Goal: Contribute content: Contribute content

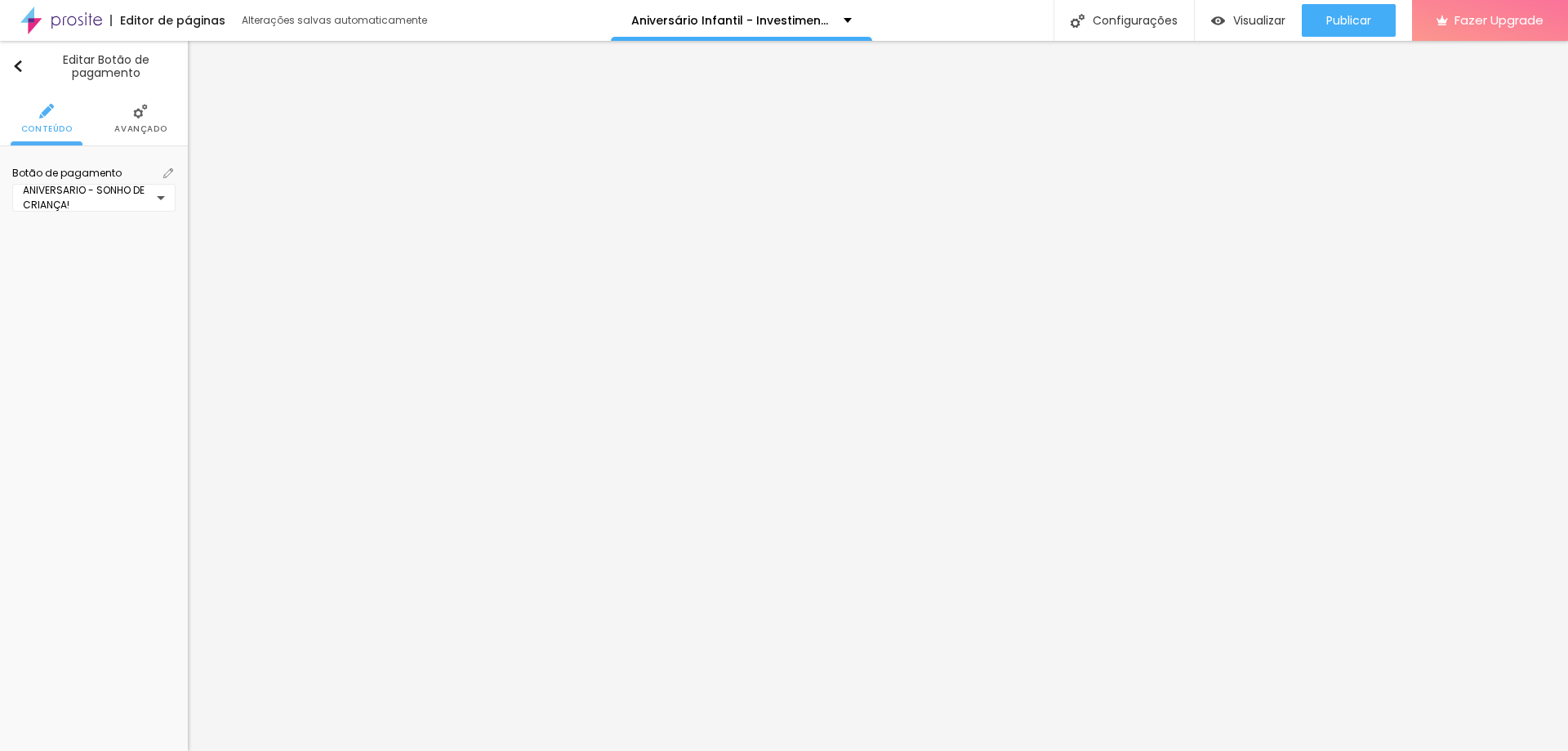
click at [165, 173] on img at bounding box center [167, 173] width 10 height 10
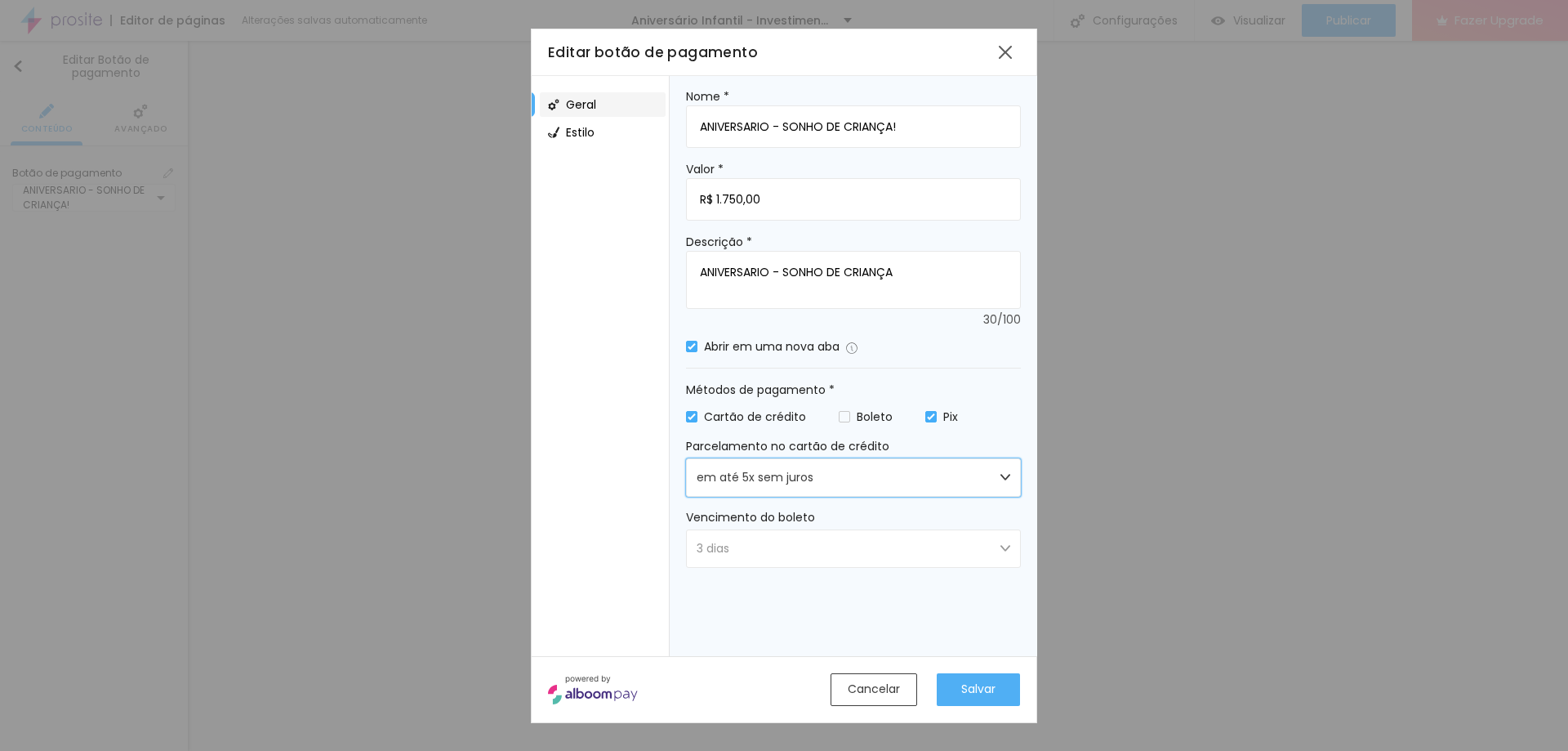
click at [802, 485] on span "em até 5x sem juros" at bounding box center [755, 478] width 117 height 17
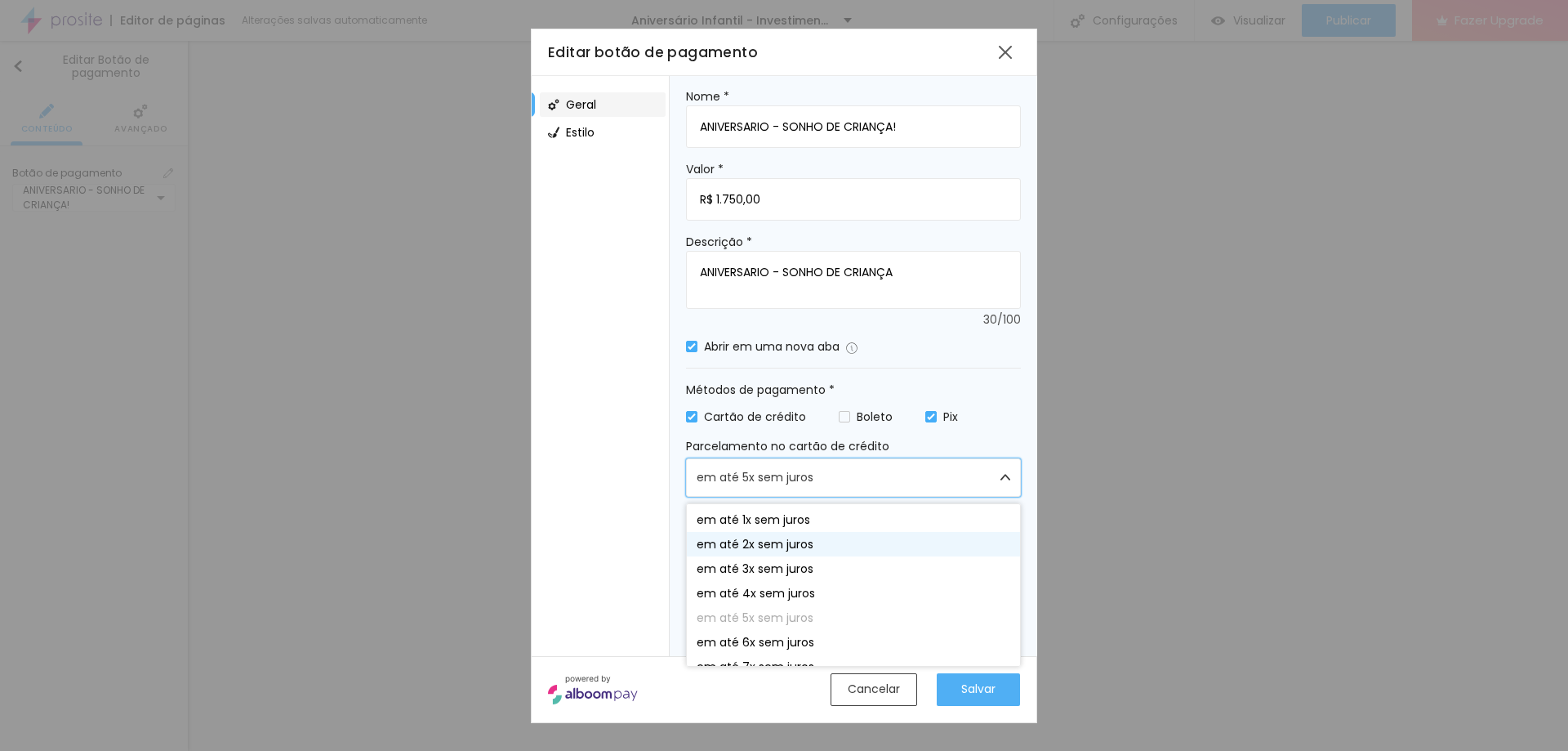
click at [784, 545] on span "em até 2x sem juros" at bounding box center [755, 544] width 117 height 11
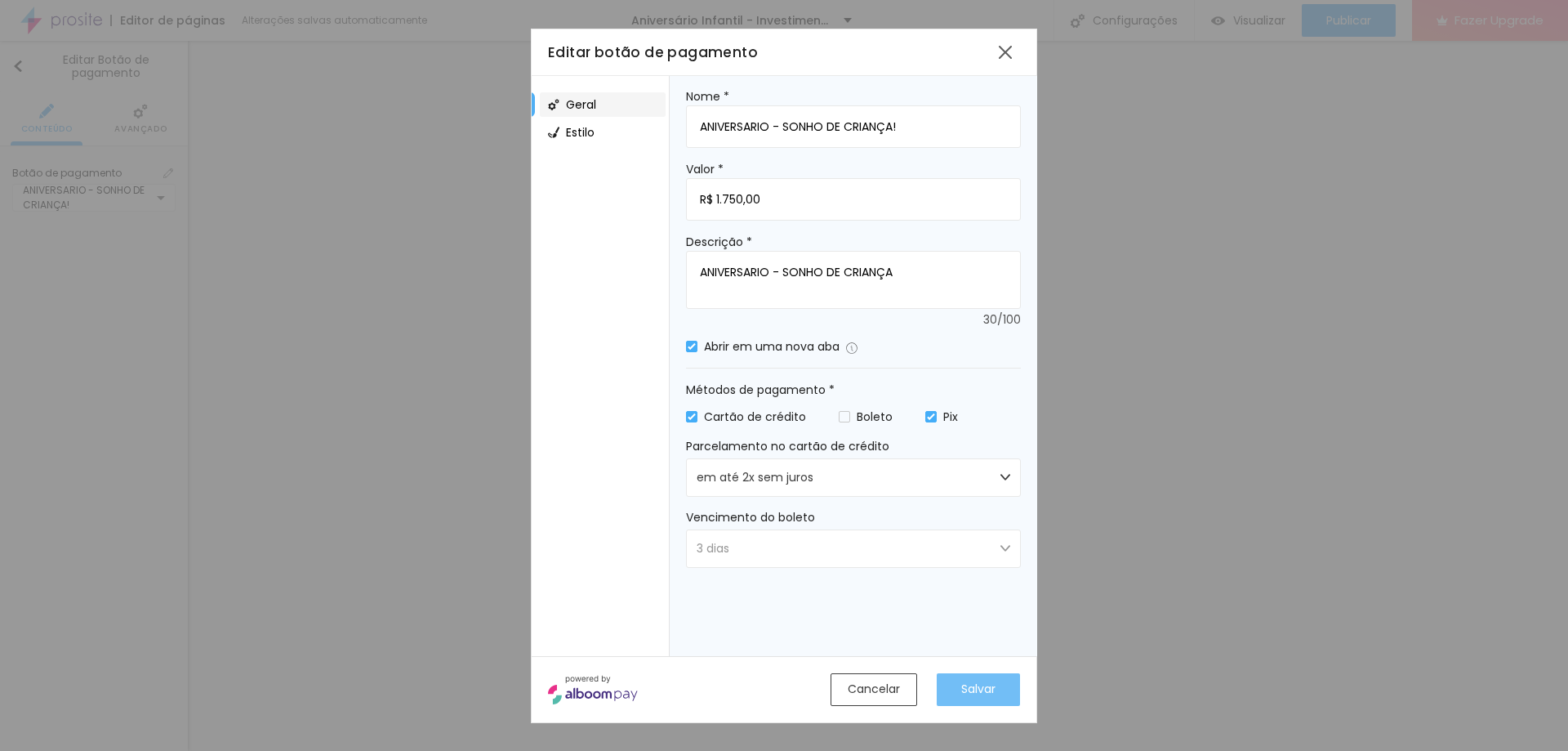
click at [978, 691] on span "Salvar" at bounding box center [979, 689] width 35 height 17
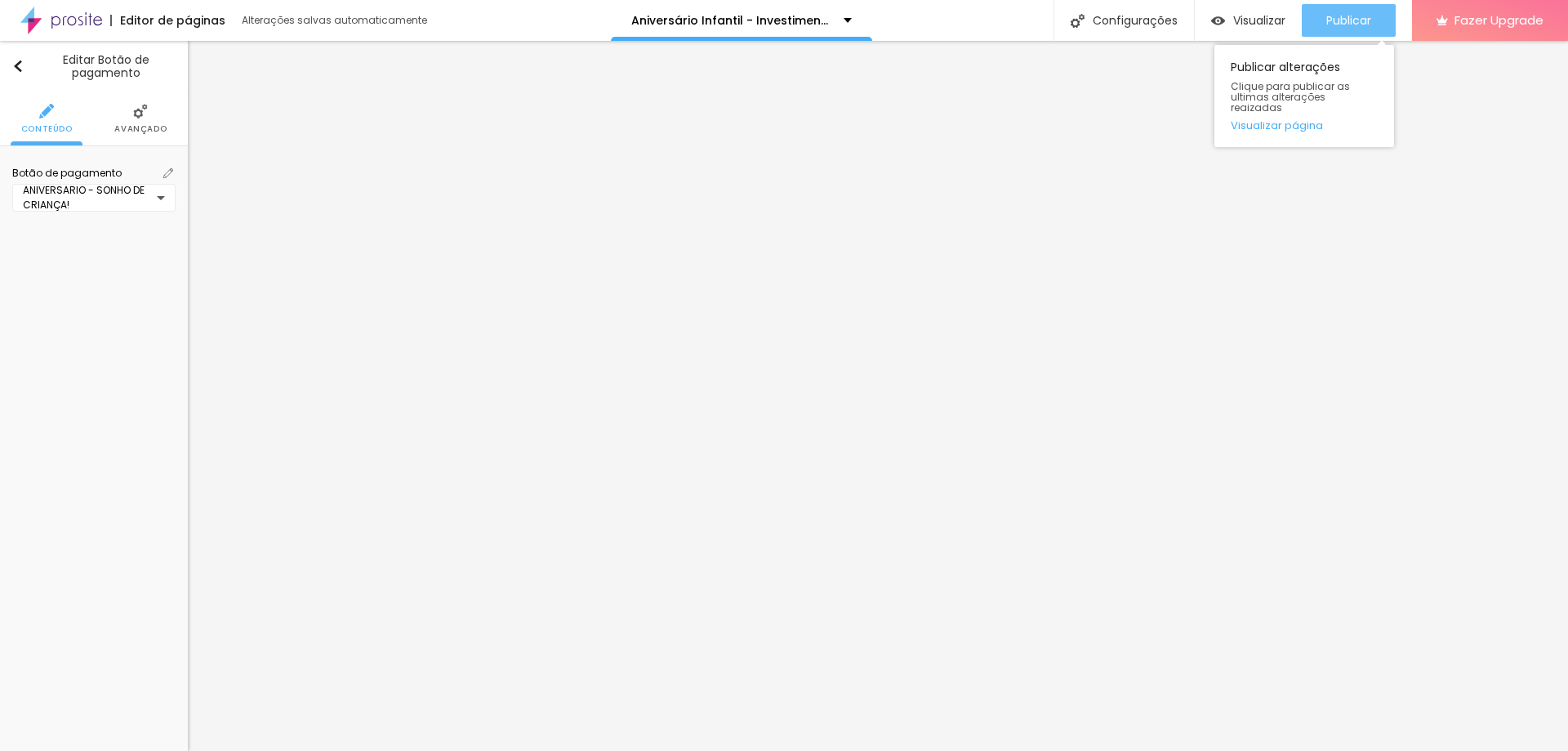
click at [1355, 6] on div "Publicar" at bounding box center [1349, 21] width 45 height 33
click at [1330, 29] on div "Publicar" at bounding box center [1349, 21] width 45 height 33
click at [1346, 27] on span "Publicar" at bounding box center [1349, 20] width 45 height 13
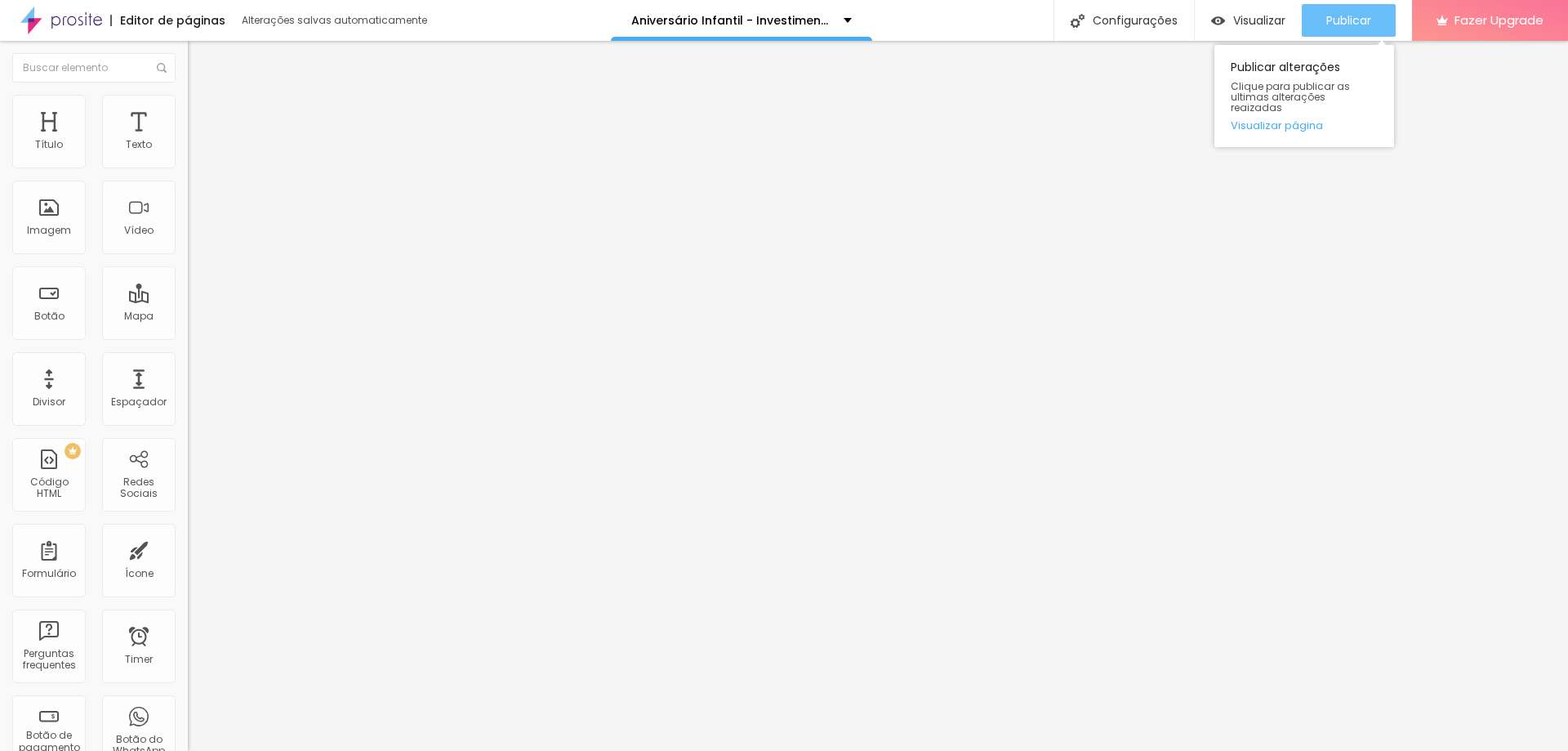
click at [1331, 19] on span "Publicar" at bounding box center [1349, 20] width 45 height 13
click at [1249, 23] on span "Visualizar" at bounding box center [1259, 20] width 52 height 13
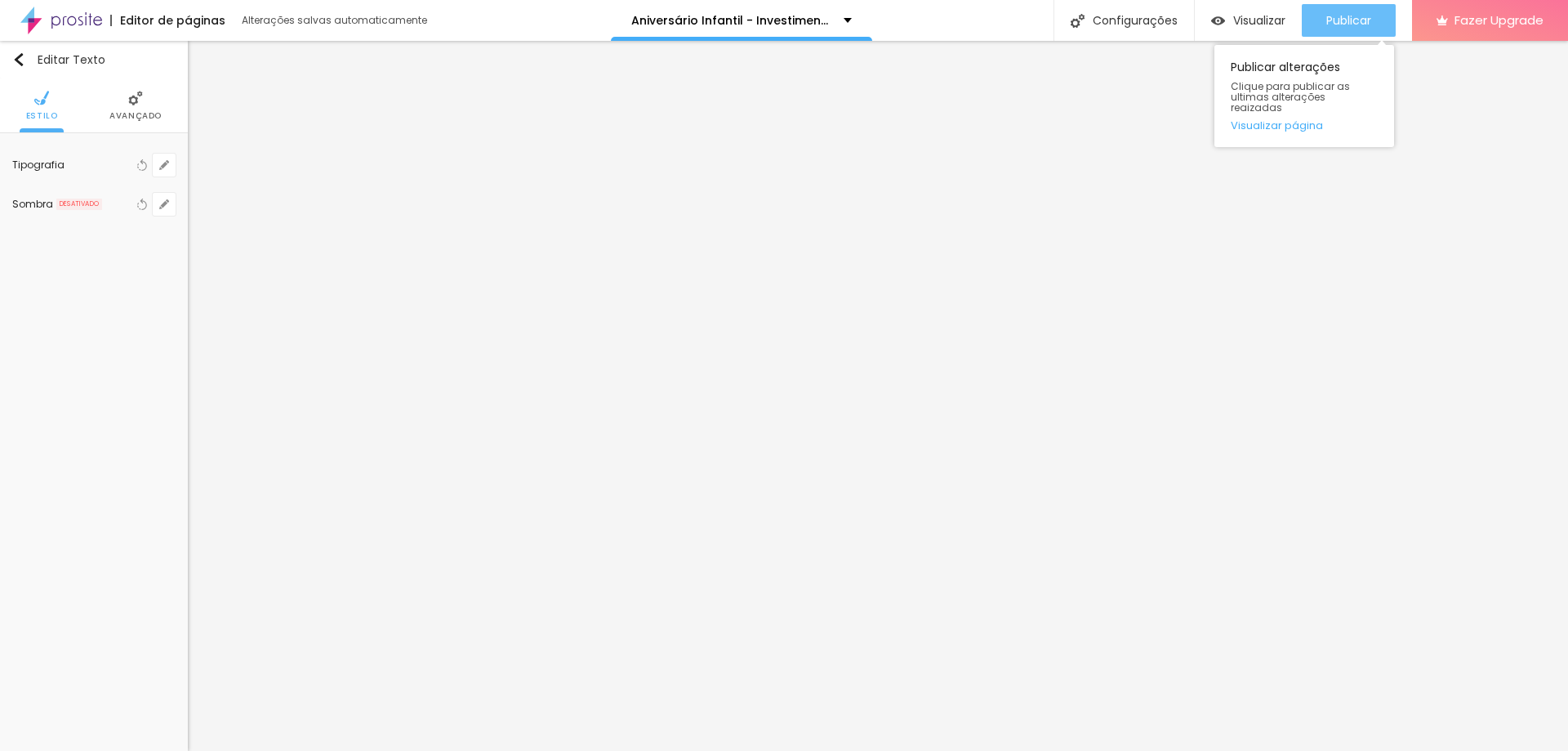
click at [1350, 14] on span "Publicar" at bounding box center [1349, 20] width 45 height 13
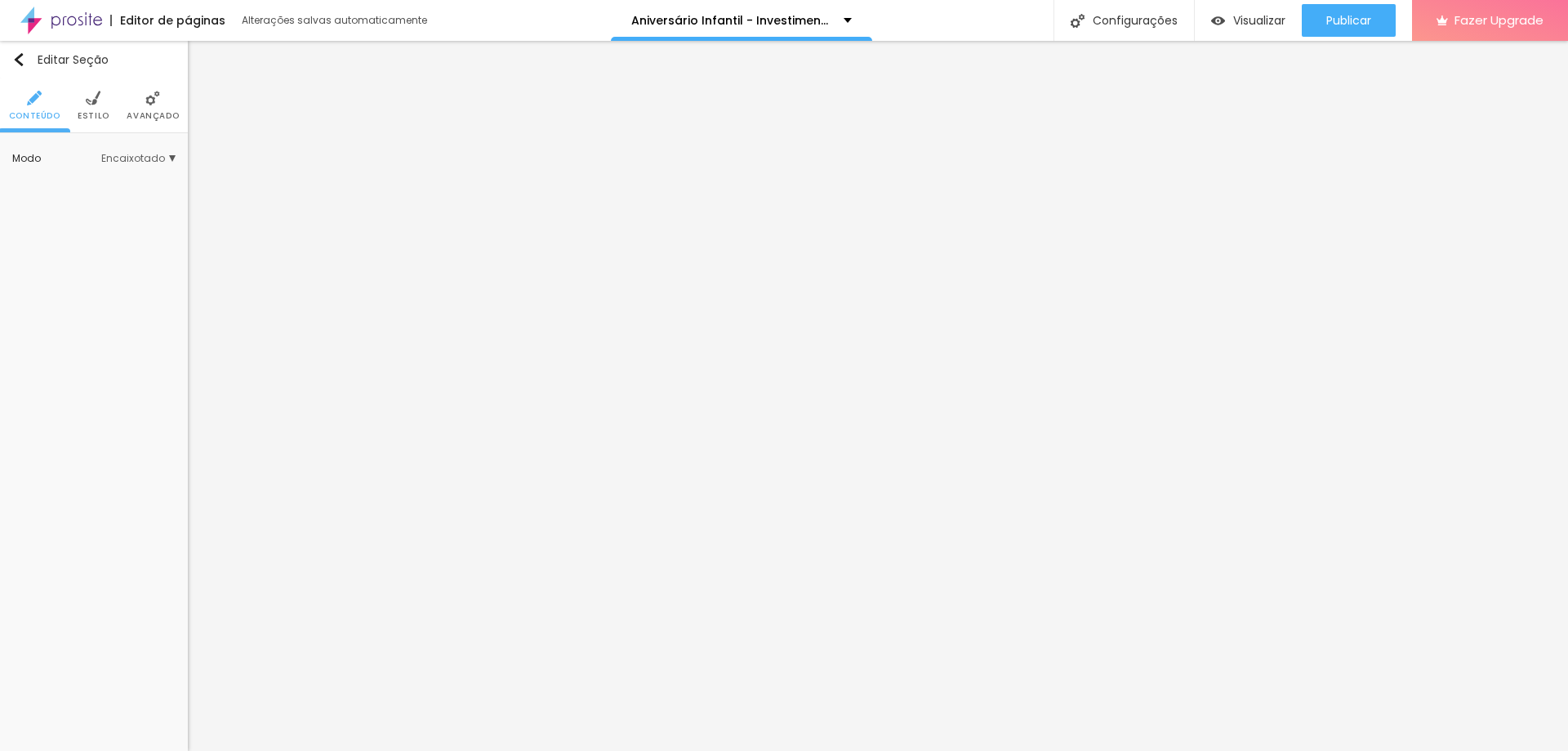
click at [98, 108] on li "Estilo" at bounding box center [94, 105] width 32 height 54
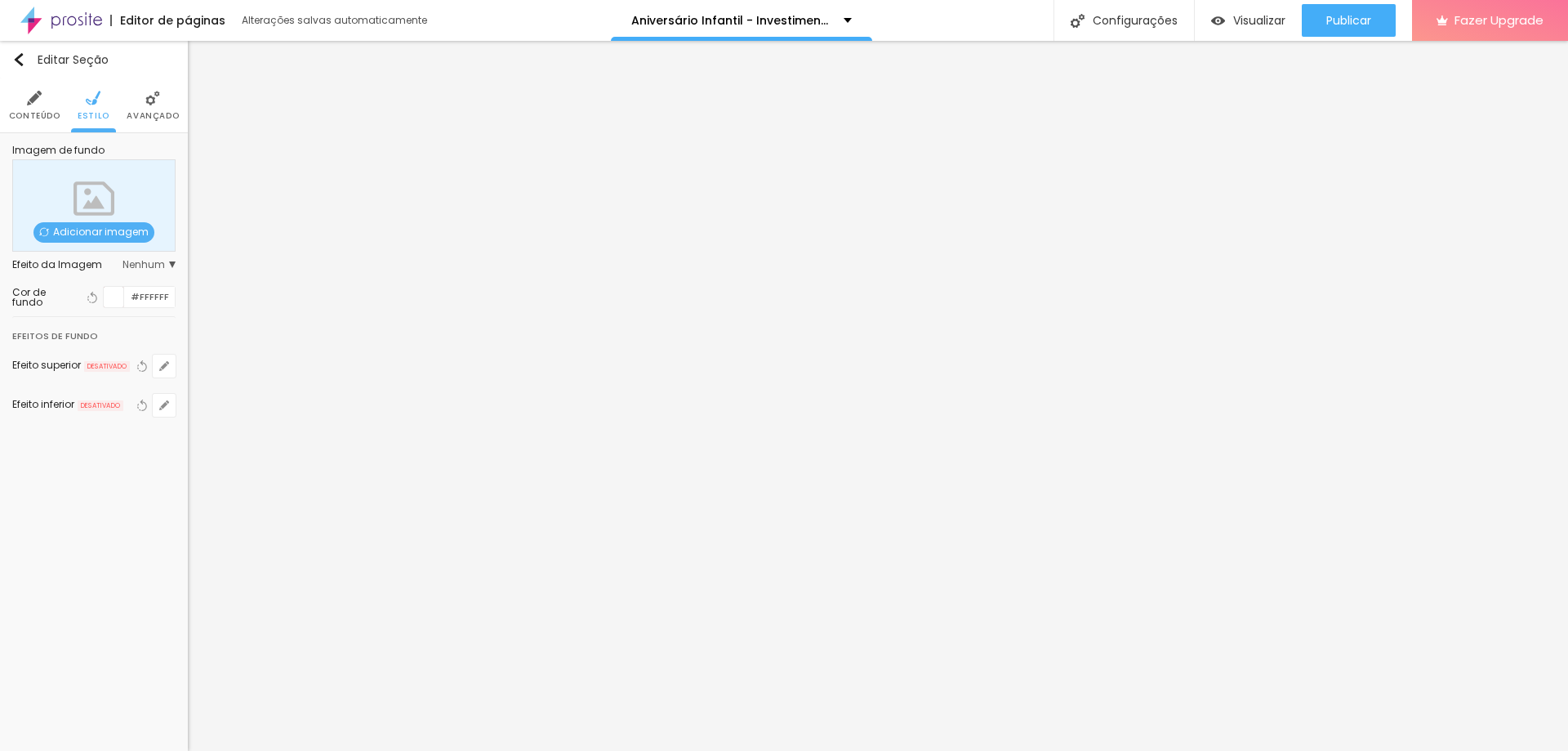
click at [154, 101] on img at bounding box center [153, 98] width 15 height 15
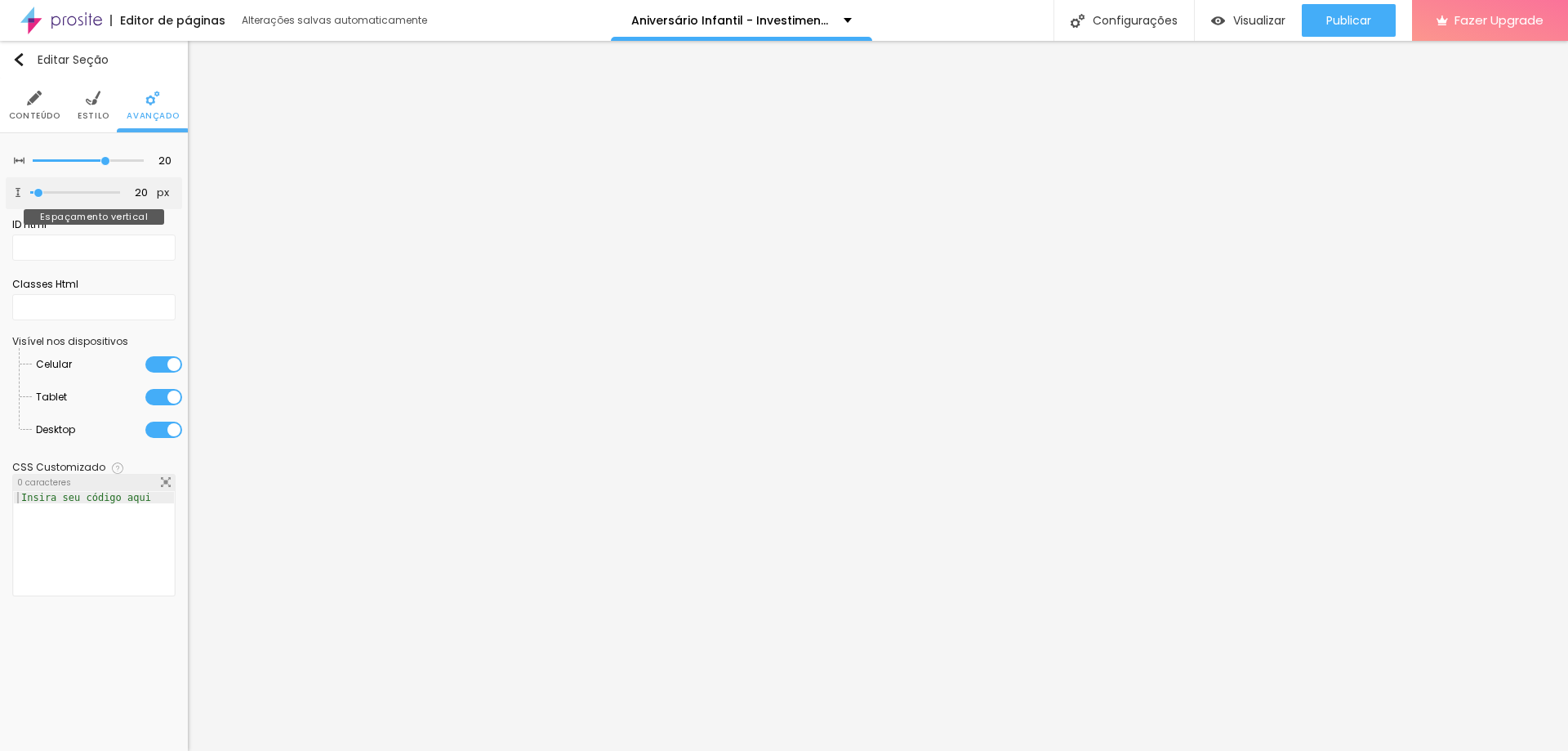
type input "0"
type input "2"
type input "7"
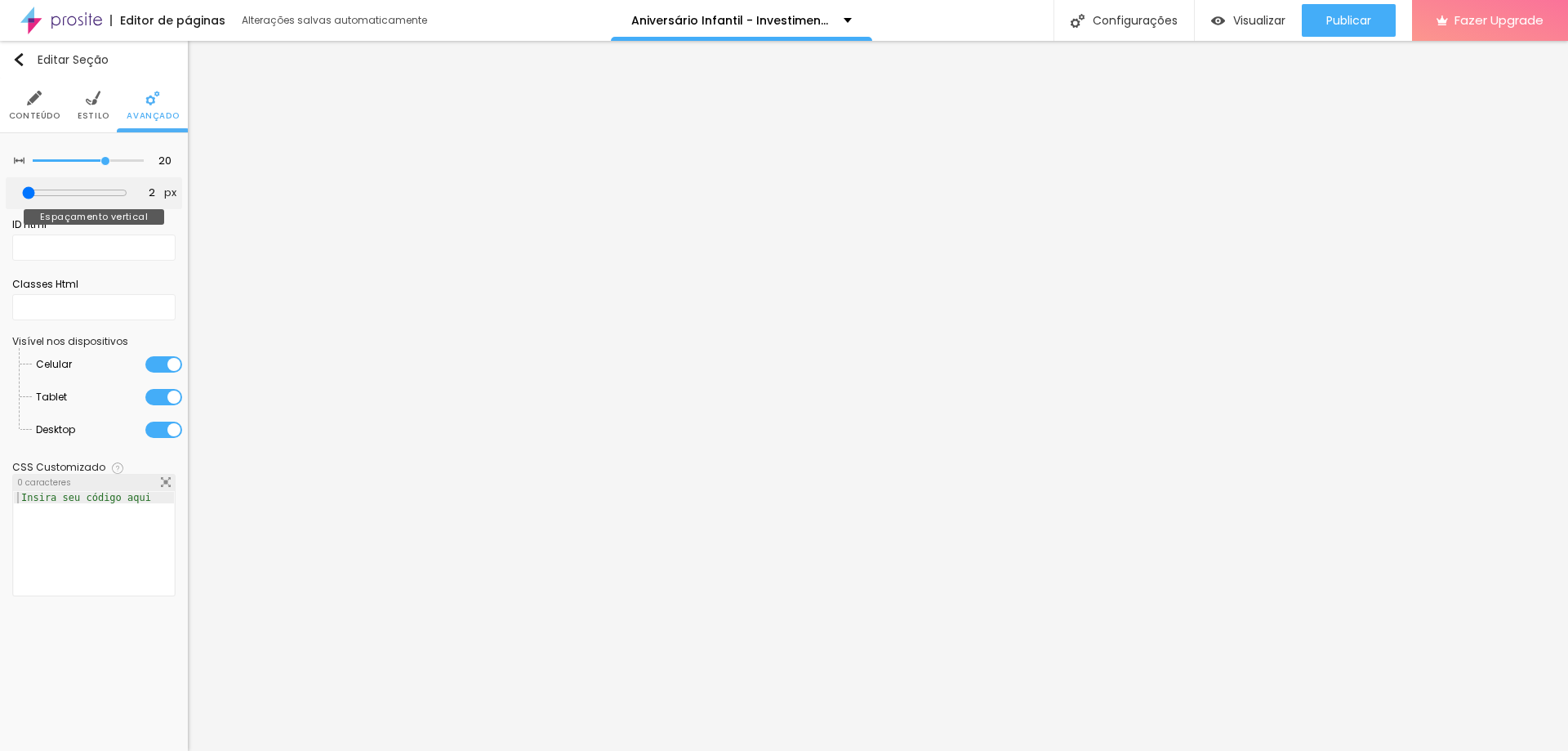
type input "7"
type input "13"
type input "18"
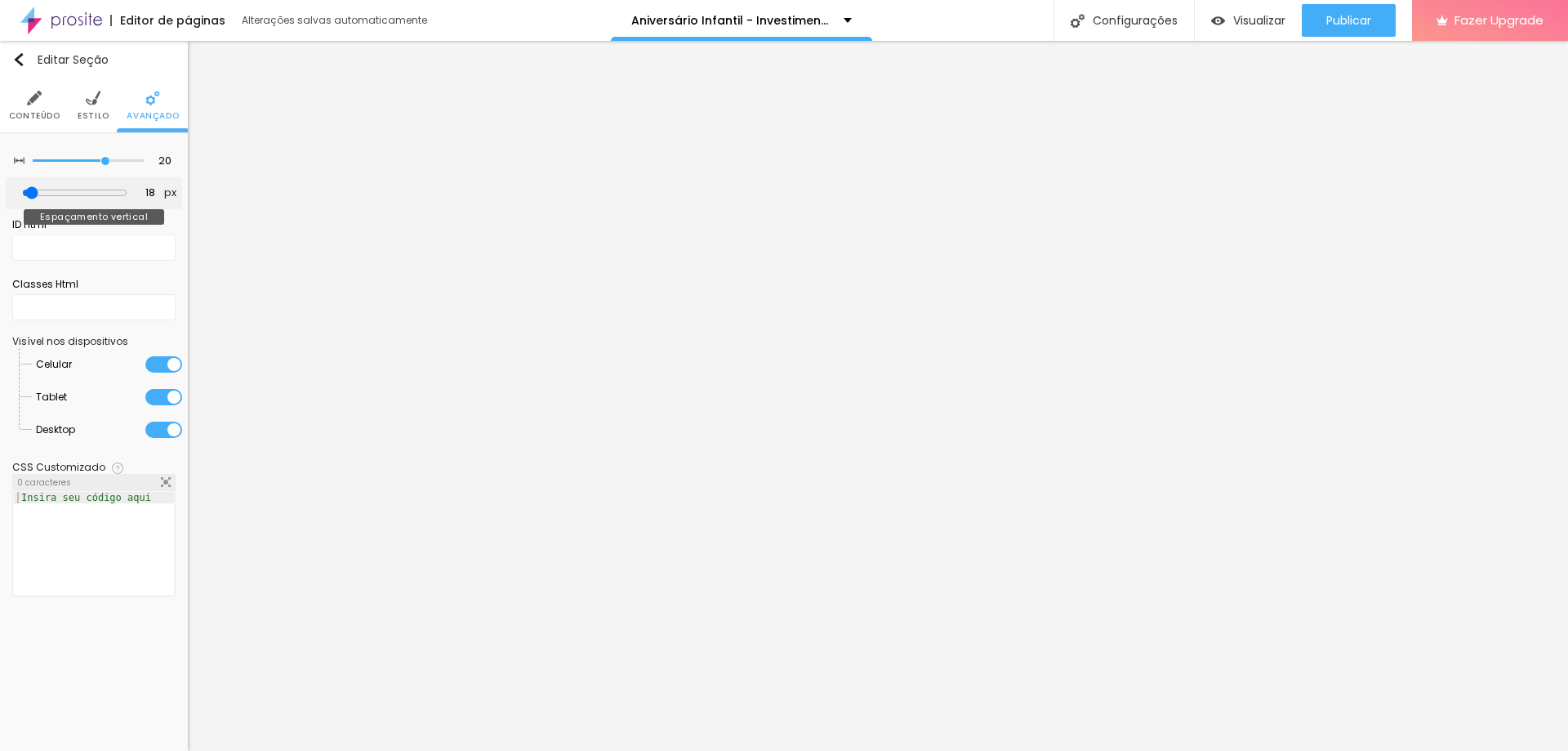
type input "23"
type input "28"
type input "23"
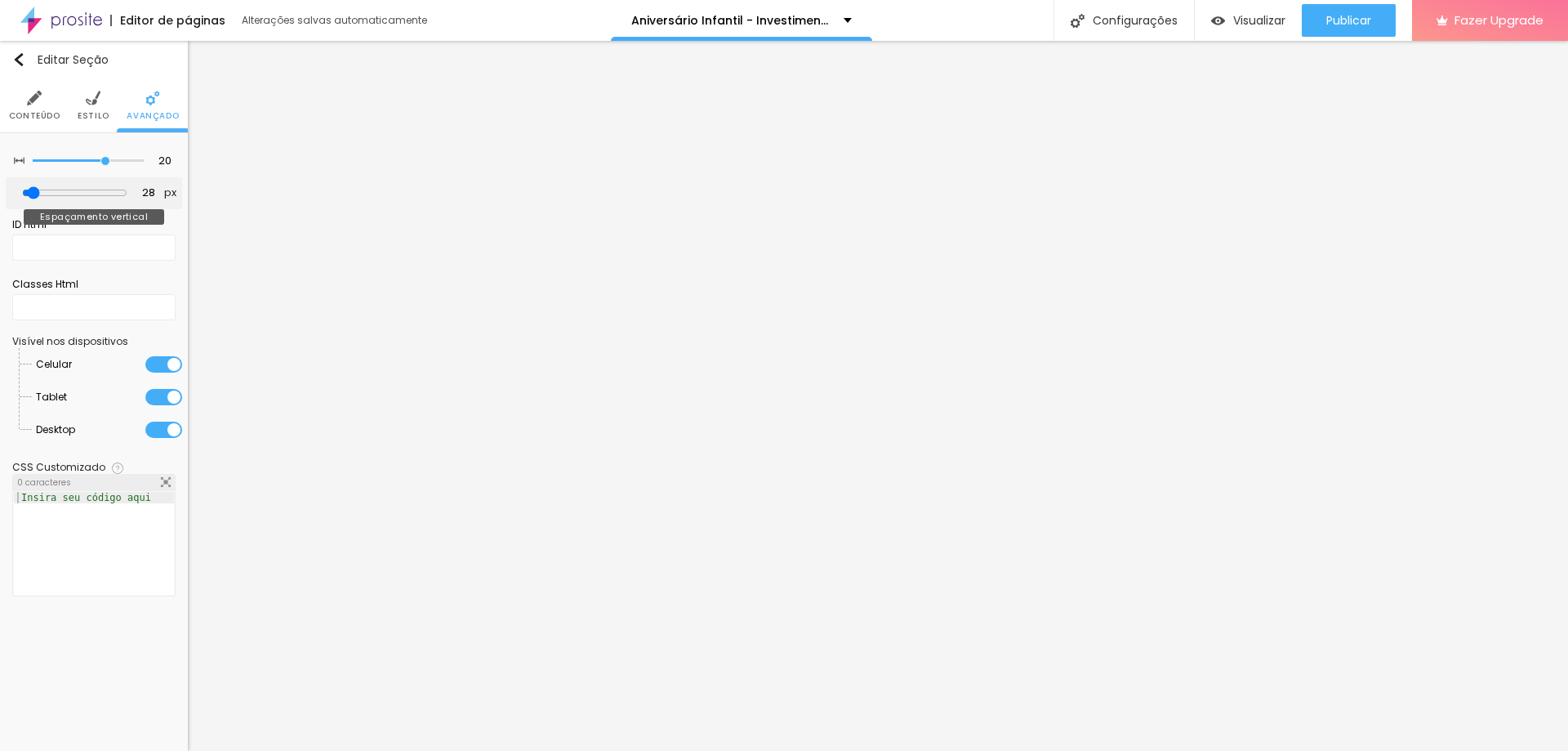
type input "23"
type input "18"
type input "13"
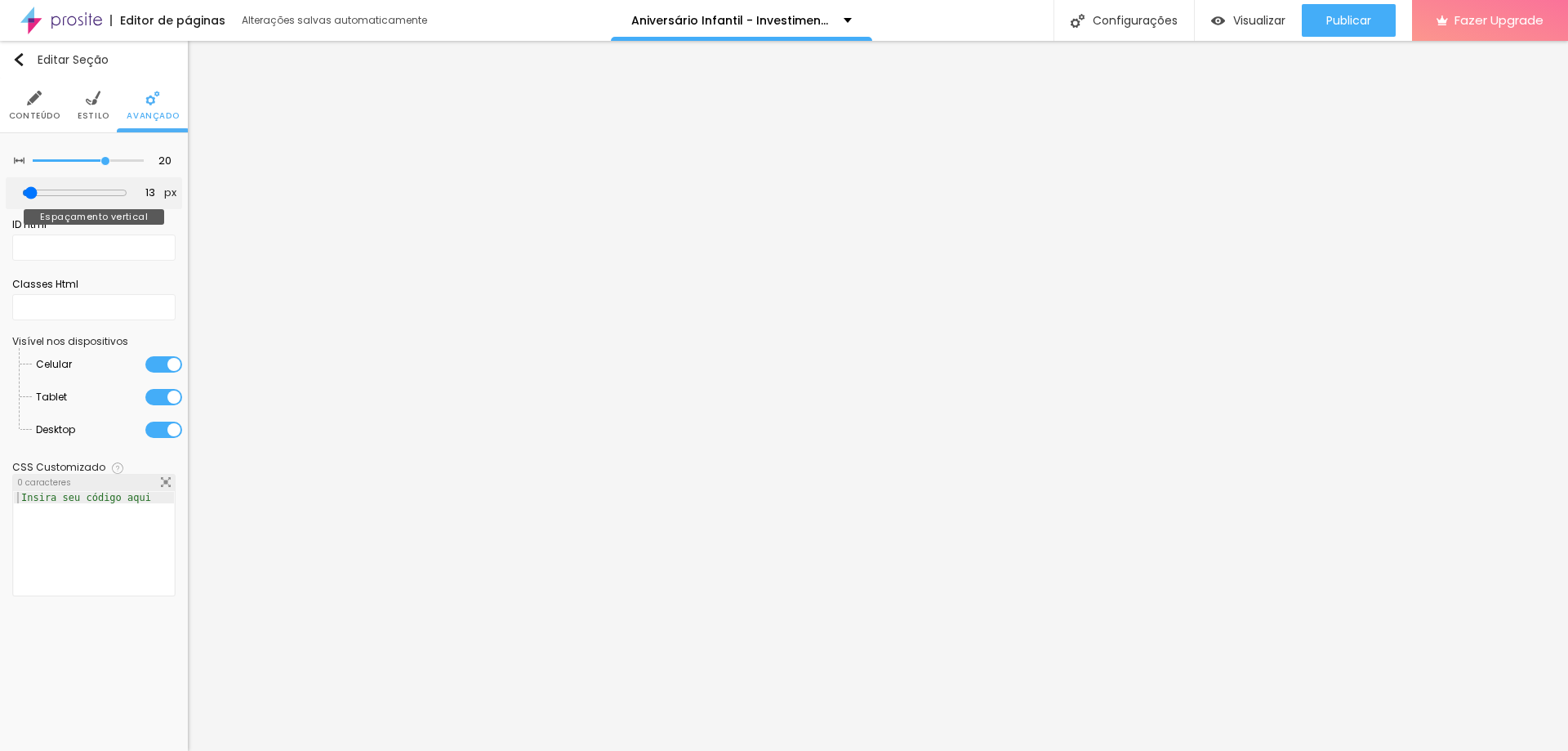
type input "13"
click at [38, 197] on input "range" at bounding box center [75, 193] width 106 height 13
click at [146, 192] on input "13" at bounding box center [143, 193] width 29 height 16
type input "12"
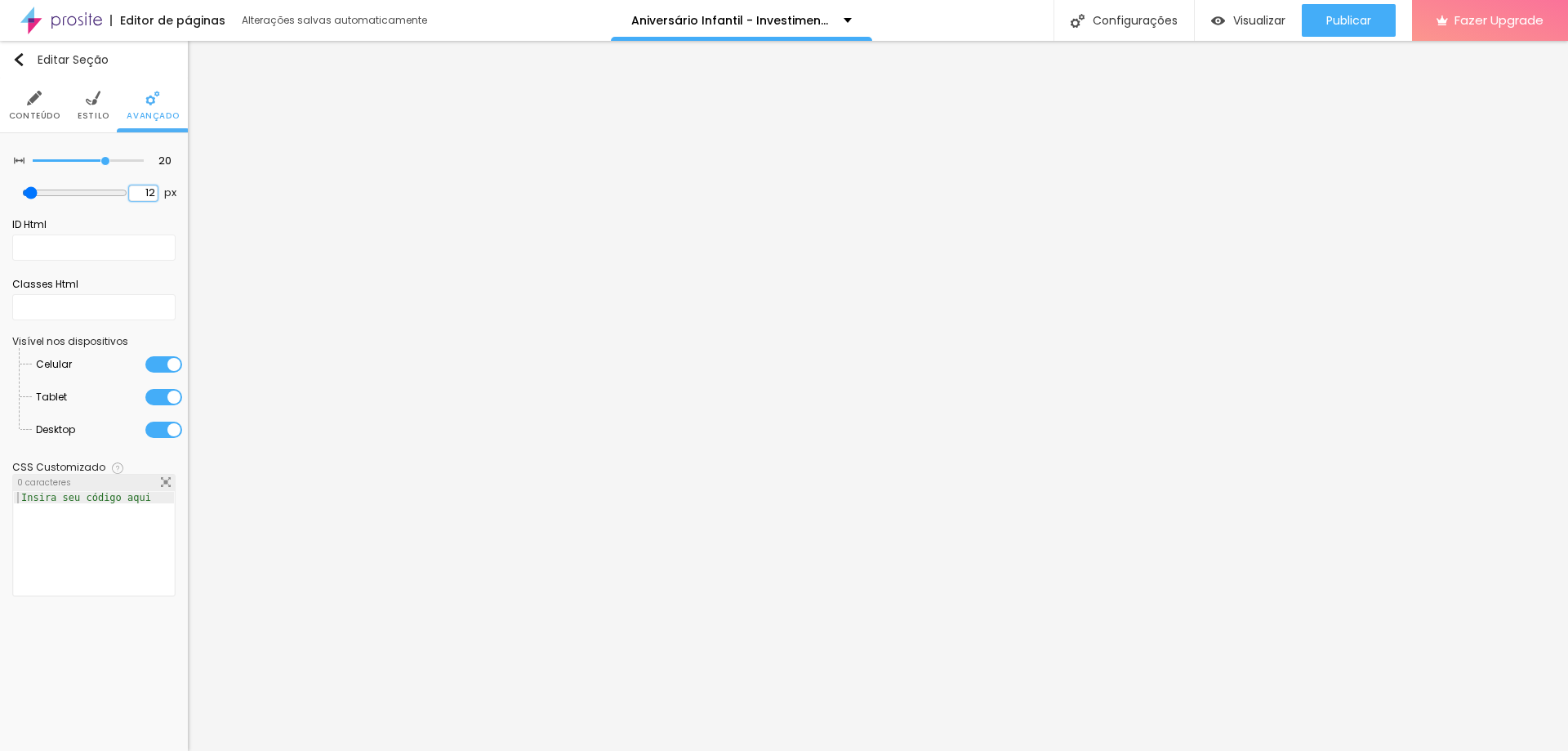
type input "11"
type input "10"
type input "15"
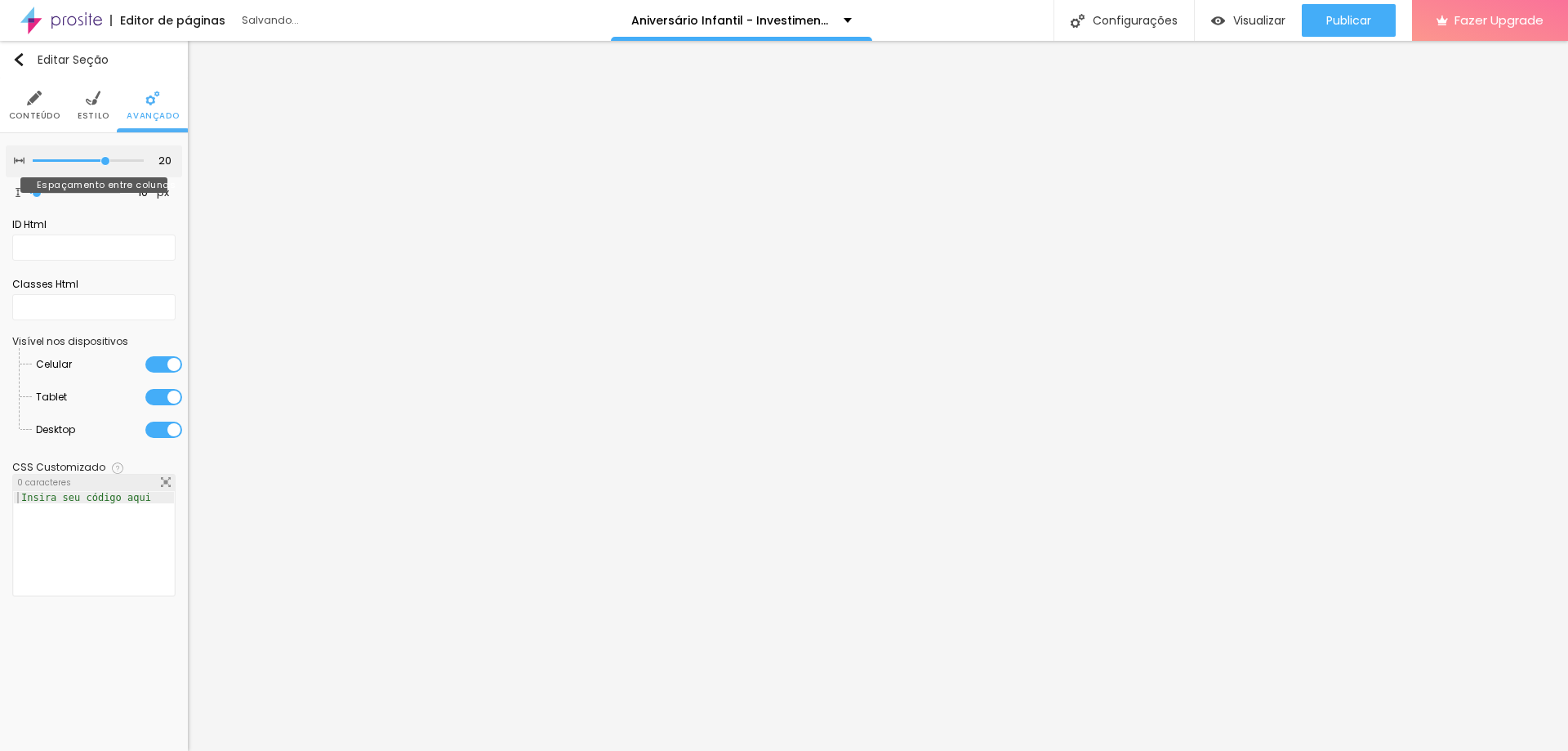
type input "15"
type input "10"
type input "5"
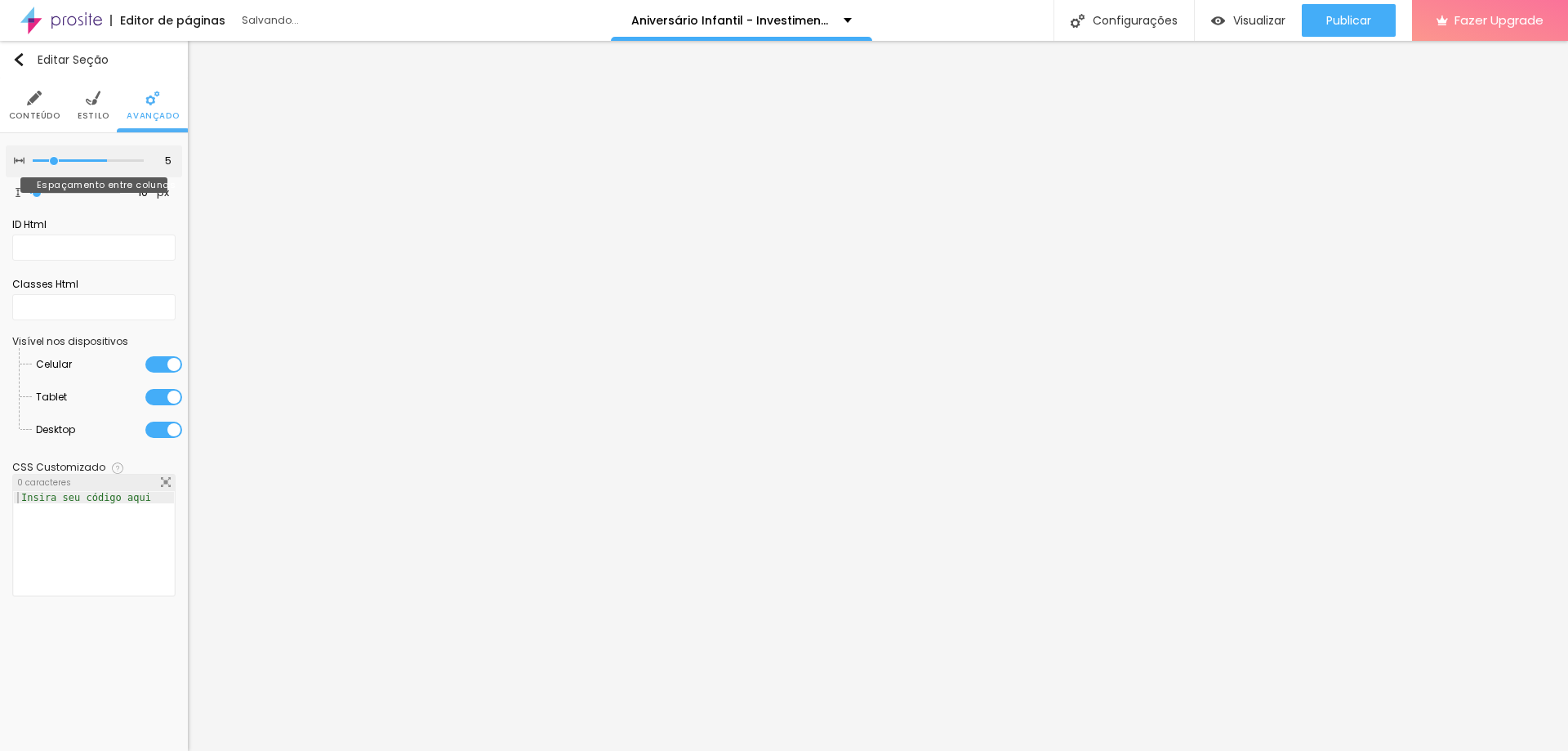
type input "0"
drag, startPoint x: 100, startPoint y: 158, endPoint x: 0, endPoint y: 158, distance: 100.0
type input "0"
click at [33, 158] on input "range" at bounding box center [88, 160] width 111 height 8
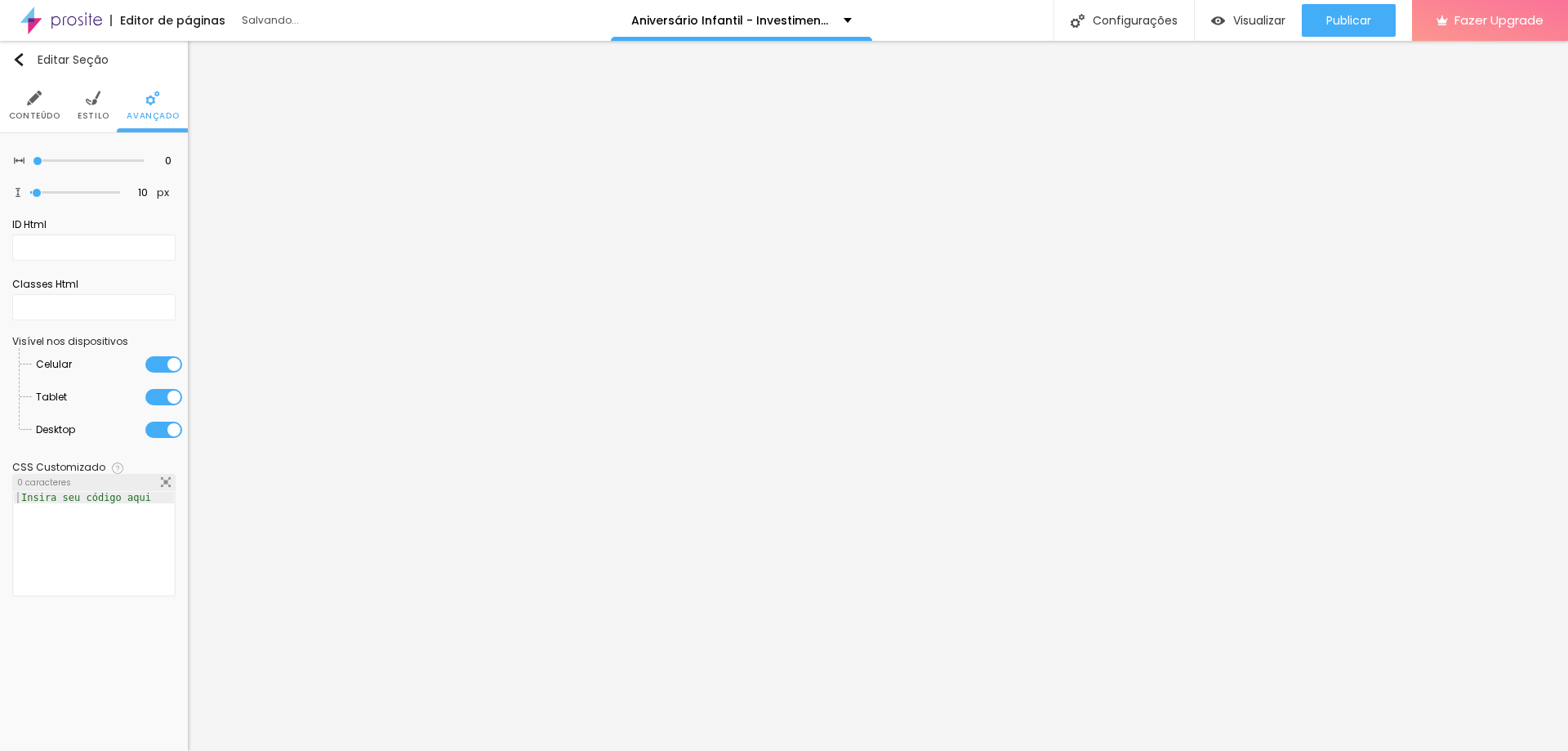
click at [100, 89] on li "Estilo" at bounding box center [94, 105] width 32 height 54
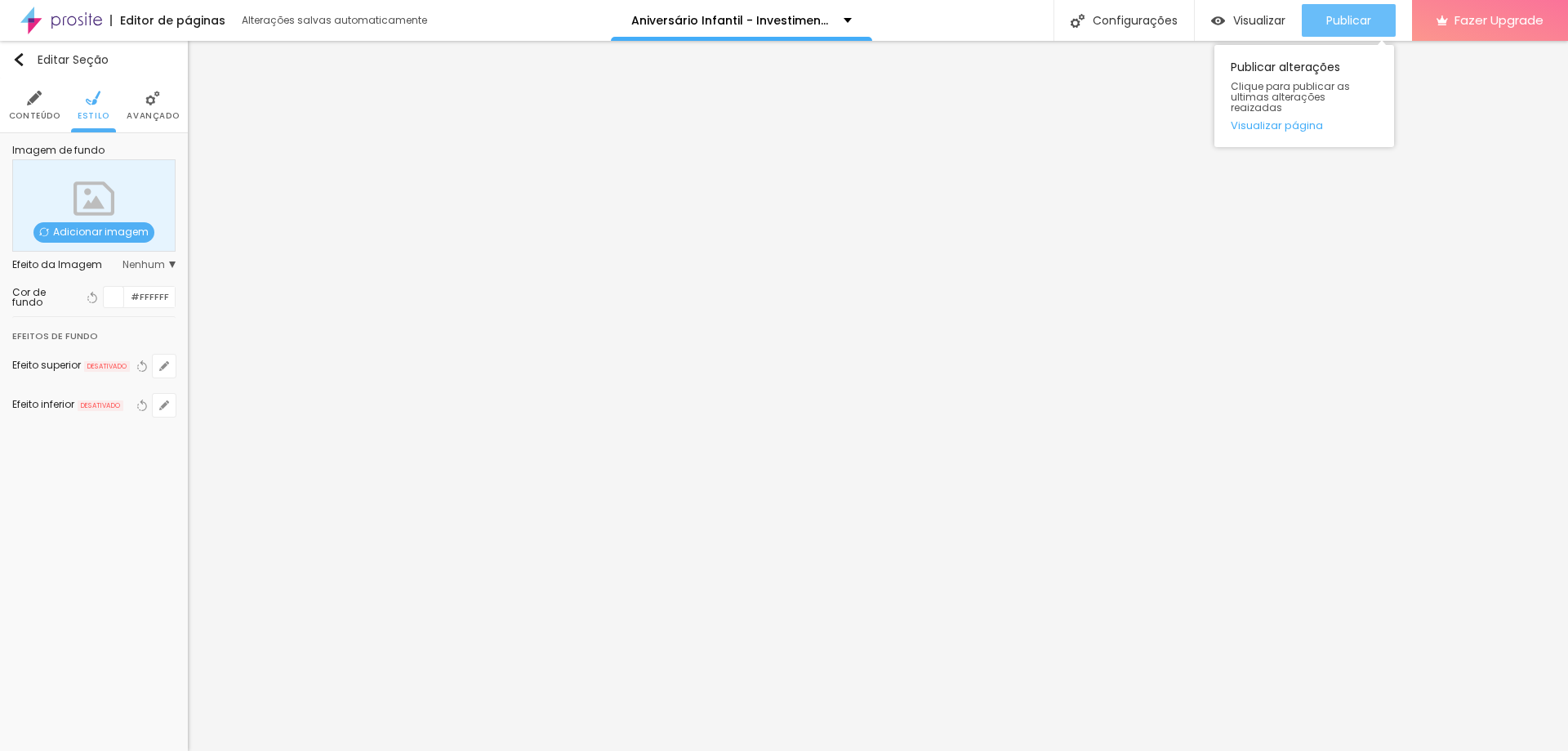
click at [1346, 24] on span "Publicar" at bounding box center [1349, 20] width 45 height 13
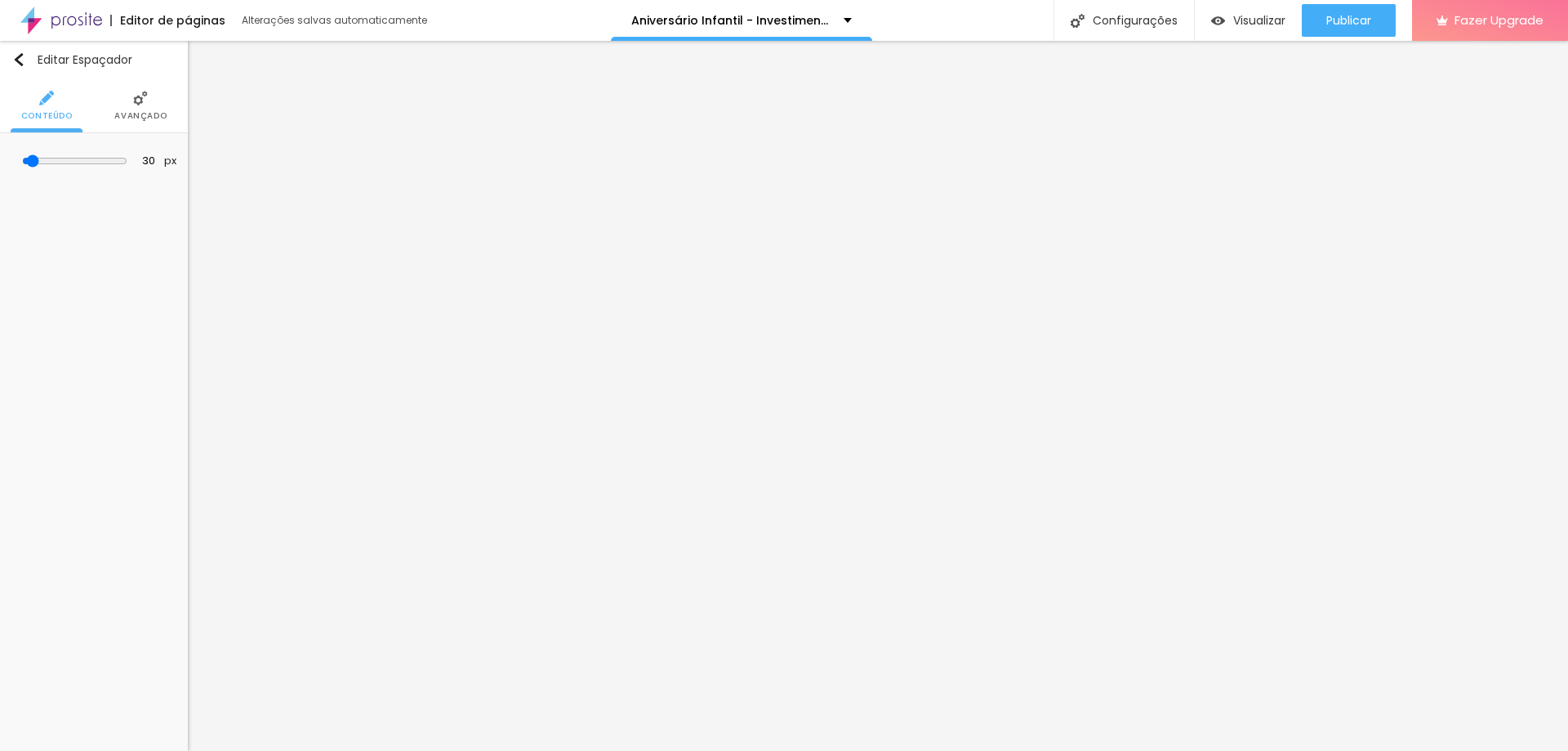
click at [136, 97] on img at bounding box center [140, 98] width 15 height 15
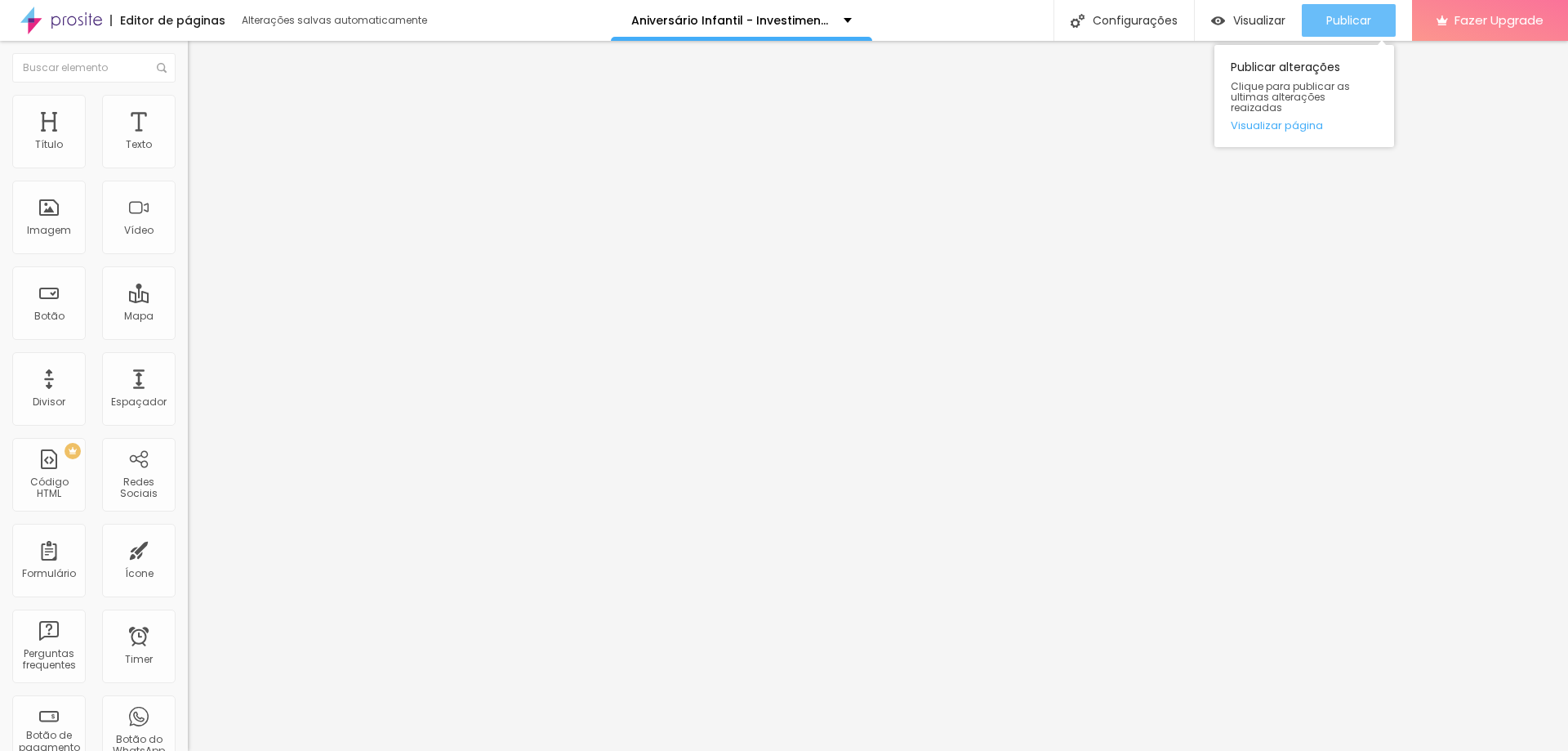
click at [1355, 19] on span "Publicar" at bounding box center [1349, 20] width 45 height 13
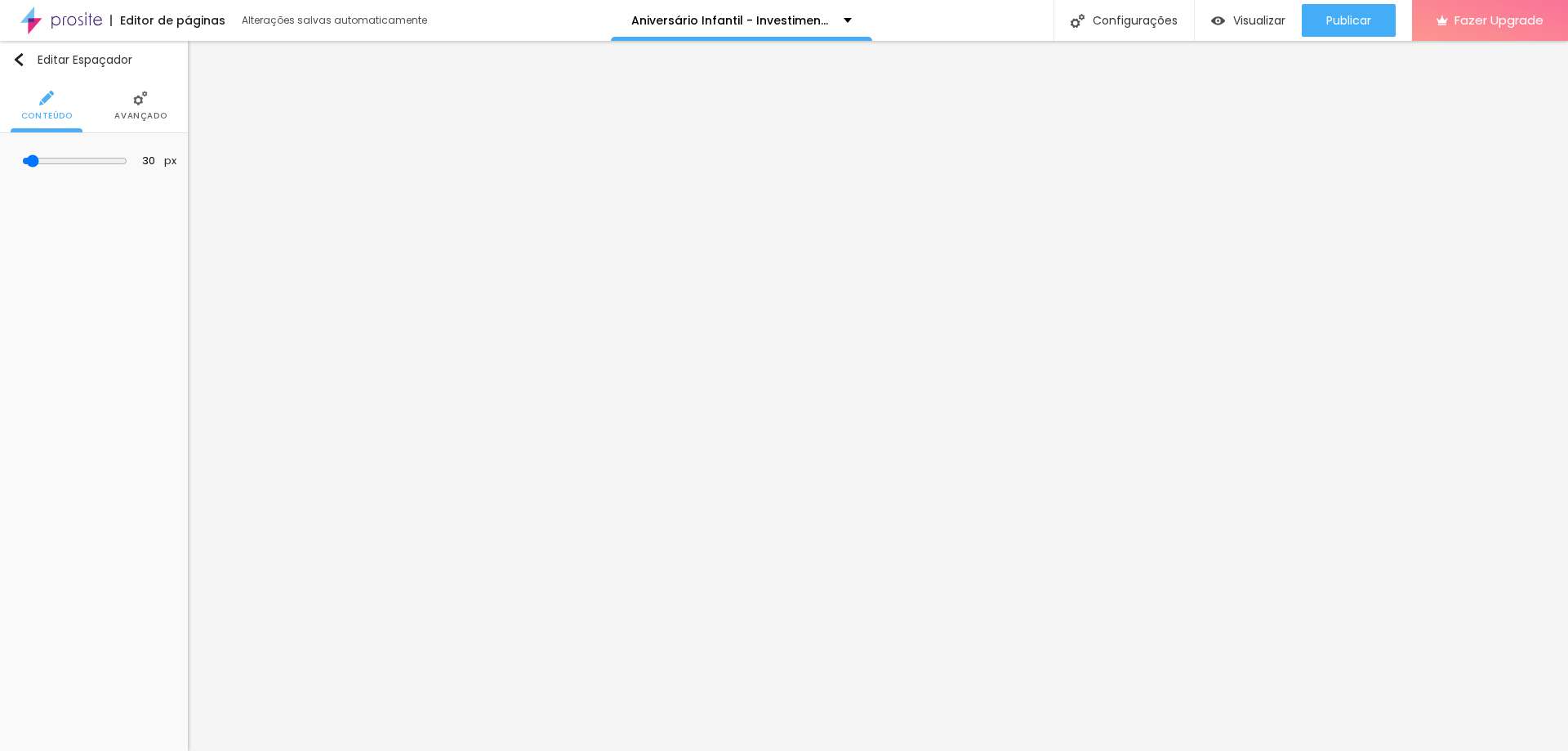
click at [143, 108] on li "Avançado" at bounding box center [140, 105] width 52 height 54
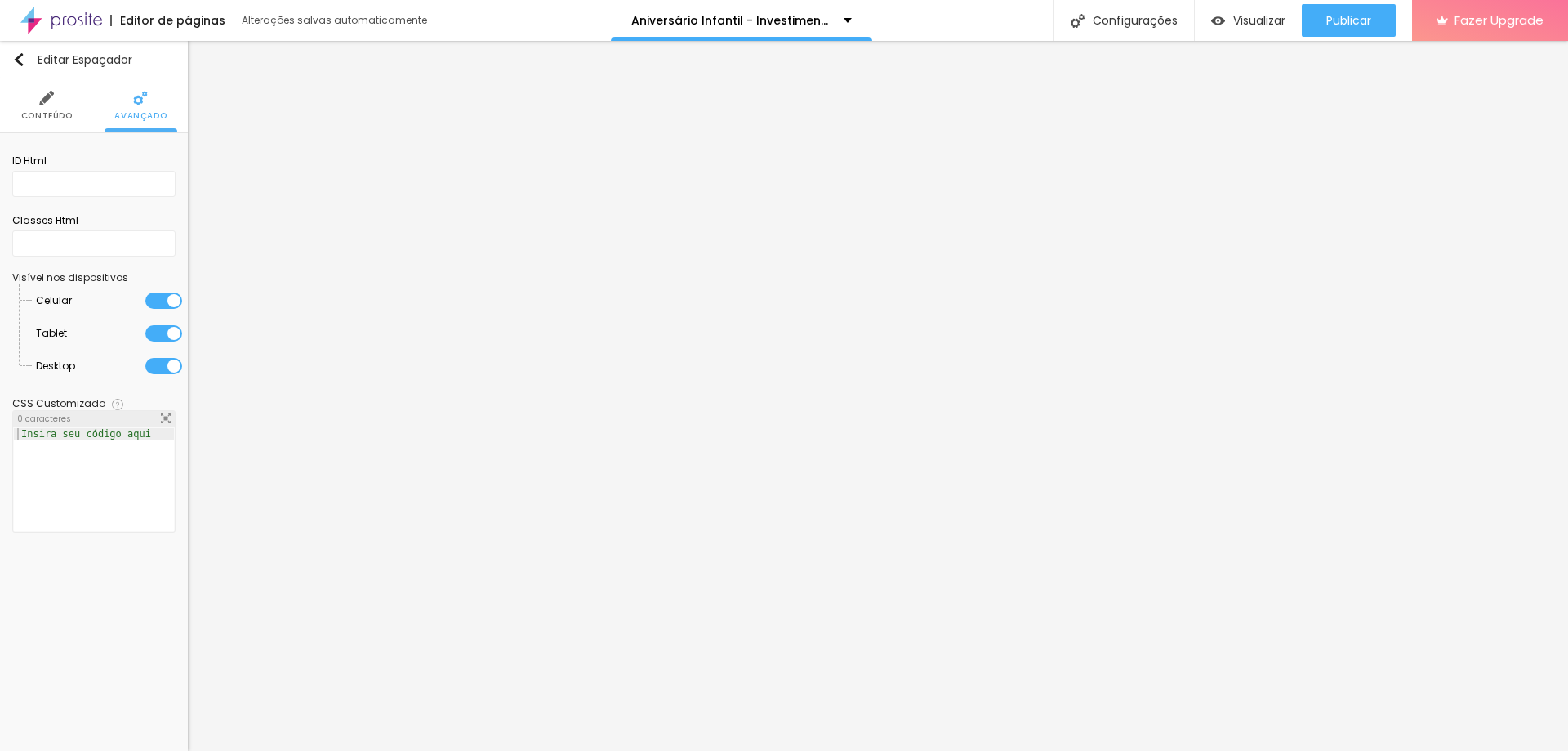
click at [49, 112] on span "Conteúdo" at bounding box center [47, 115] width 51 height 8
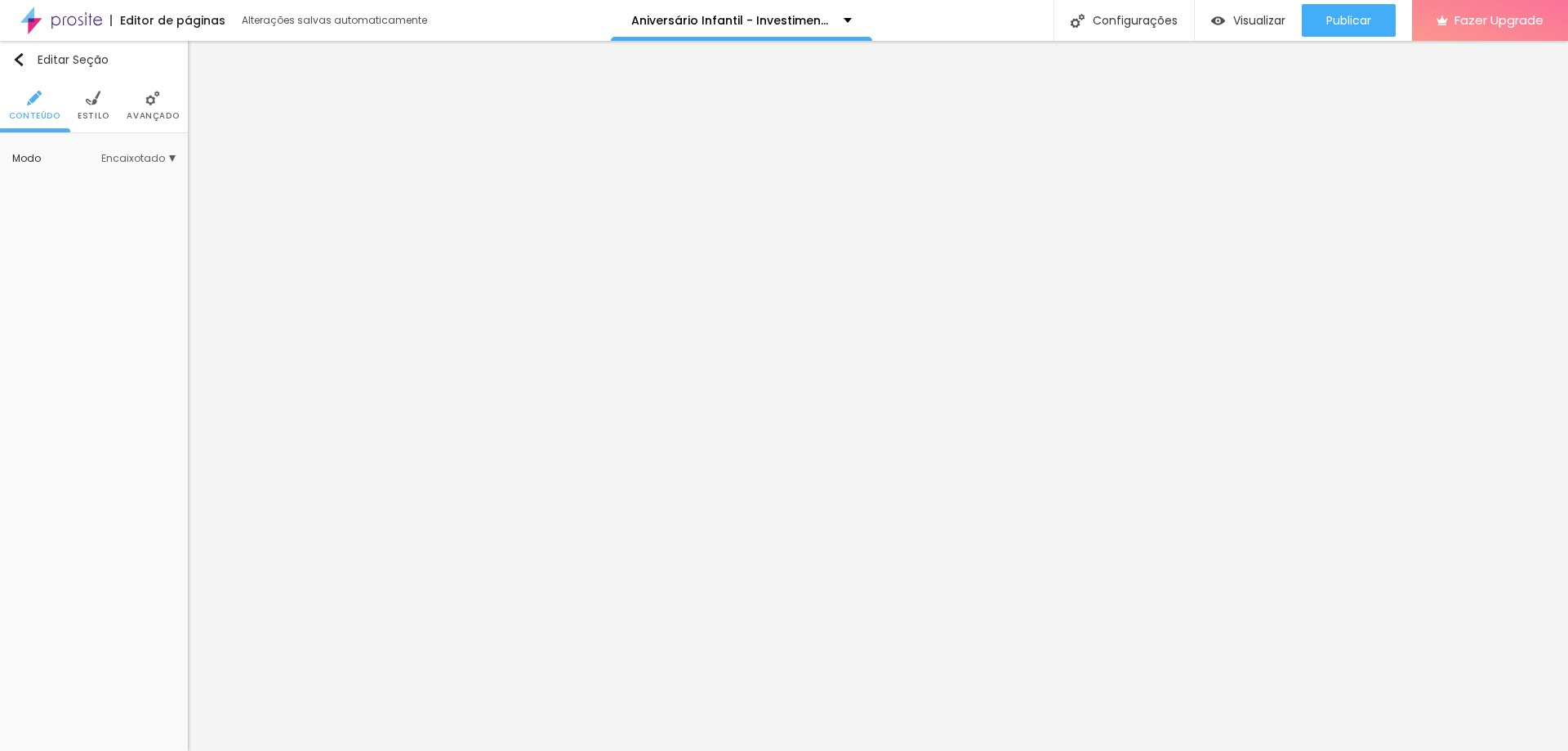
click at [94, 112] on span "Estilo" at bounding box center [94, 115] width 32 height 8
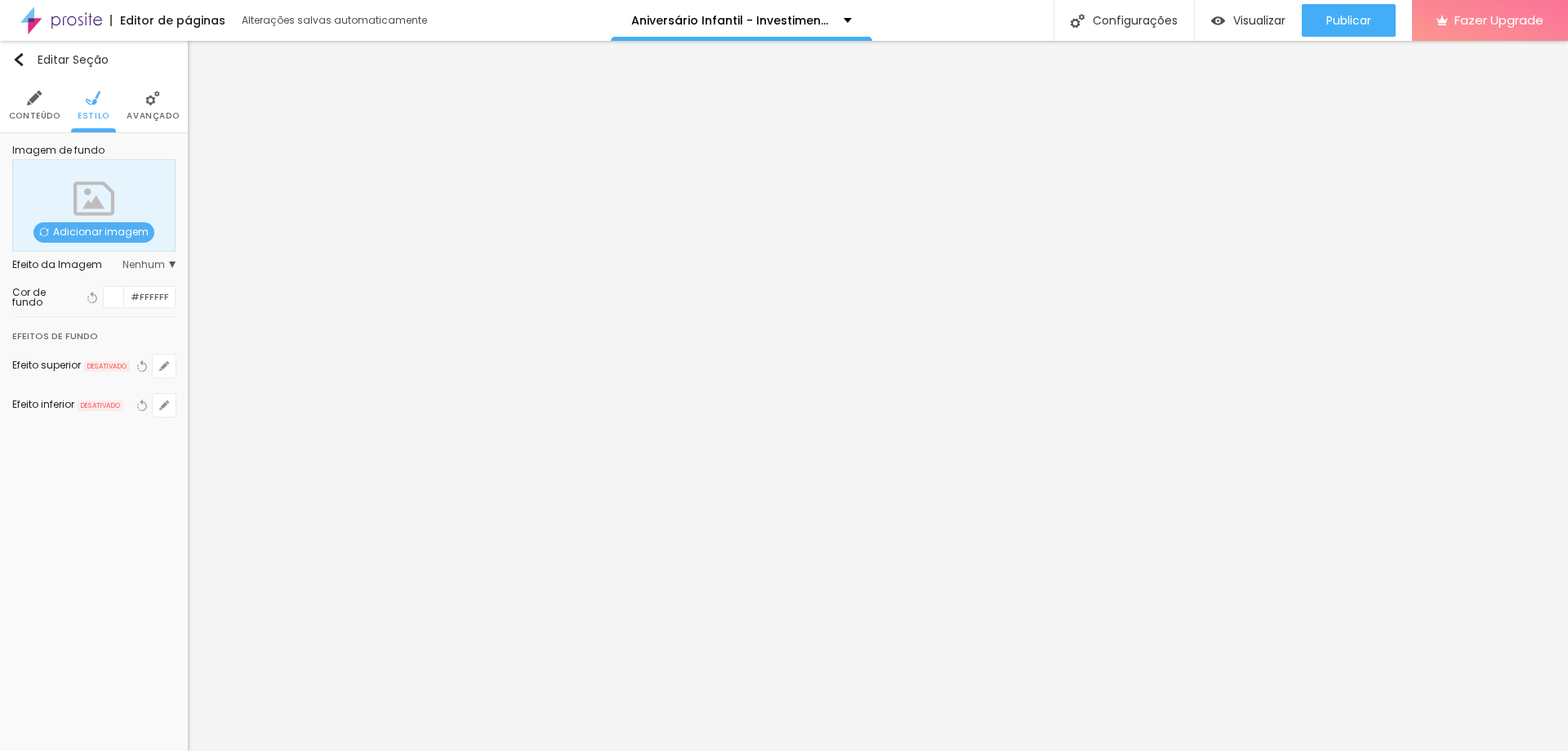
click at [111, 299] on div at bounding box center [114, 297] width 21 height 21
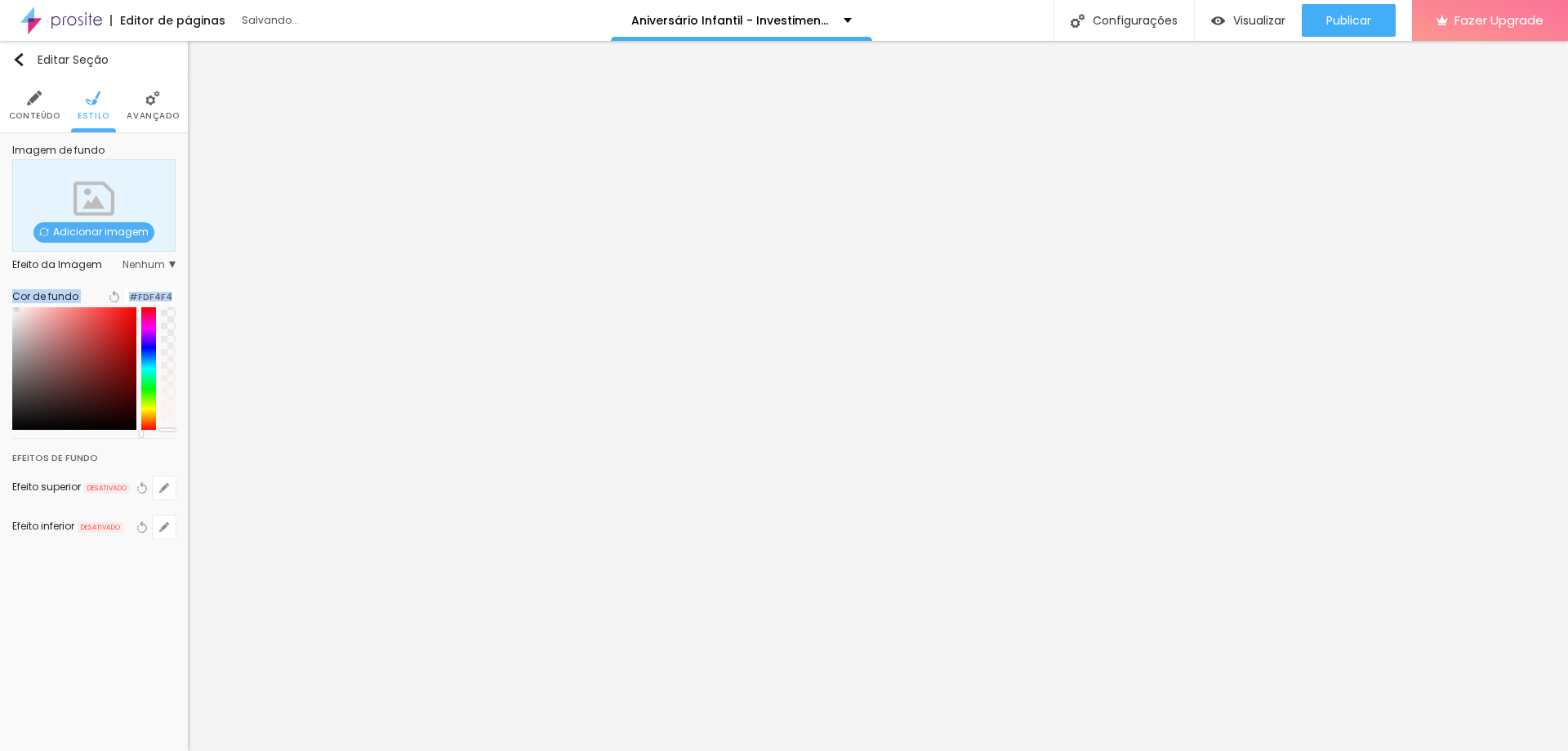
type input "#FFFFFF"
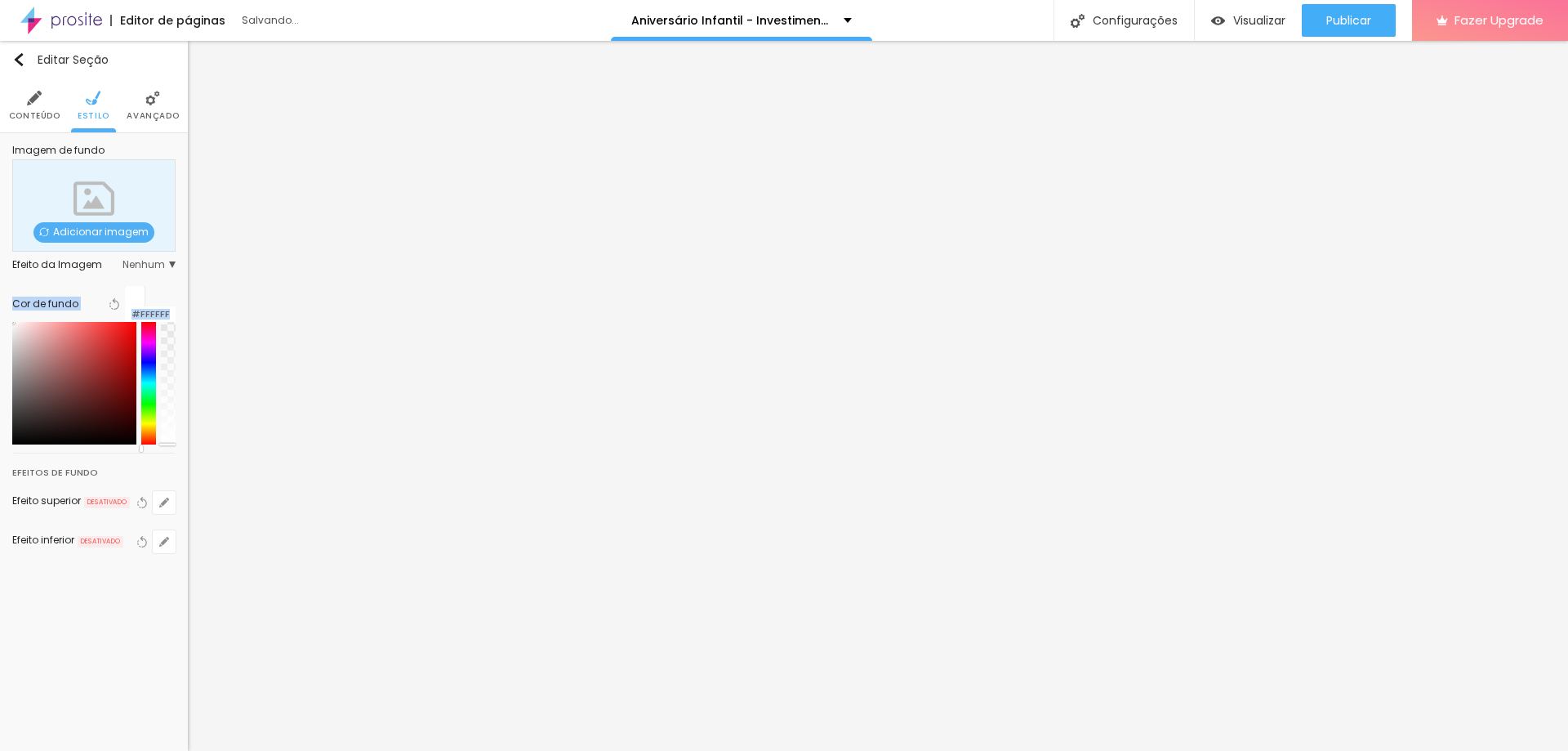
drag, startPoint x: 68, startPoint y: 336, endPoint x: 0, endPoint y: 304, distance: 75.2
click at [0, 304] on div "Imagem de fundo Adicionar imagem Efeito da Imagem Nenhum Nenhum Parallax Cor de…" at bounding box center [94, 359] width 188 height 452
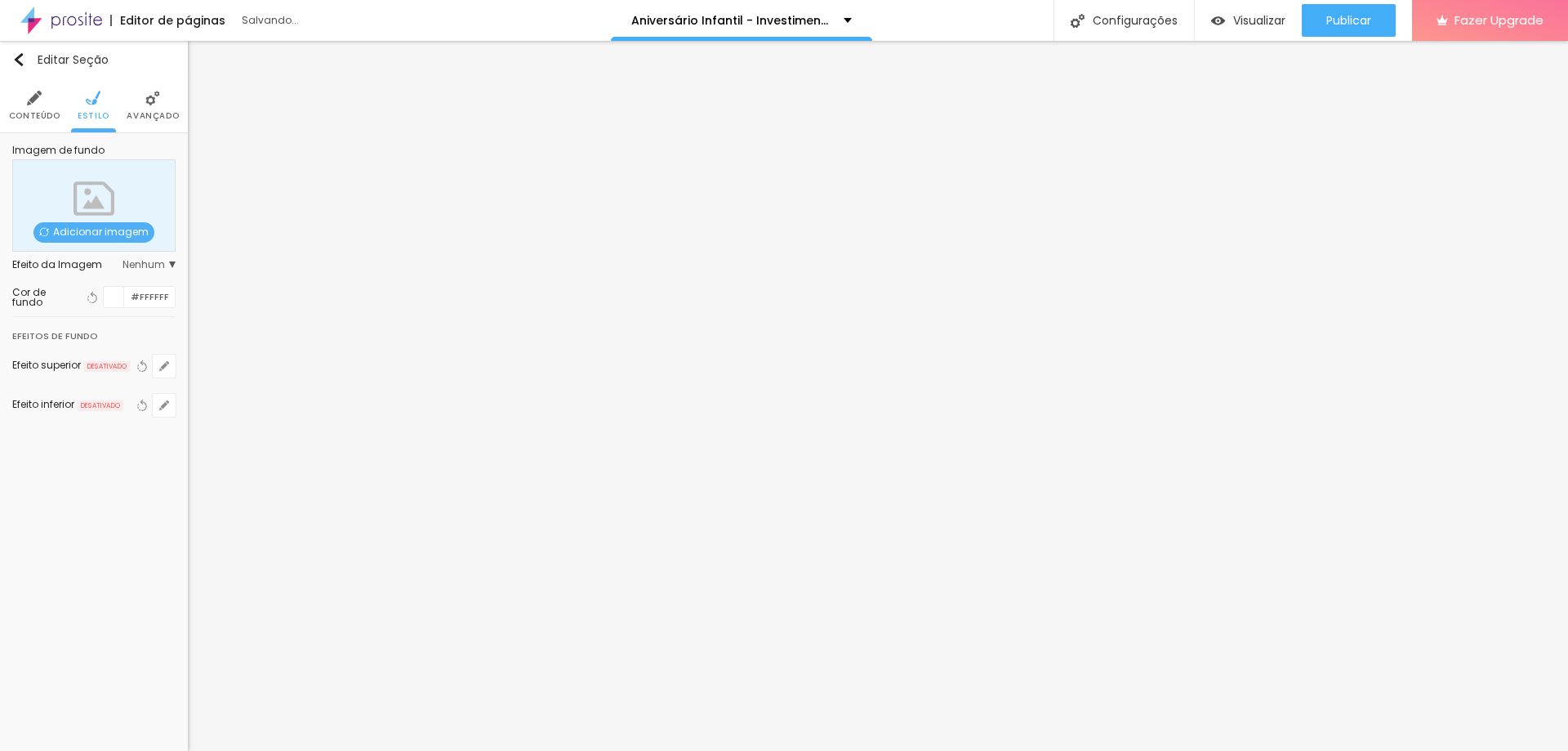
click at [108, 523] on div "Editar Seção Conteúdo Estilo Avançado Imagem de fundo Adicionar imagem Efeito d…" at bounding box center [94, 395] width 188 height 710
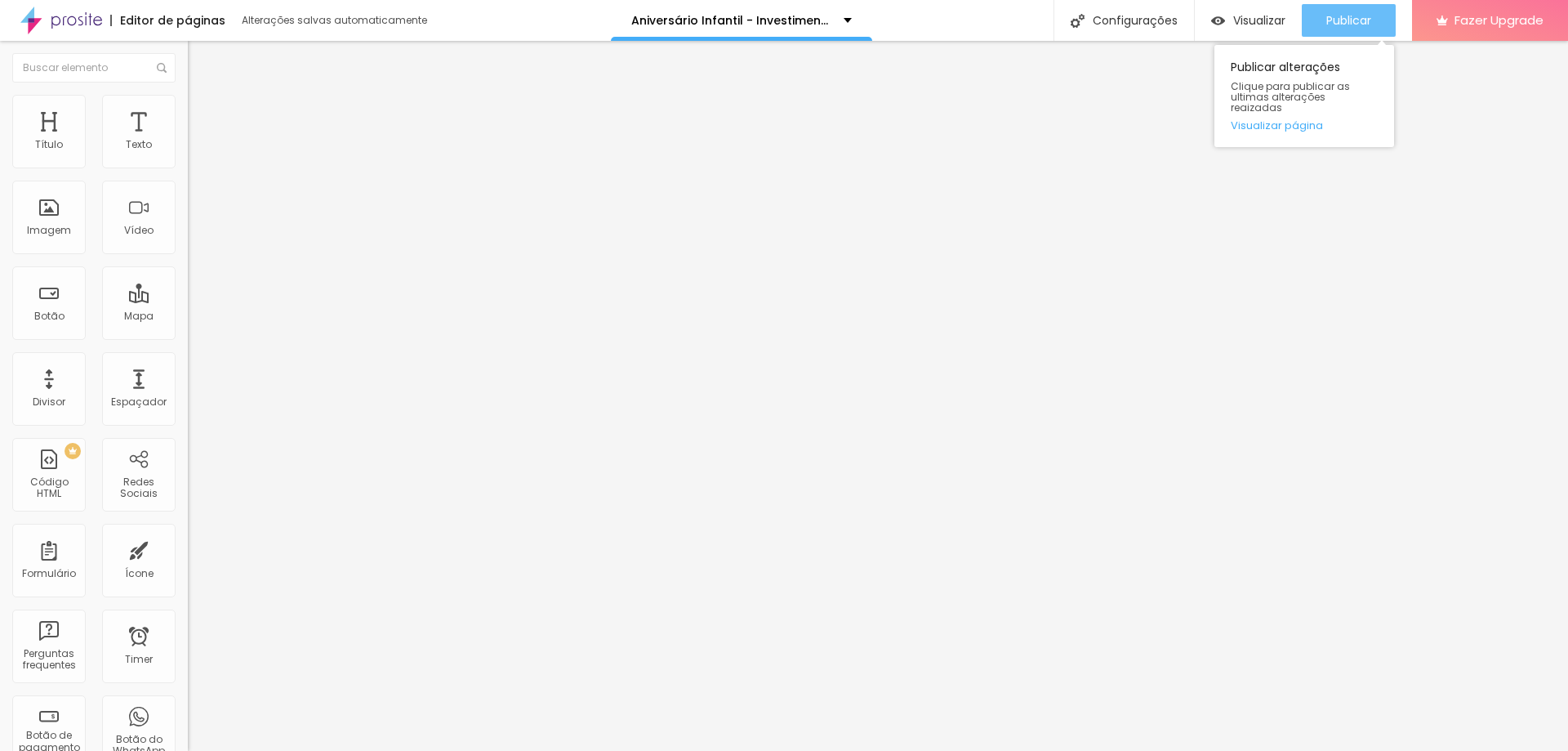
click at [1370, 23] on span "Publicar" at bounding box center [1349, 20] width 45 height 13
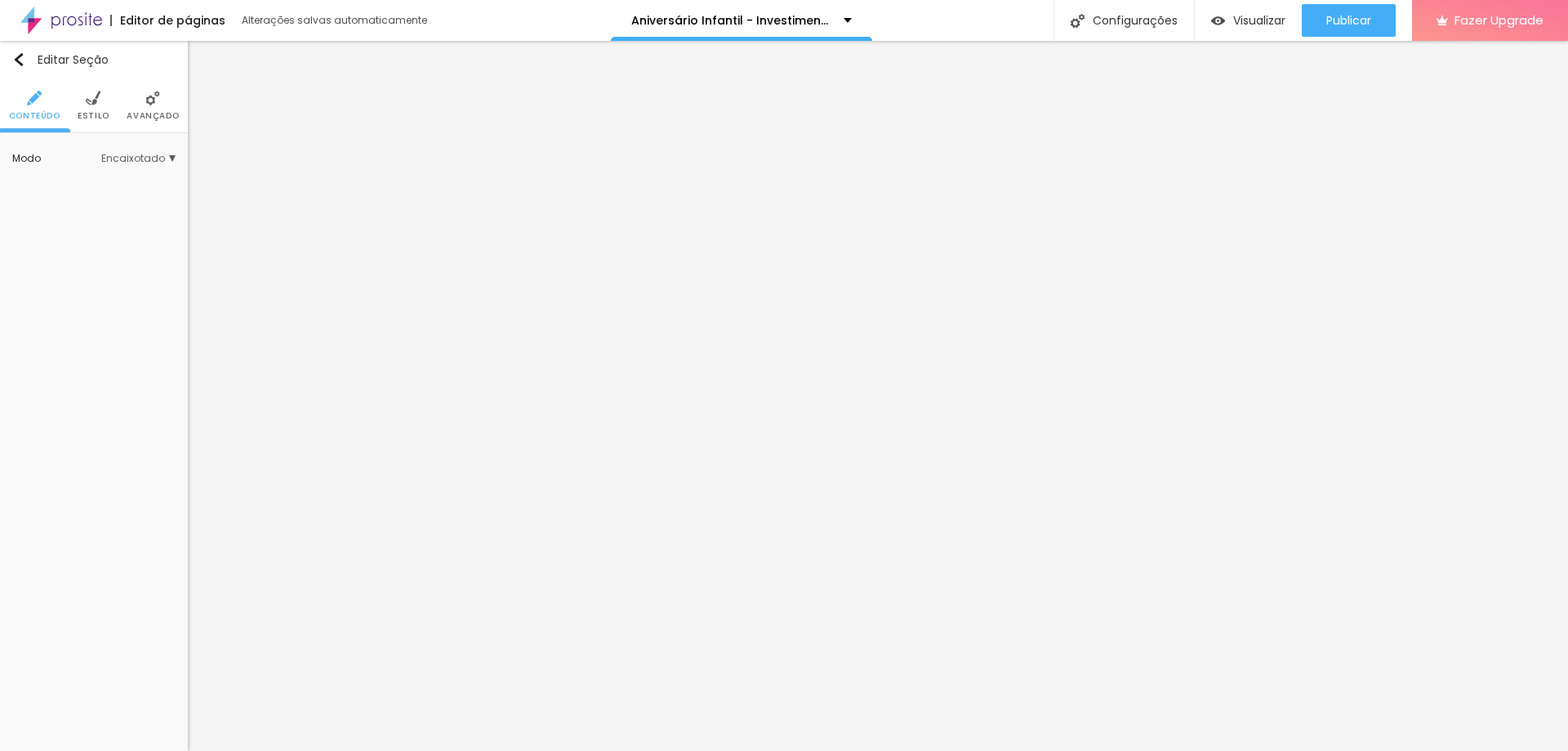
click at [109, 115] on ul "Conteúdo Estilo Avançado" at bounding box center [94, 105] width 188 height 55
click at [92, 108] on li "Estilo" at bounding box center [94, 105] width 32 height 54
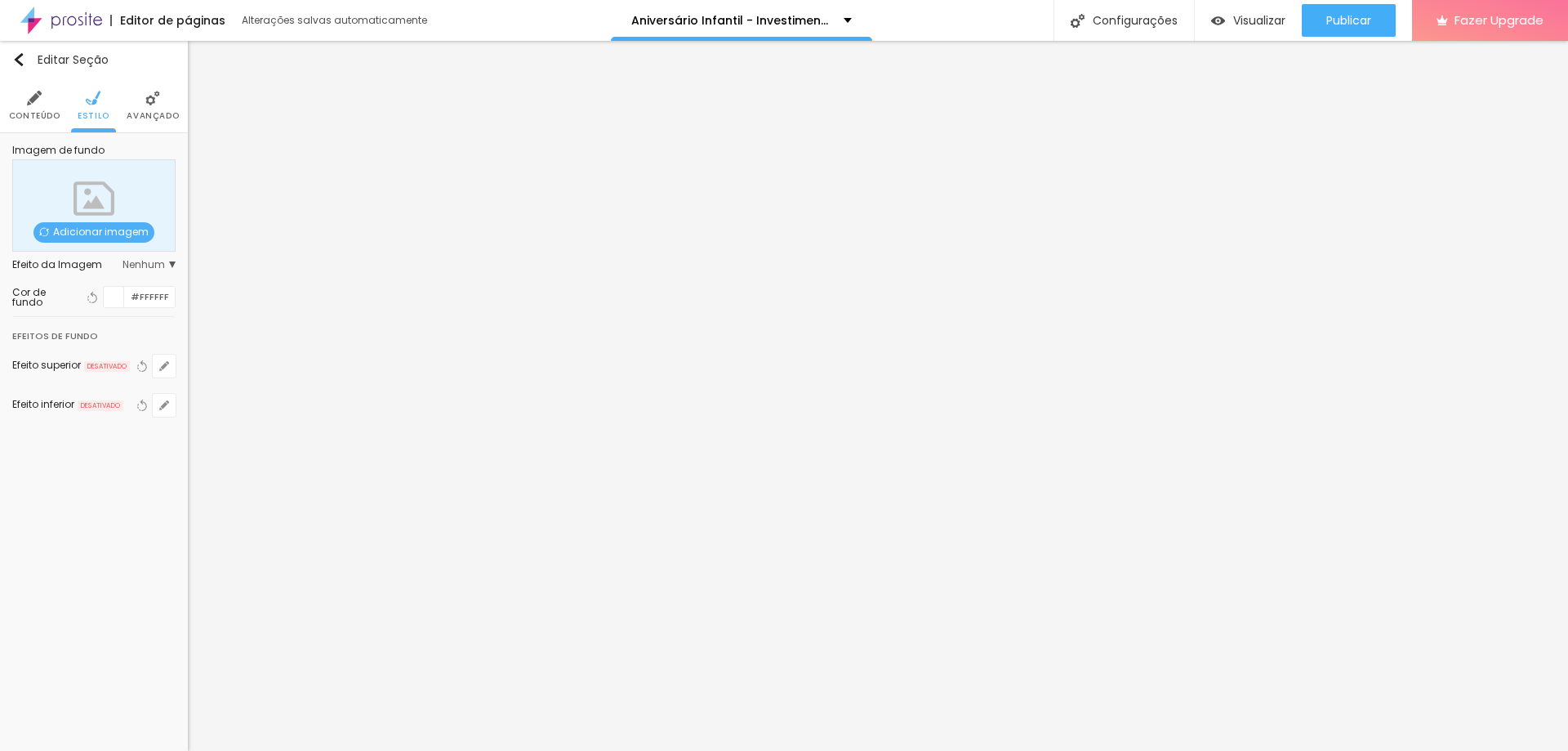
click at [163, 107] on li "Avançado" at bounding box center [153, 105] width 52 height 54
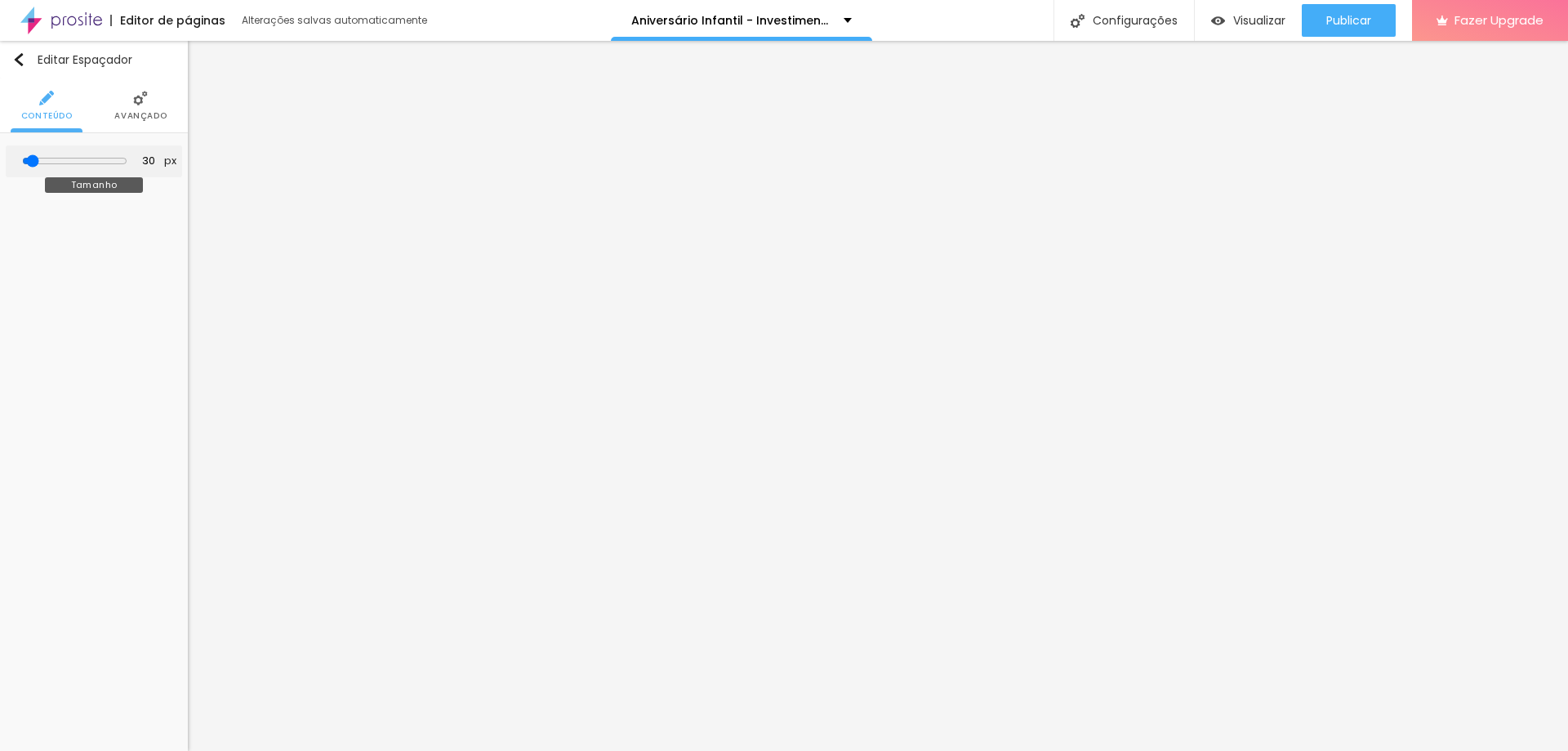
type input "28"
type input "33"
type input "43"
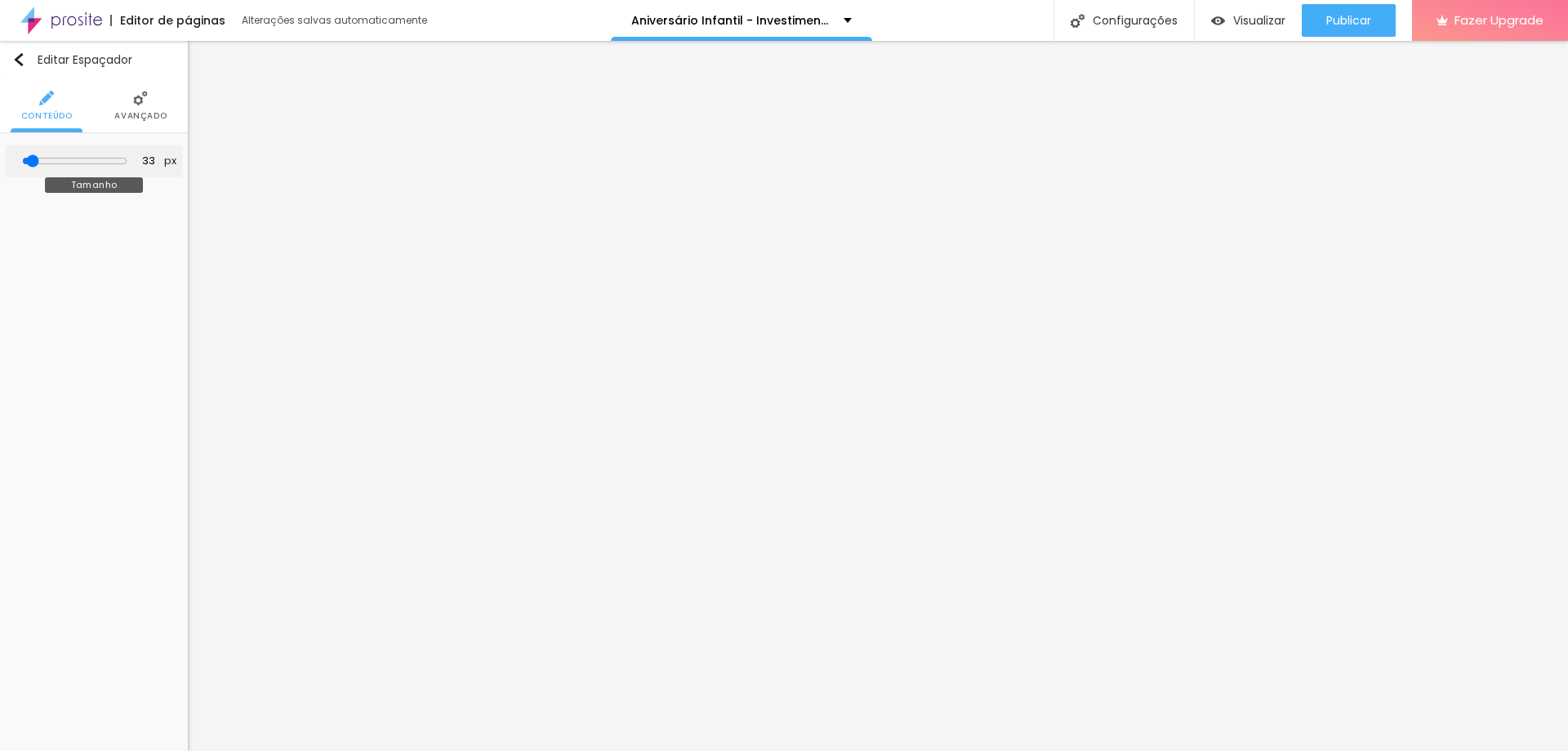
type input "43"
type input "48"
type input "53"
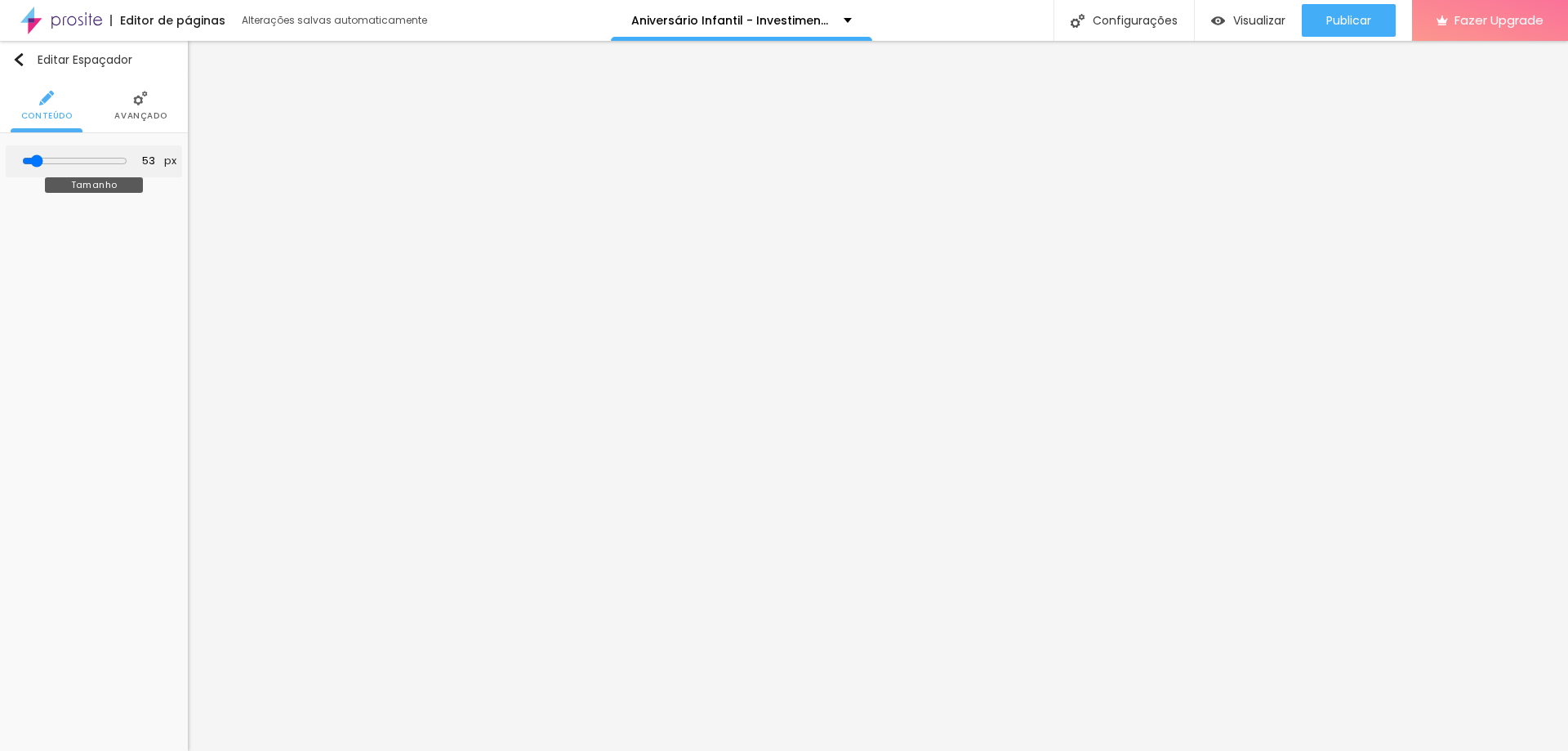
type input "59"
click at [44, 162] on input "range" at bounding box center [75, 160] width 90 height 8
click at [139, 95] on img at bounding box center [140, 98] width 15 height 15
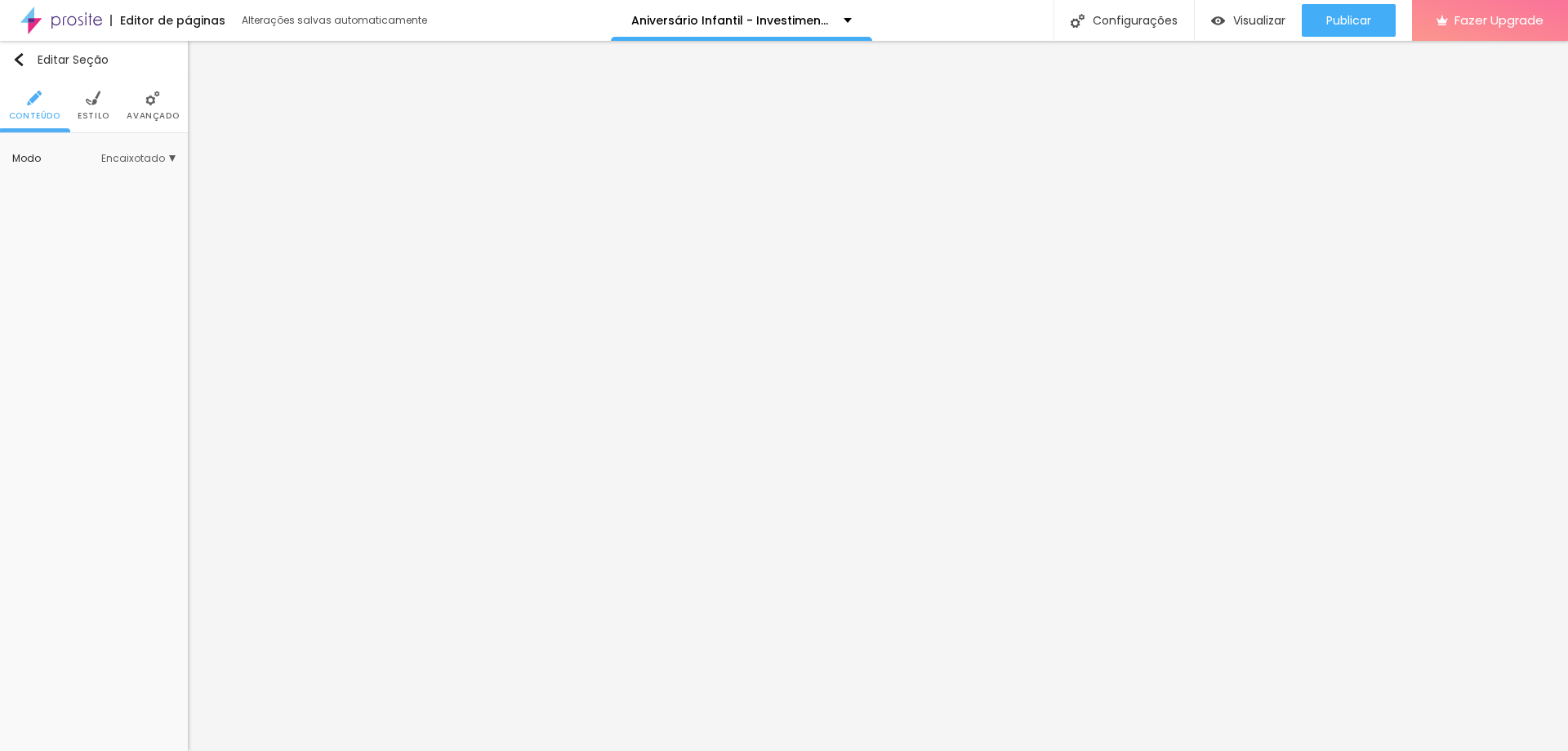
click at [84, 98] on li "Estilo" at bounding box center [94, 105] width 32 height 54
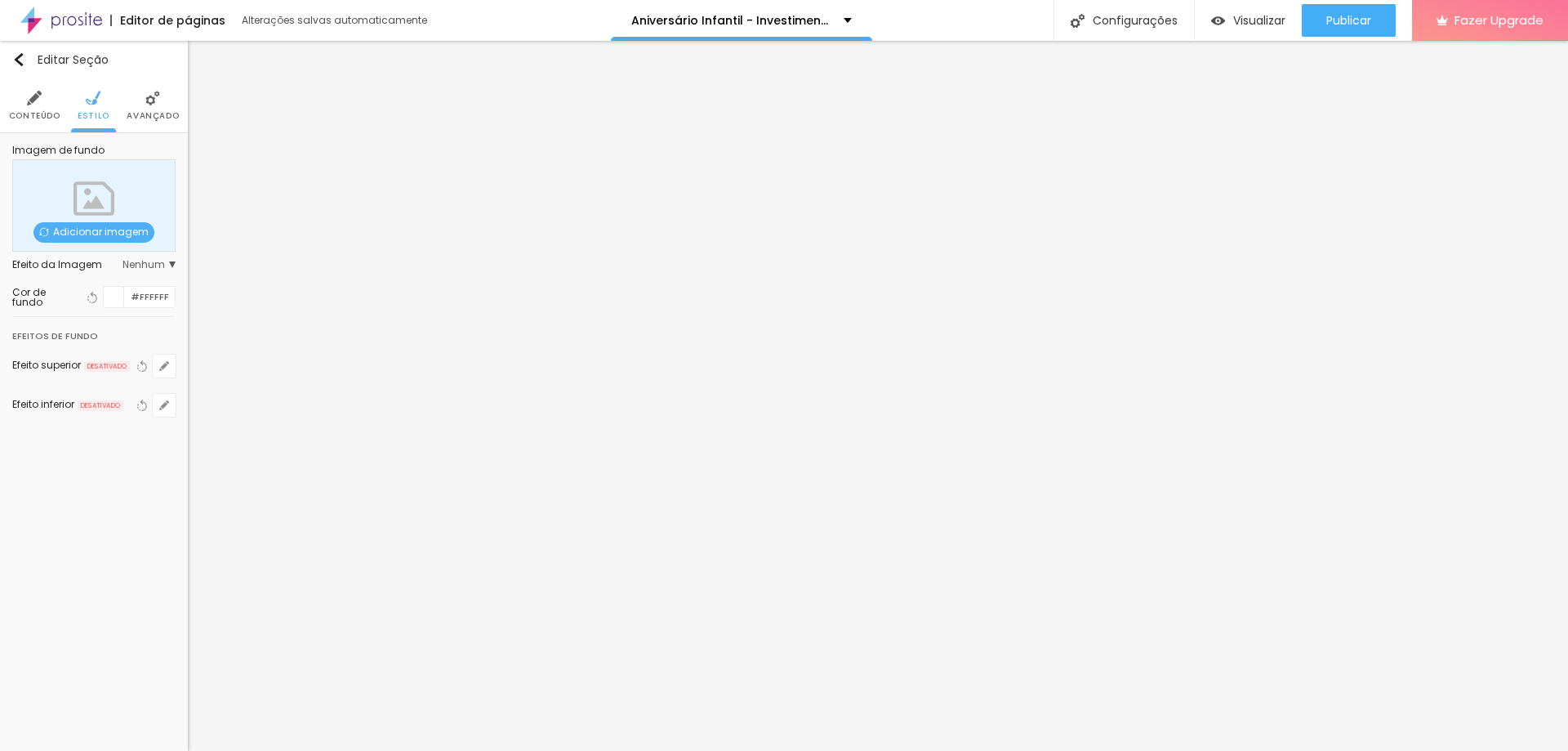
click at [151, 112] on span "Avançado" at bounding box center [153, 115] width 52 height 8
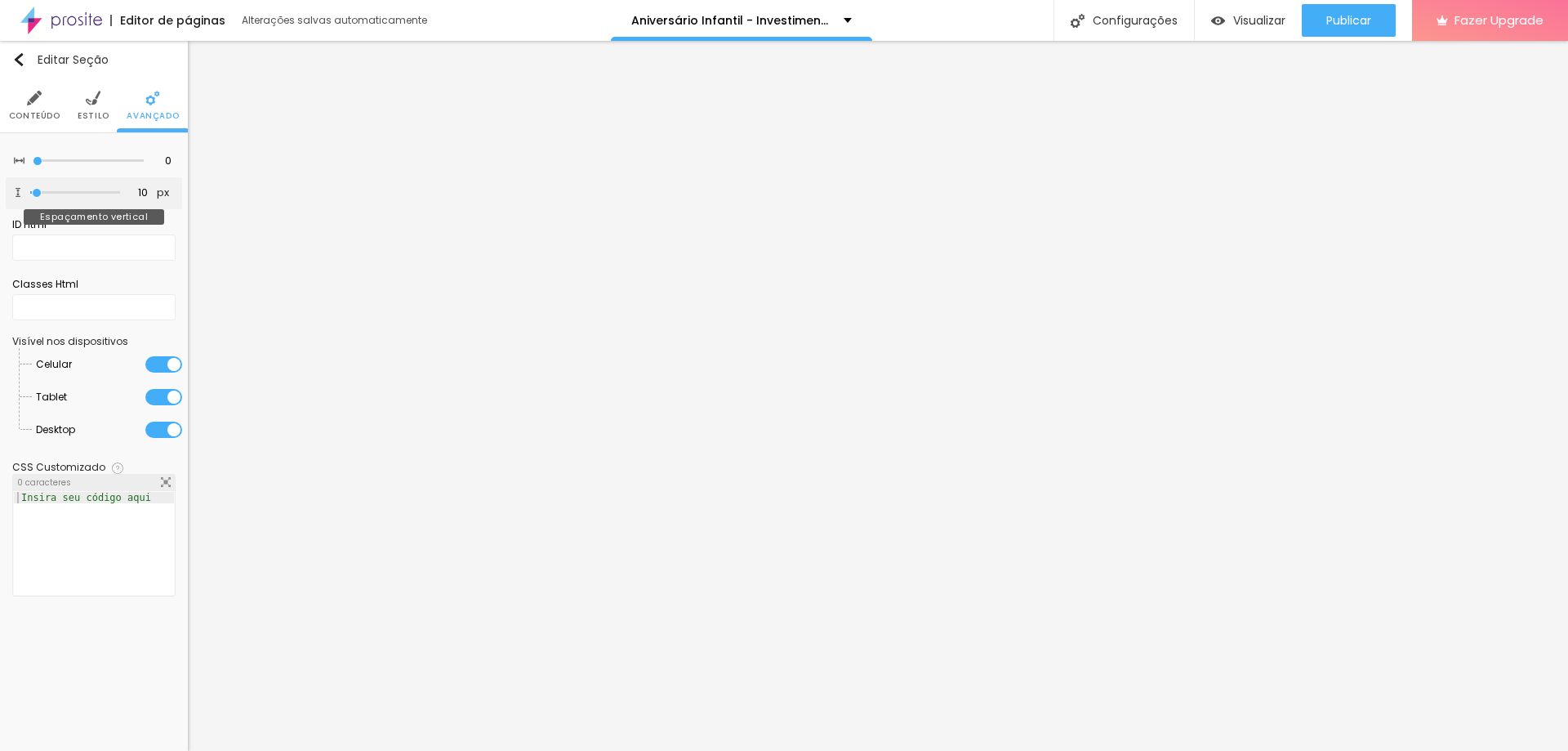
drag, startPoint x: 27, startPoint y: 161, endPoint x: 19, endPoint y: 184, distance: 24.4
click at [33, 161] on input "range" at bounding box center [88, 160] width 111 height 8
type input "0"
drag, startPoint x: 35, startPoint y: 192, endPoint x: 3, endPoint y: 193, distance: 32.0
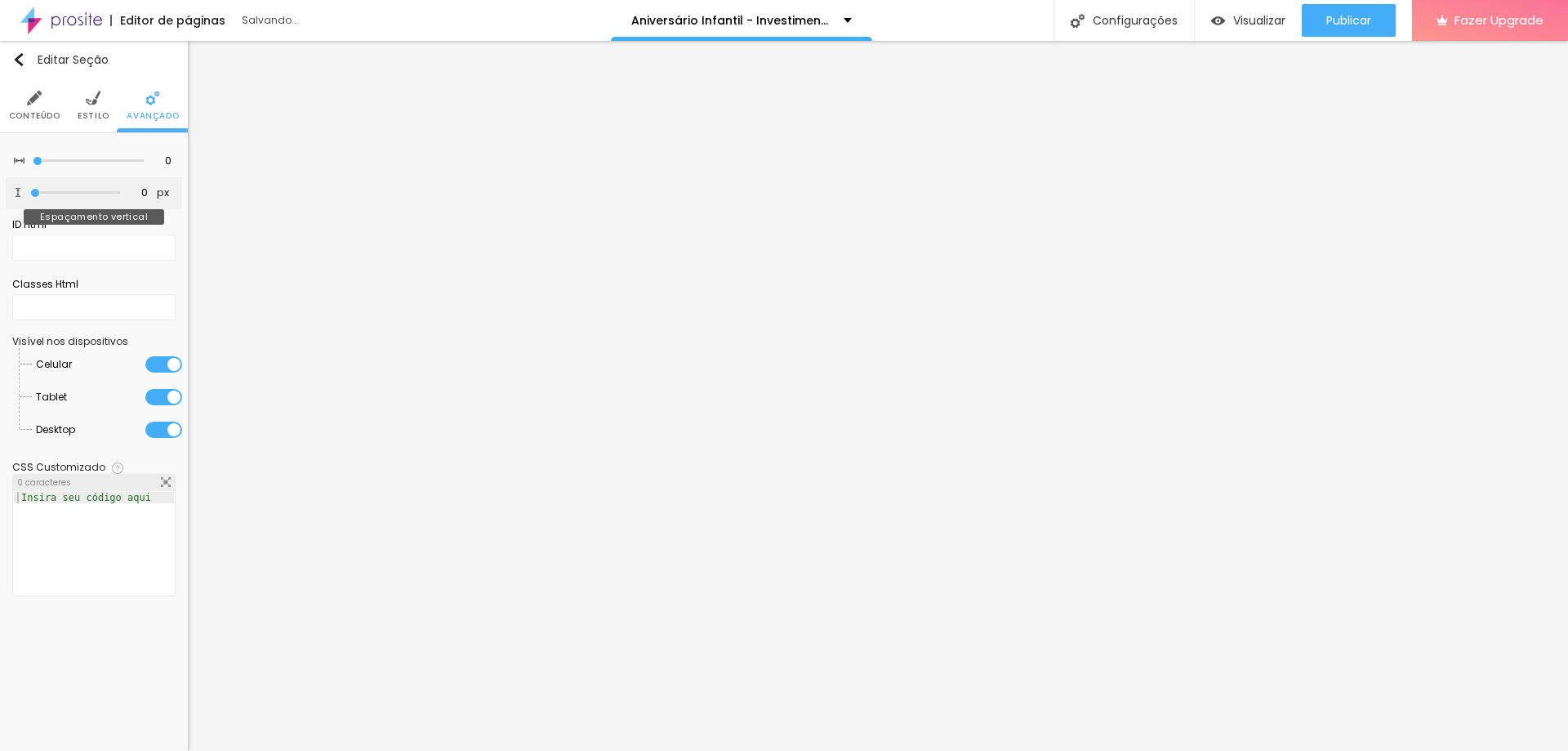
type input "0"
click at [30, 193] on input "range" at bounding box center [75, 193] width 90 height 8
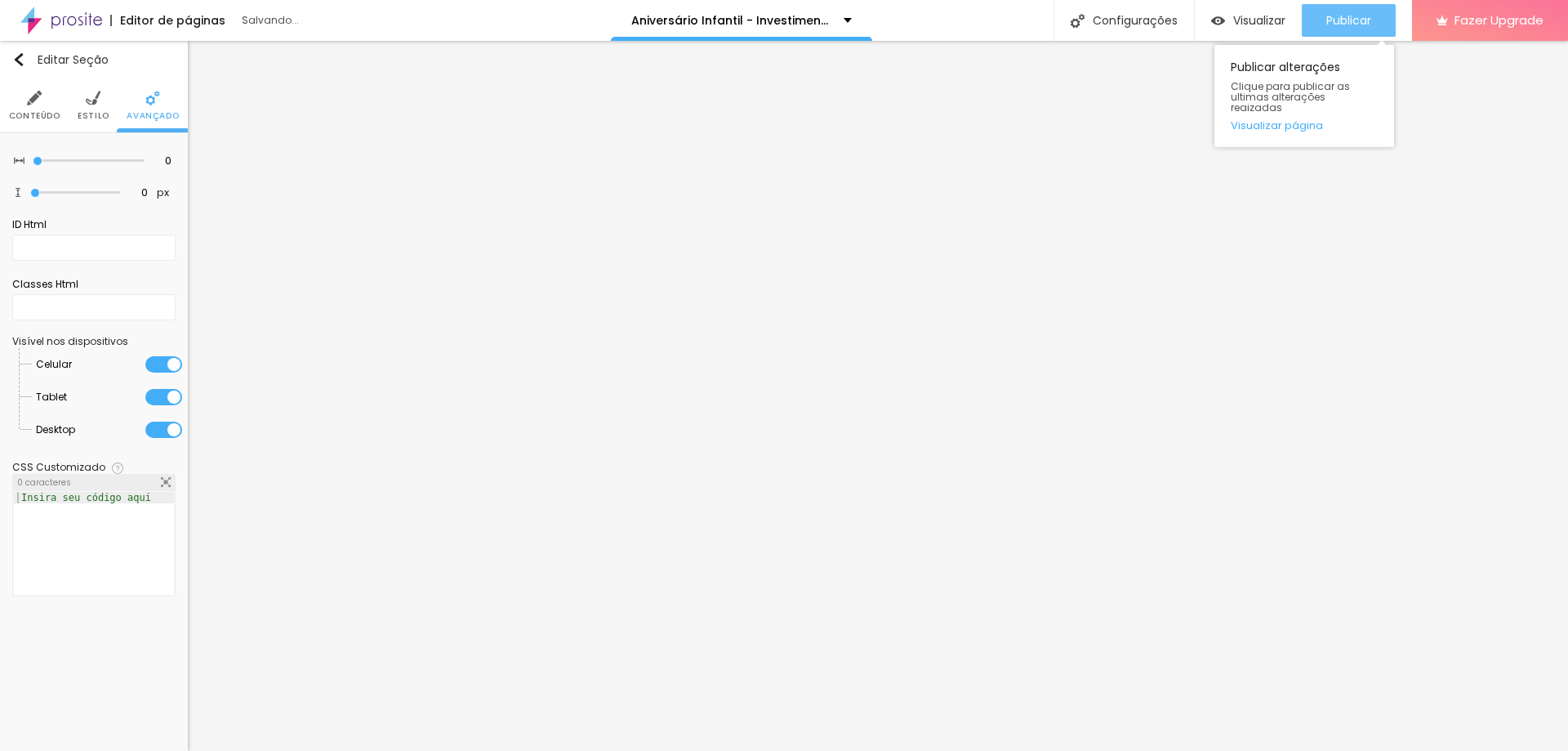
click at [1335, 23] on span "Publicar" at bounding box center [1349, 20] width 45 height 13
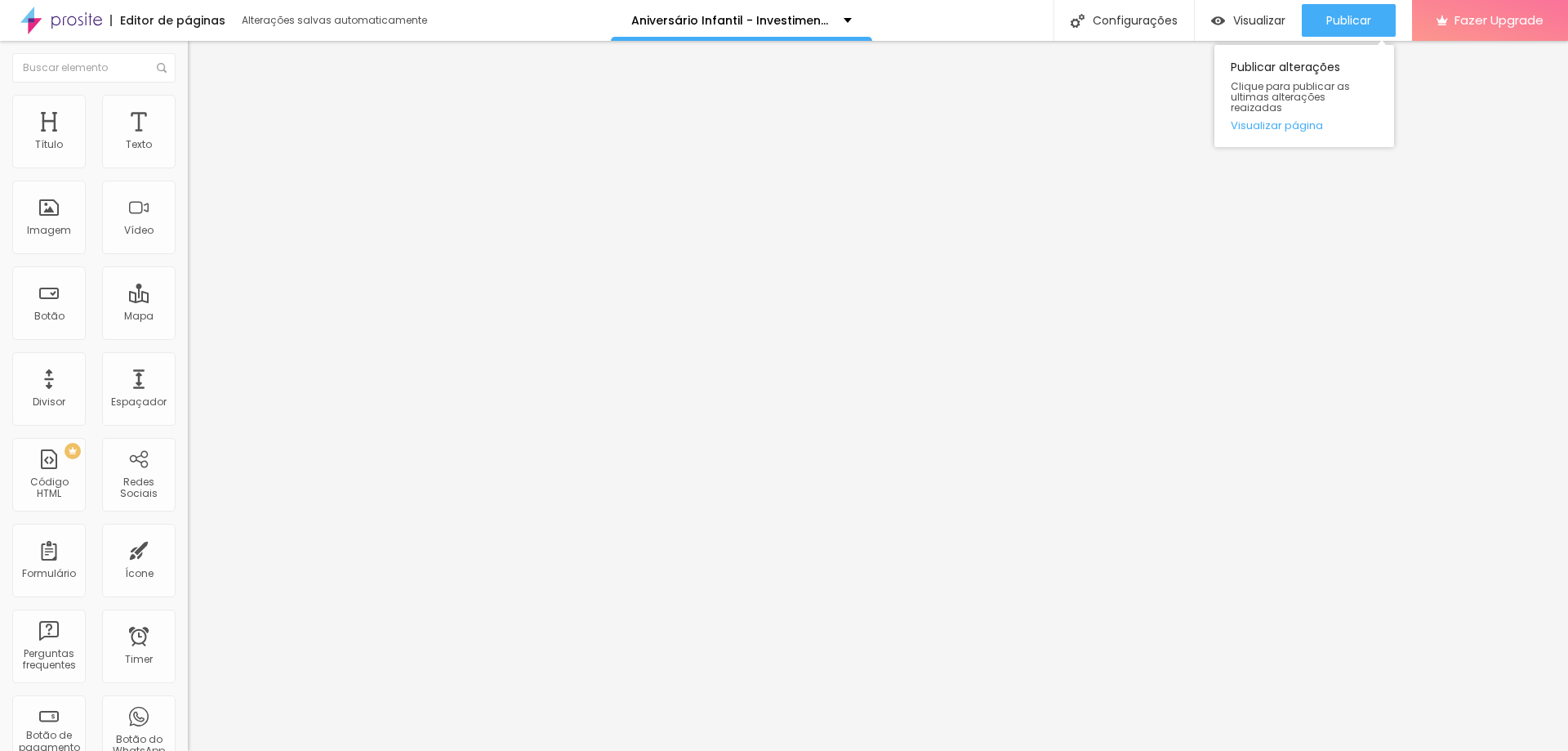
click at [1361, 3] on div "Publicar Publicar alterações Clique para publicar as ultimas alterações reaizad…" at bounding box center [1349, 20] width 94 height 41
drag, startPoint x: 1361, startPoint y: 9, endPoint x: 1350, endPoint y: 16, distance: 13.0
click at [1361, 13] on div "Publicar" at bounding box center [1349, 21] width 45 height 33
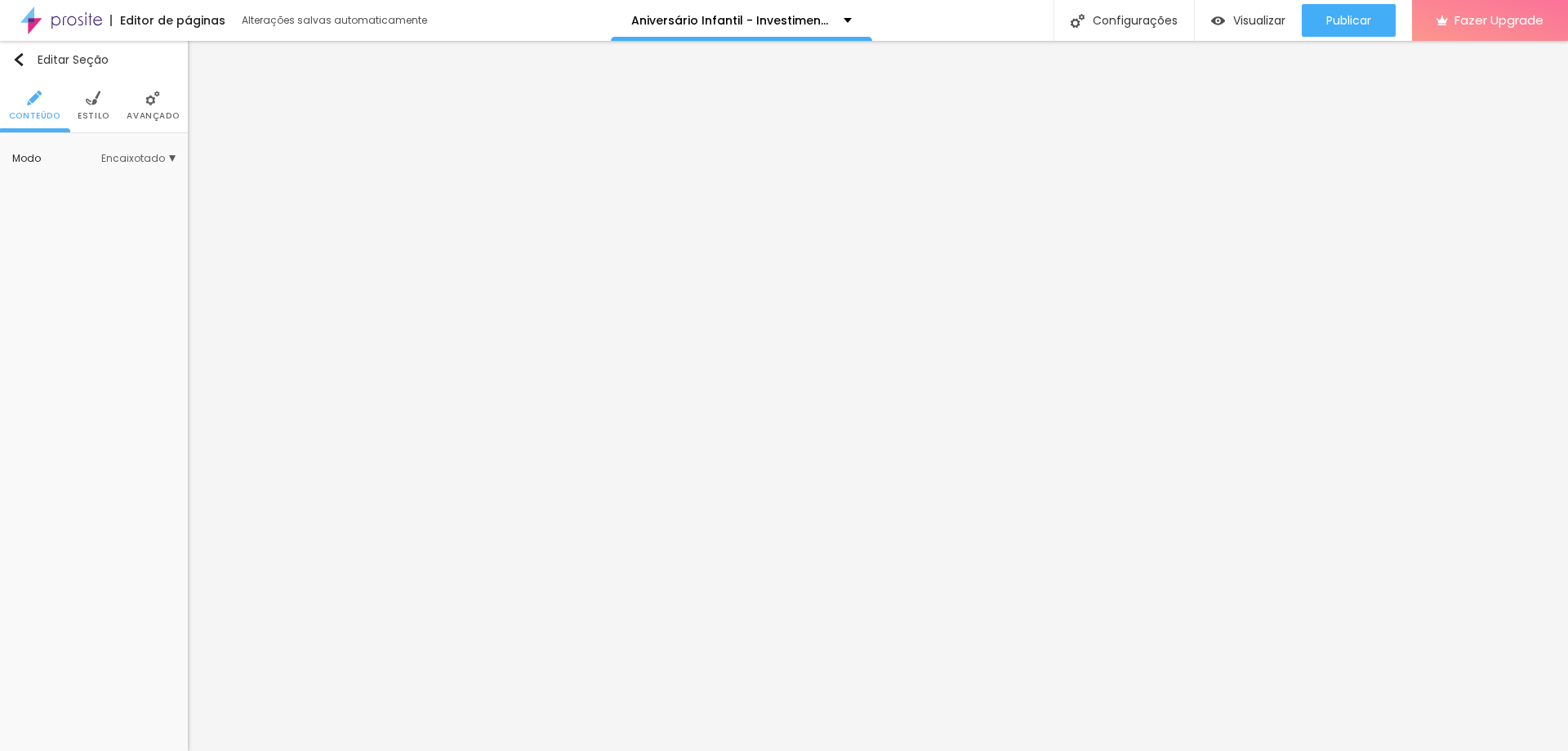
click at [146, 114] on span "Avançado" at bounding box center [153, 115] width 52 height 8
click at [109, 108] on ul "Conteúdo Estilo Avançado" at bounding box center [94, 105] width 188 height 55
click at [98, 108] on li "Estilo" at bounding box center [94, 105] width 32 height 54
click at [94, 101] on img at bounding box center [93, 98] width 15 height 15
drag, startPoint x: 164, startPoint y: 242, endPoint x: 186, endPoint y: 243, distance: 22.0
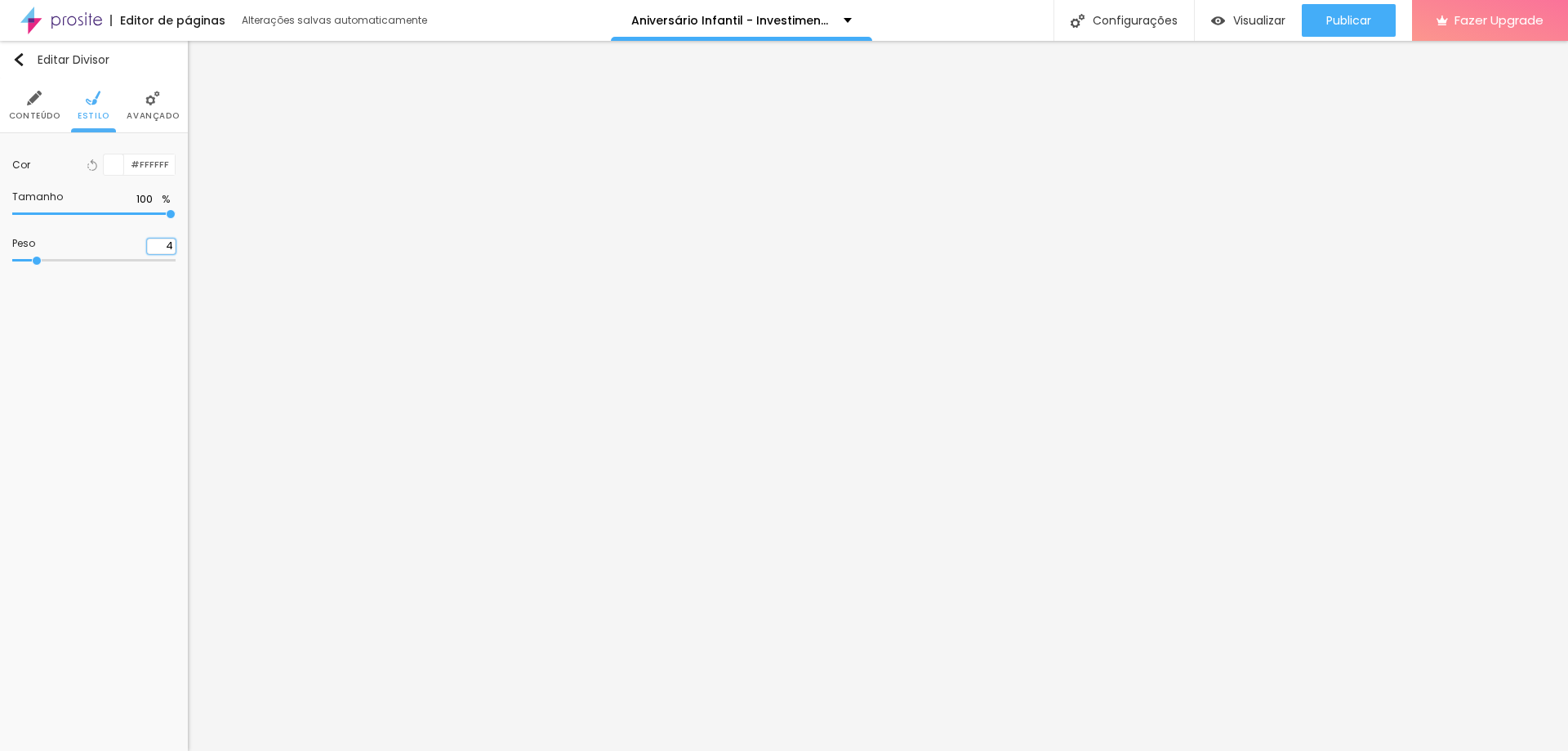
click at [186, 243] on div "Cor Voltar ao padrão #FFFFFF Tamanho 100 % Peso 4" at bounding box center [94, 212] width 188 height 156
type input "2"
click at [102, 105] on li "Estilo" at bounding box center [94, 105] width 32 height 54
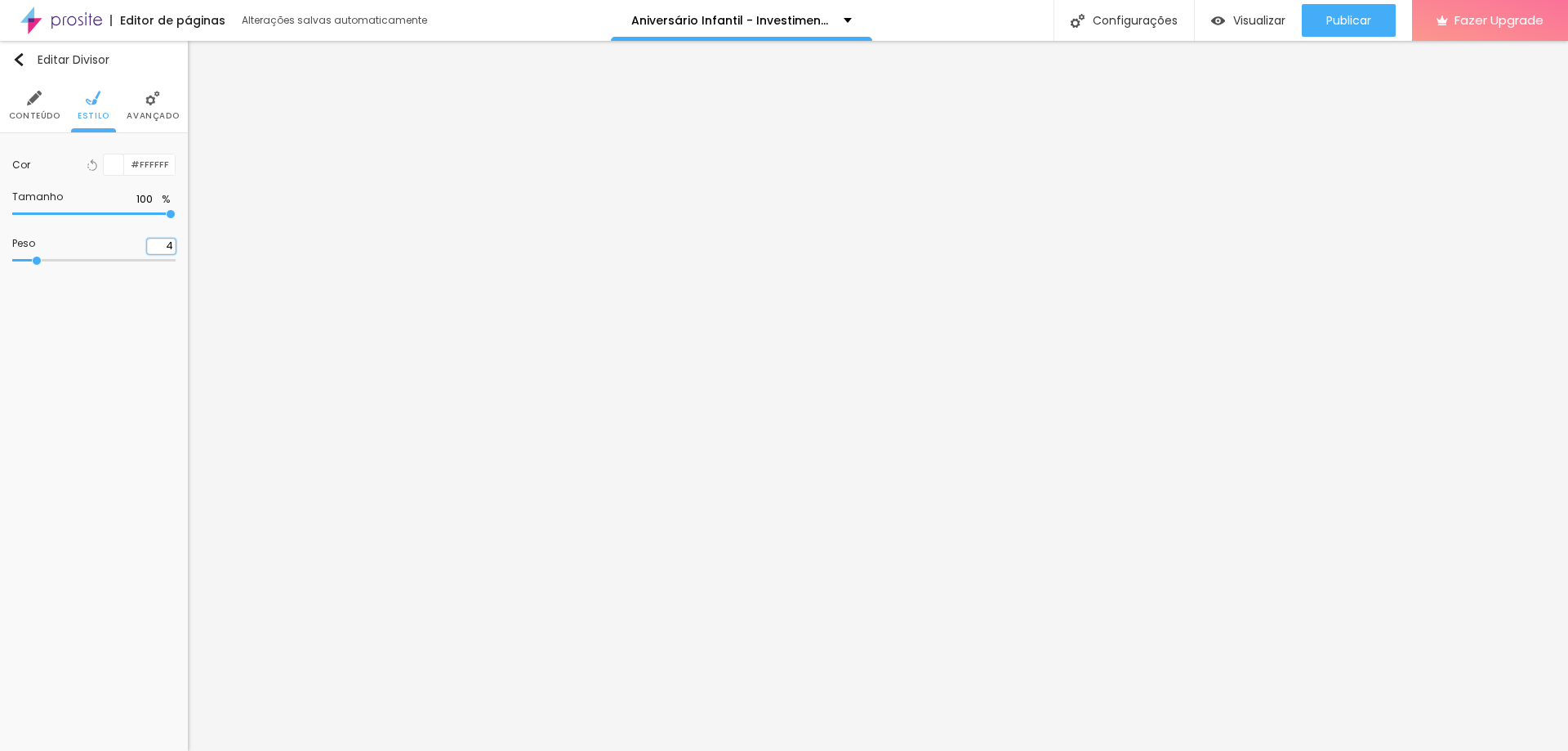
drag, startPoint x: 166, startPoint y: 248, endPoint x: 179, endPoint y: 249, distance: 13.0
click at [179, 249] on div "Cor Voltar ao padrão #FFFFFF Tamanho 100 % Peso 4" at bounding box center [94, 212] width 188 height 156
type input "2"
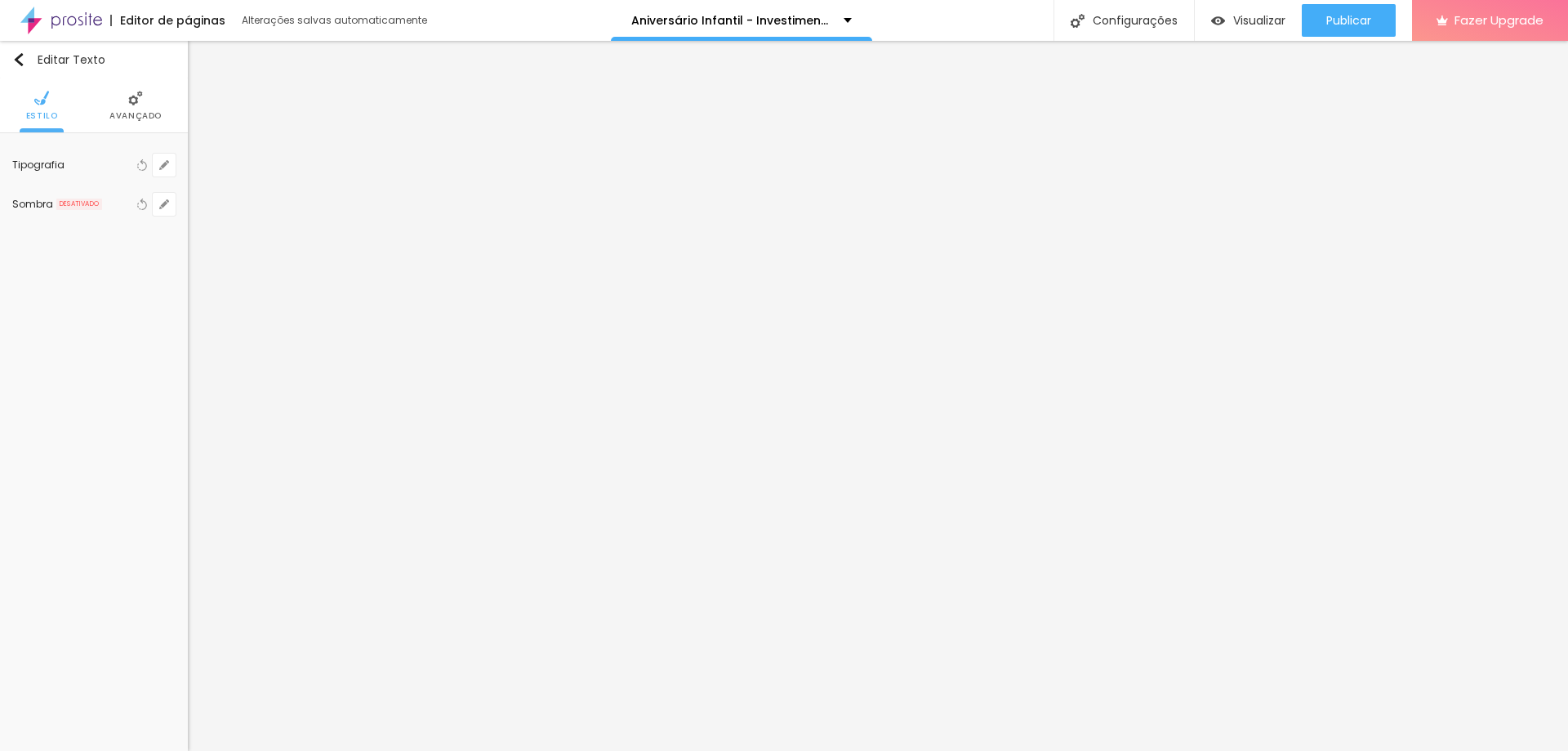
click at [142, 110] on li "Avançado" at bounding box center [135, 105] width 52 height 54
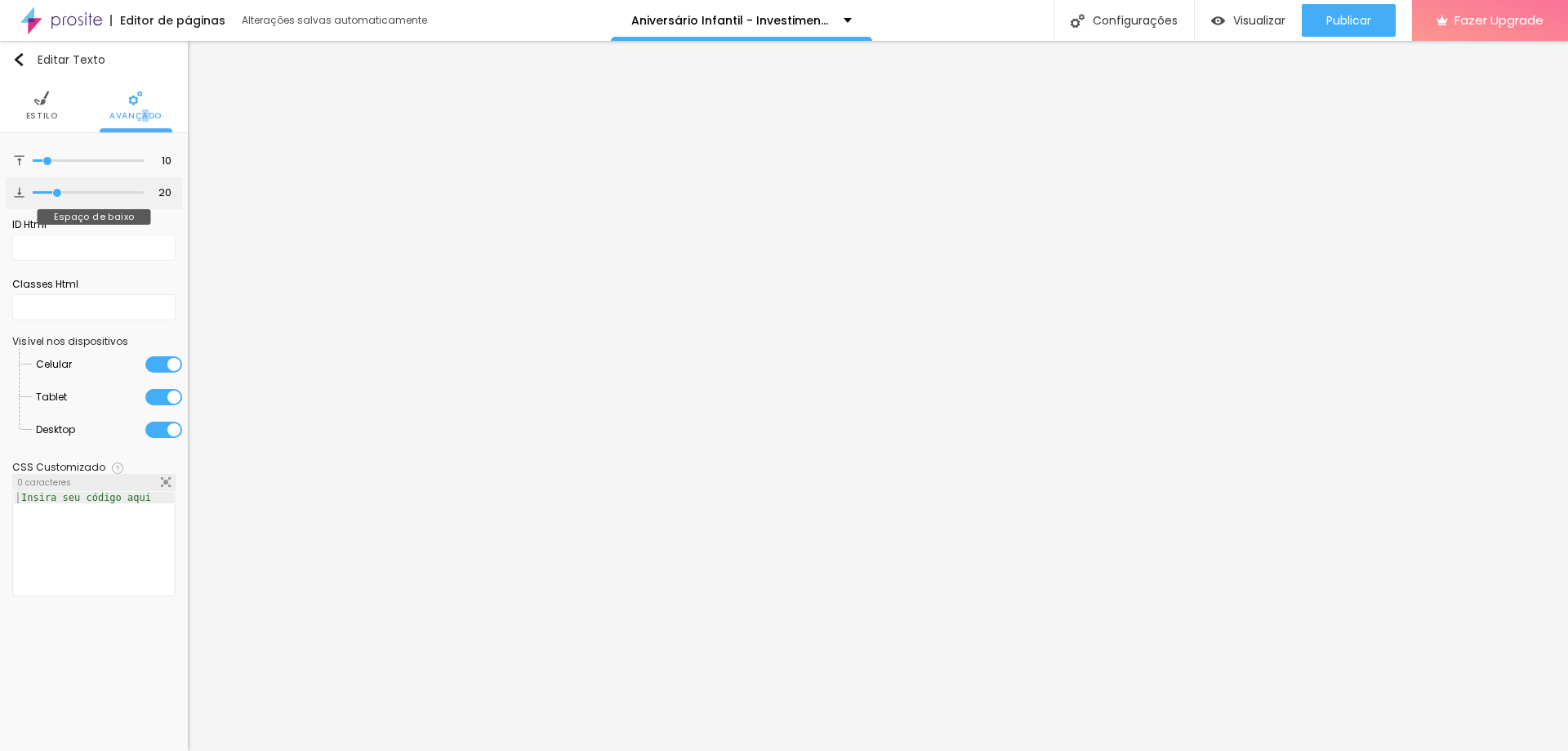
type input "14"
type input "0"
drag, startPoint x: 55, startPoint y: 193, endPoint x: 0, endPoint y: 197, distance: 55.1
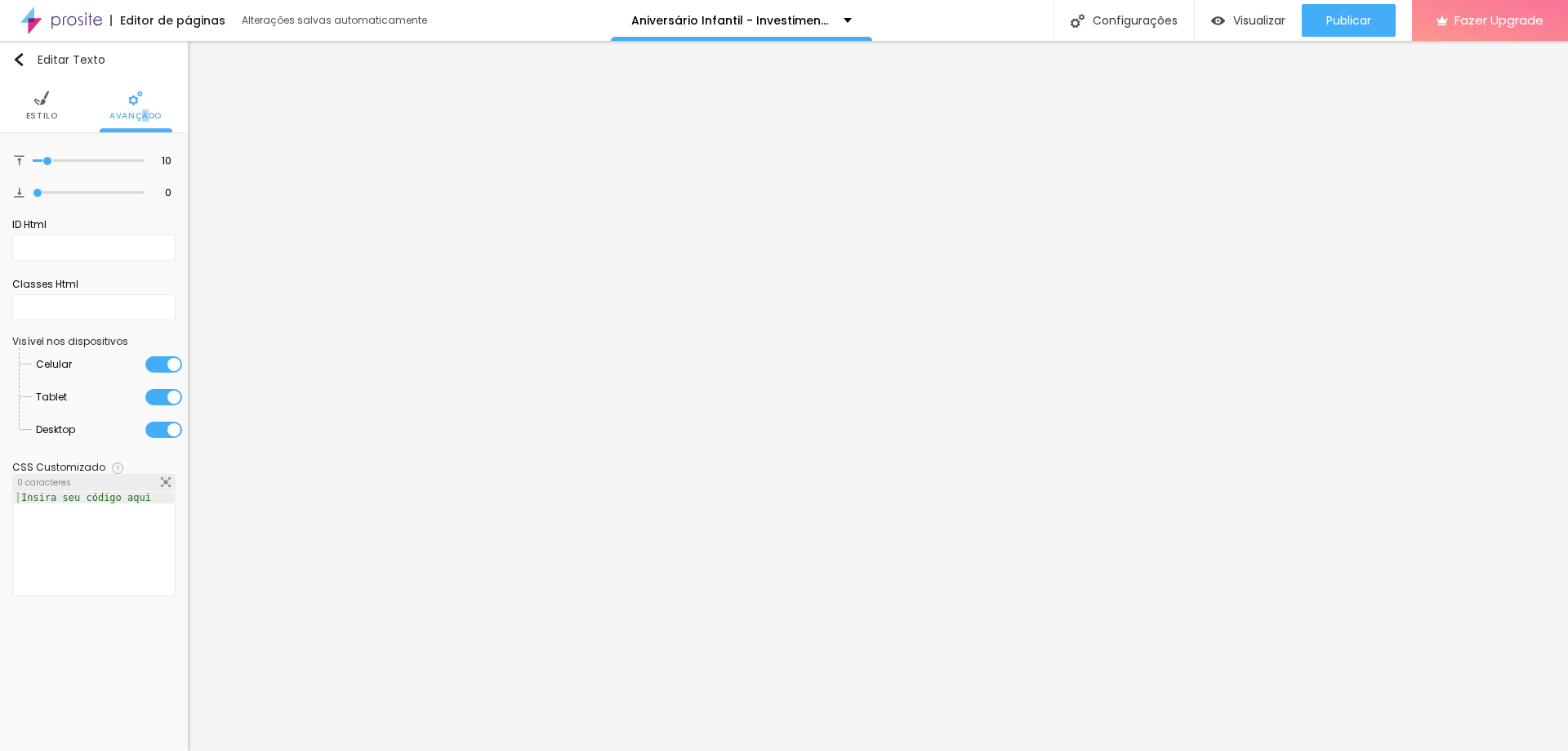
type input "0"
click at [33, 197] on input "range" at bounding box center [88, 193] width 111 height 8
type input "6"
type input "0"
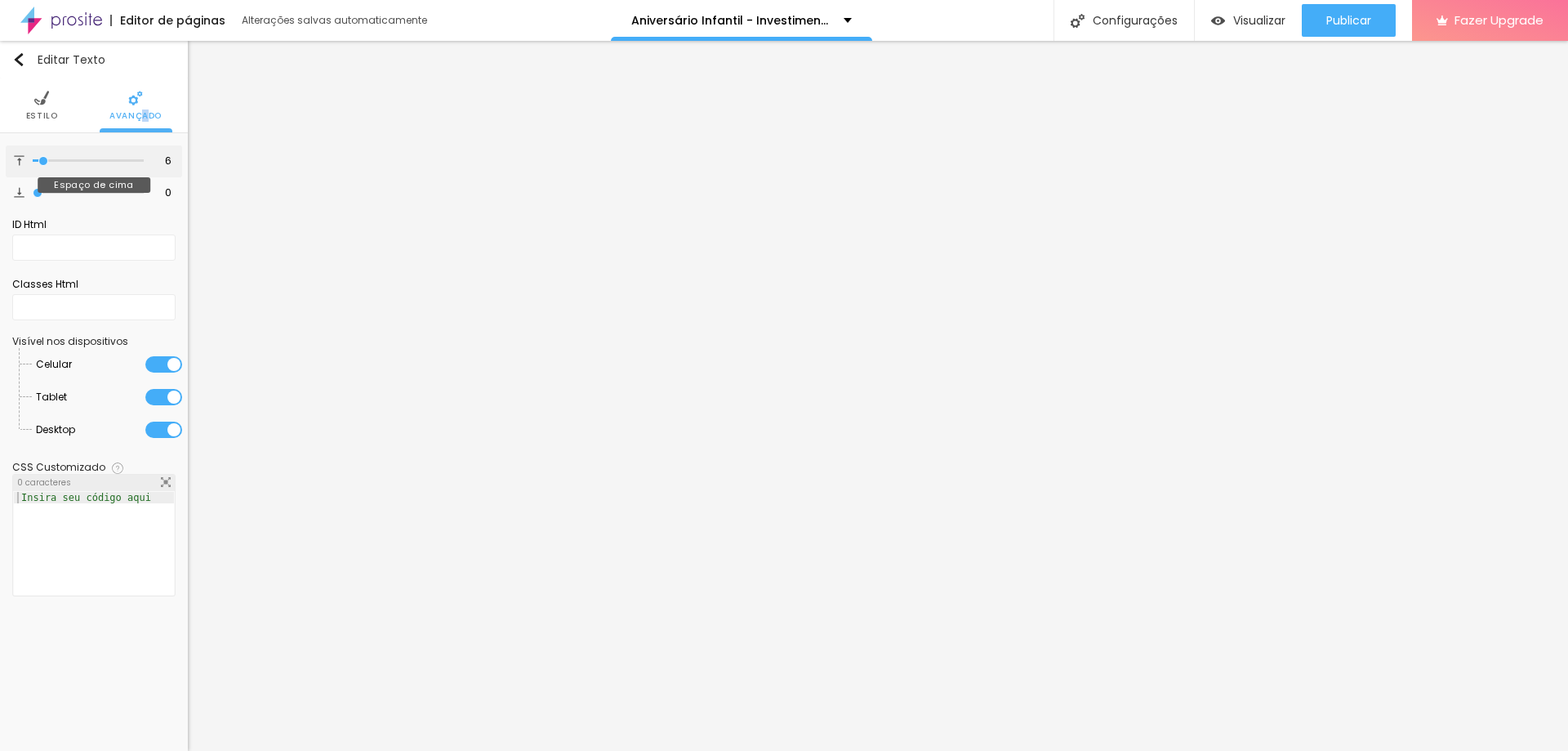
type input "0"
drag, startPoint x: 20, startPoint y: 164, endPoint x: 0, endPoint y: 164, distance: 20.0
type input "0"
click at [33, 164] on input "range" at bounding box center [88, 160] width 111 height 8
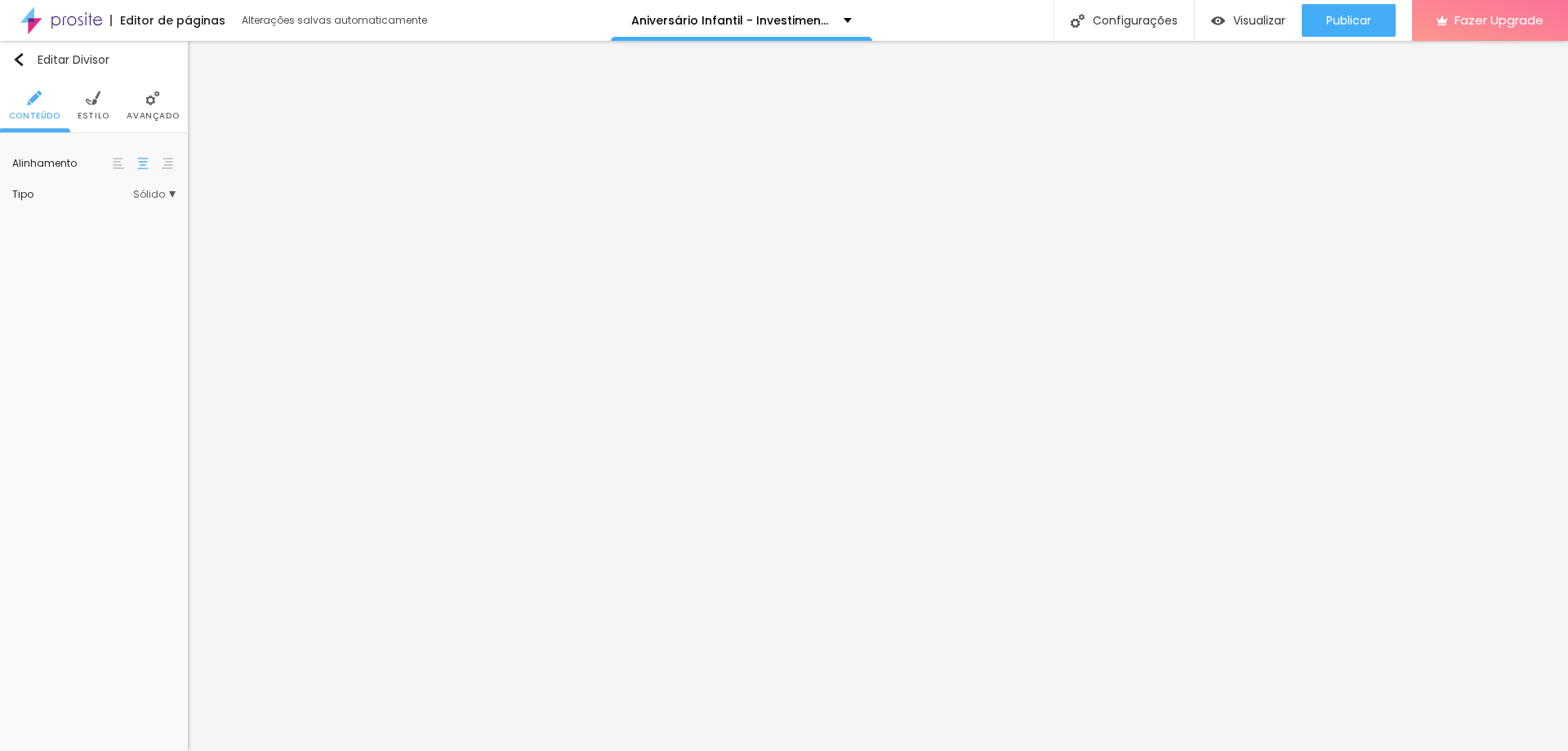
click at [134, 104] on li "Avançado" at bounding box center [153, 105] width 52 height 54
click at [170, 102] on li "Avançado" at bounding box center [153, 105] width 52 height 54
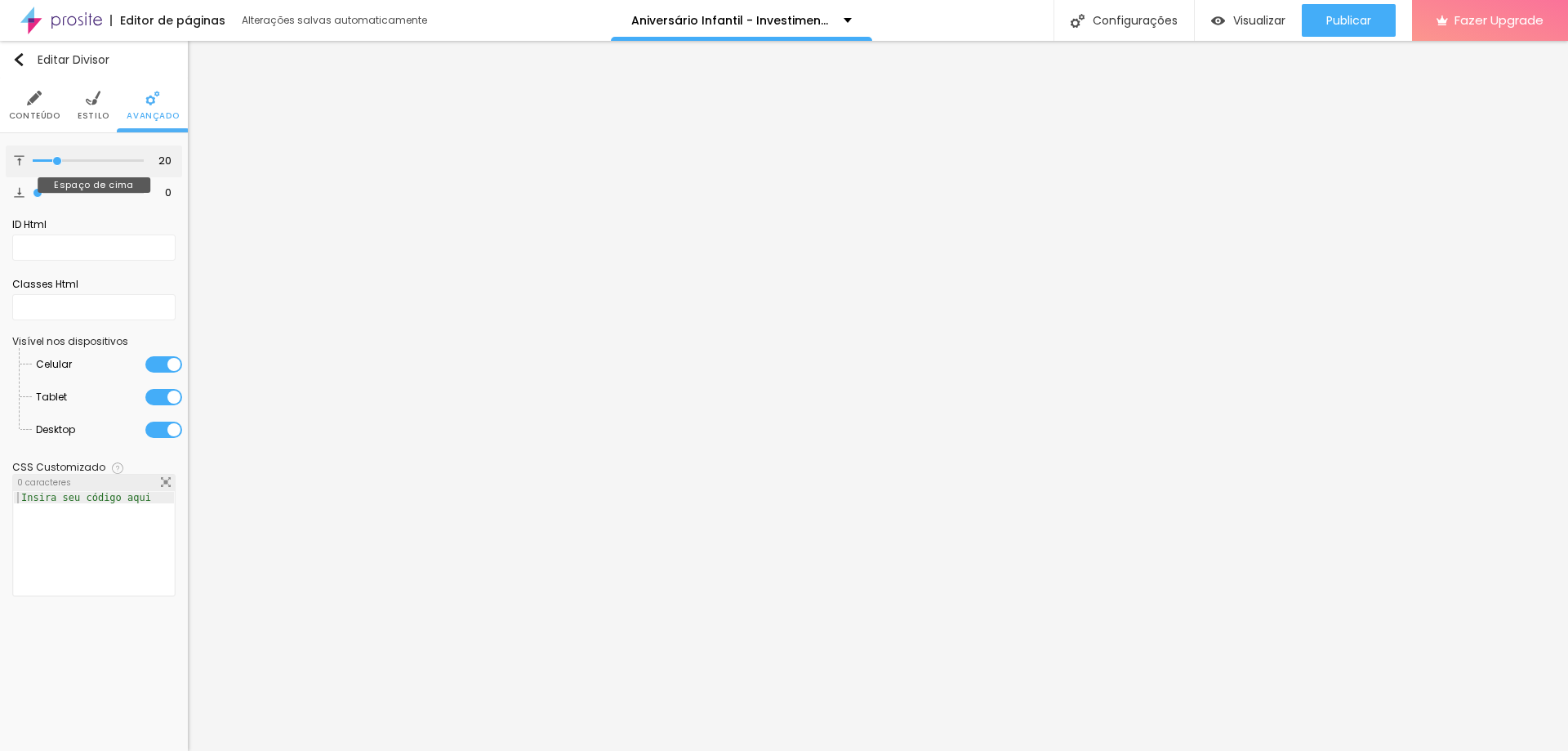
type input "10"
type input "0"
drag, startPoint x: 53, startPoint y: 161, endPoint x: 3, endPoint y: 163, distance: 50.0
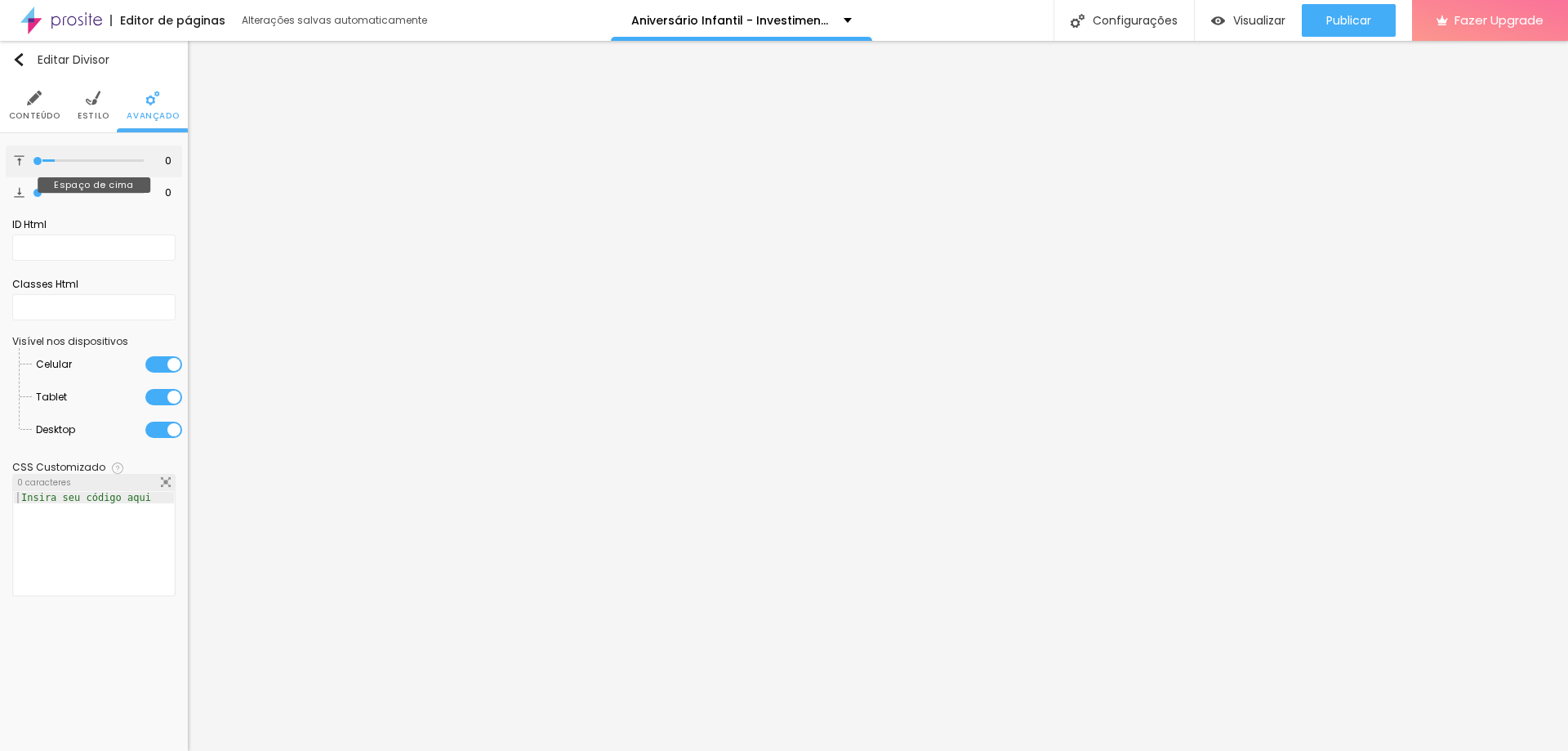
type input "0"
click at [33, 163] on input "range" at bounding box center [88, 160] width 111 height 8
click at [160, 189] on input "0" at bounding box center [159, 193] width 29 height 16
type input "30"
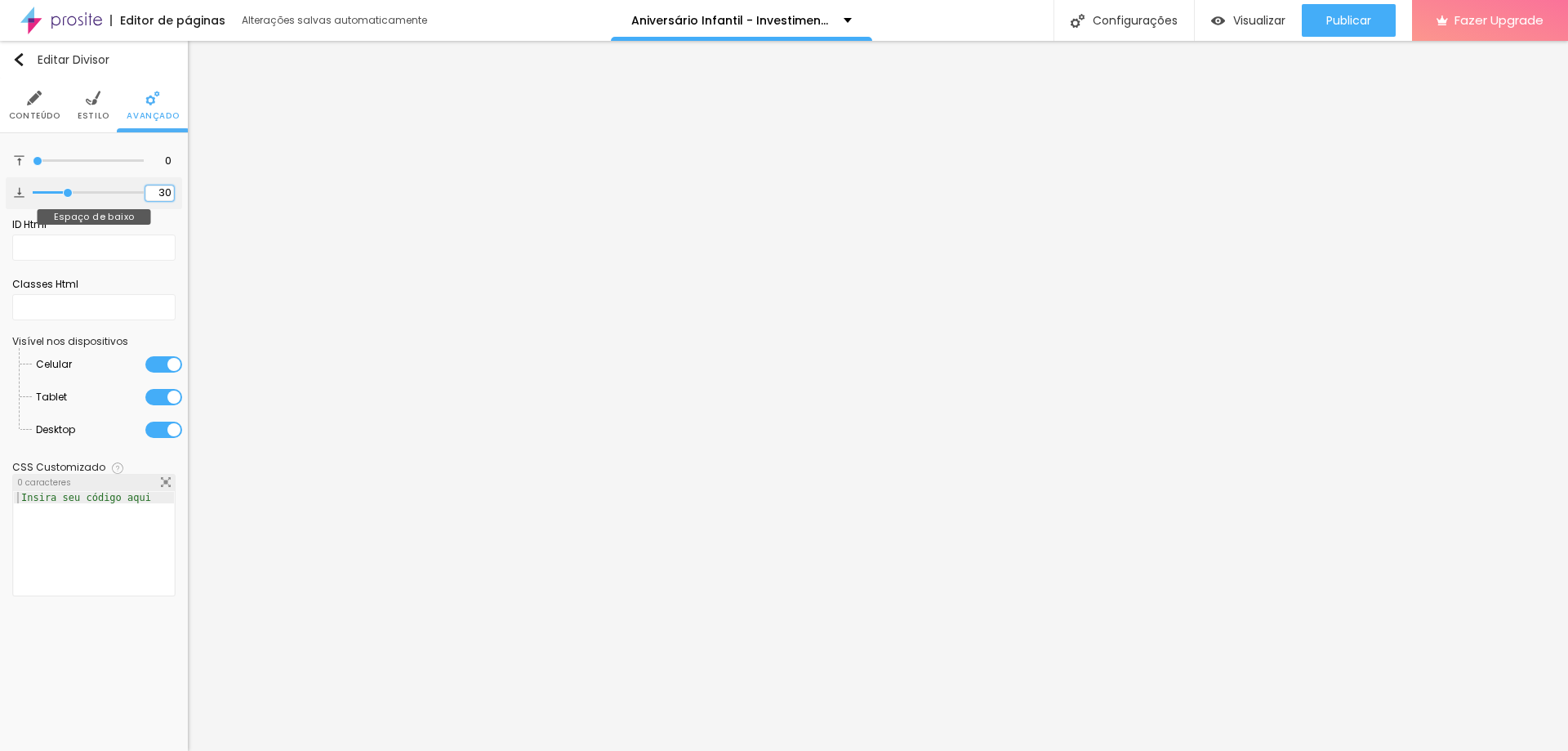
drag, startPoint x: 154, startPoint y: 192, endPoint x: 164, endPoint y: 192, distance: 10.0
click at [164, 192] on input "30" at bounding box center [159, 193] width 29 height 16
type input "20"
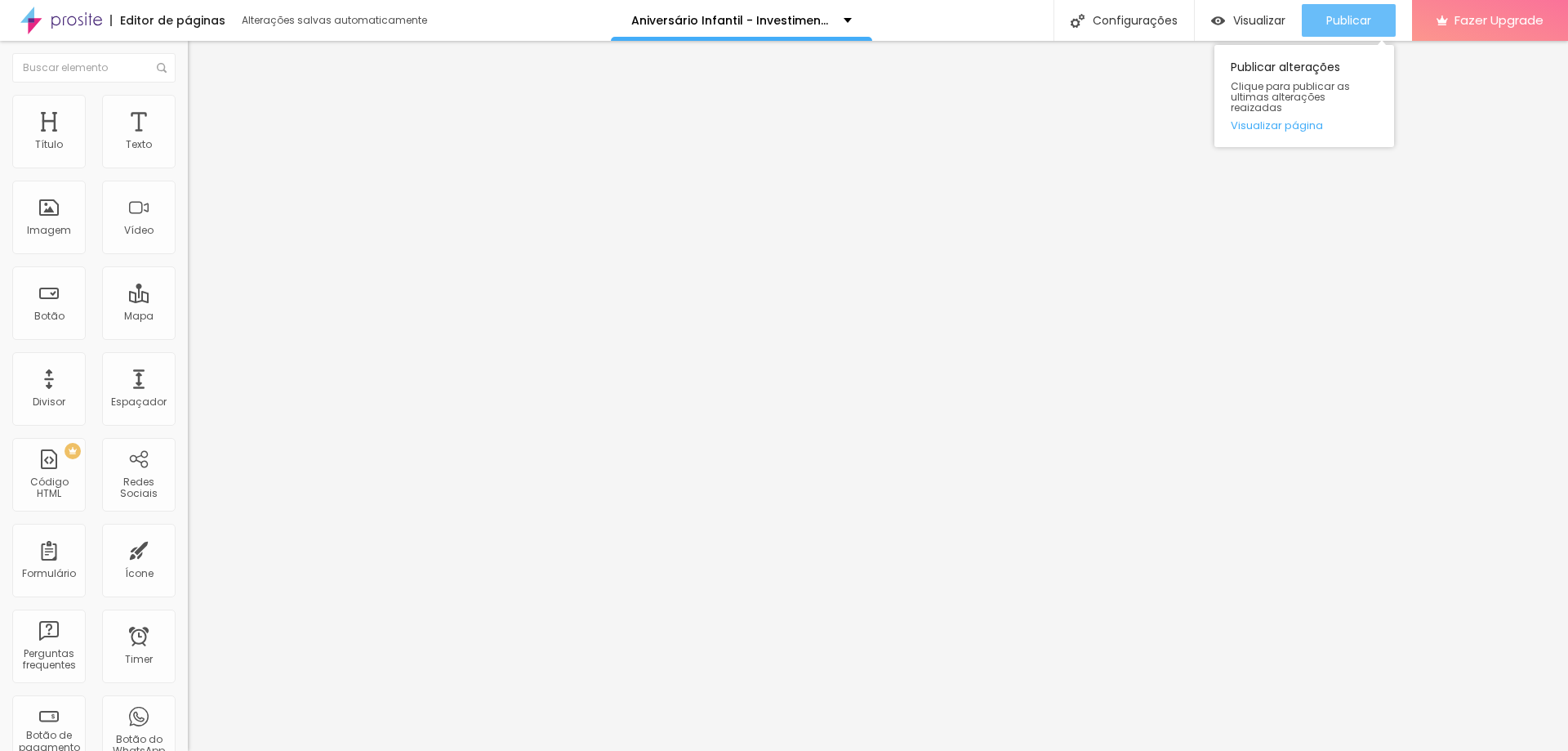
click at [1350, 31] on div "Publicar" at bounding box center [1349, 21] width 45 height 33
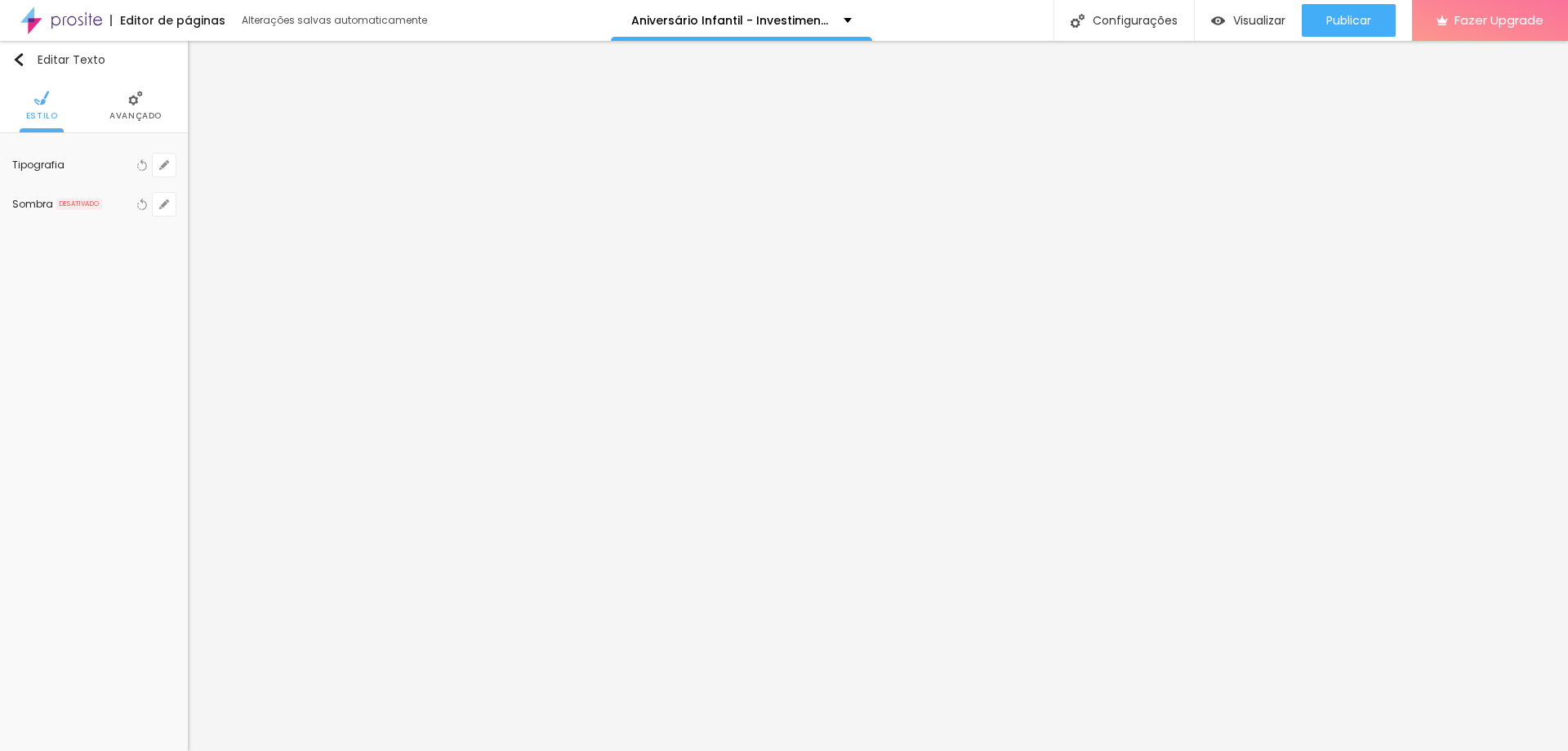
click at [147, 112] on span "Avançado" at bounding box center [135, 115] width 52 height 8
click at [146, 107] on li "Avançado" at bounding box center [135, 105] width 52 height 54
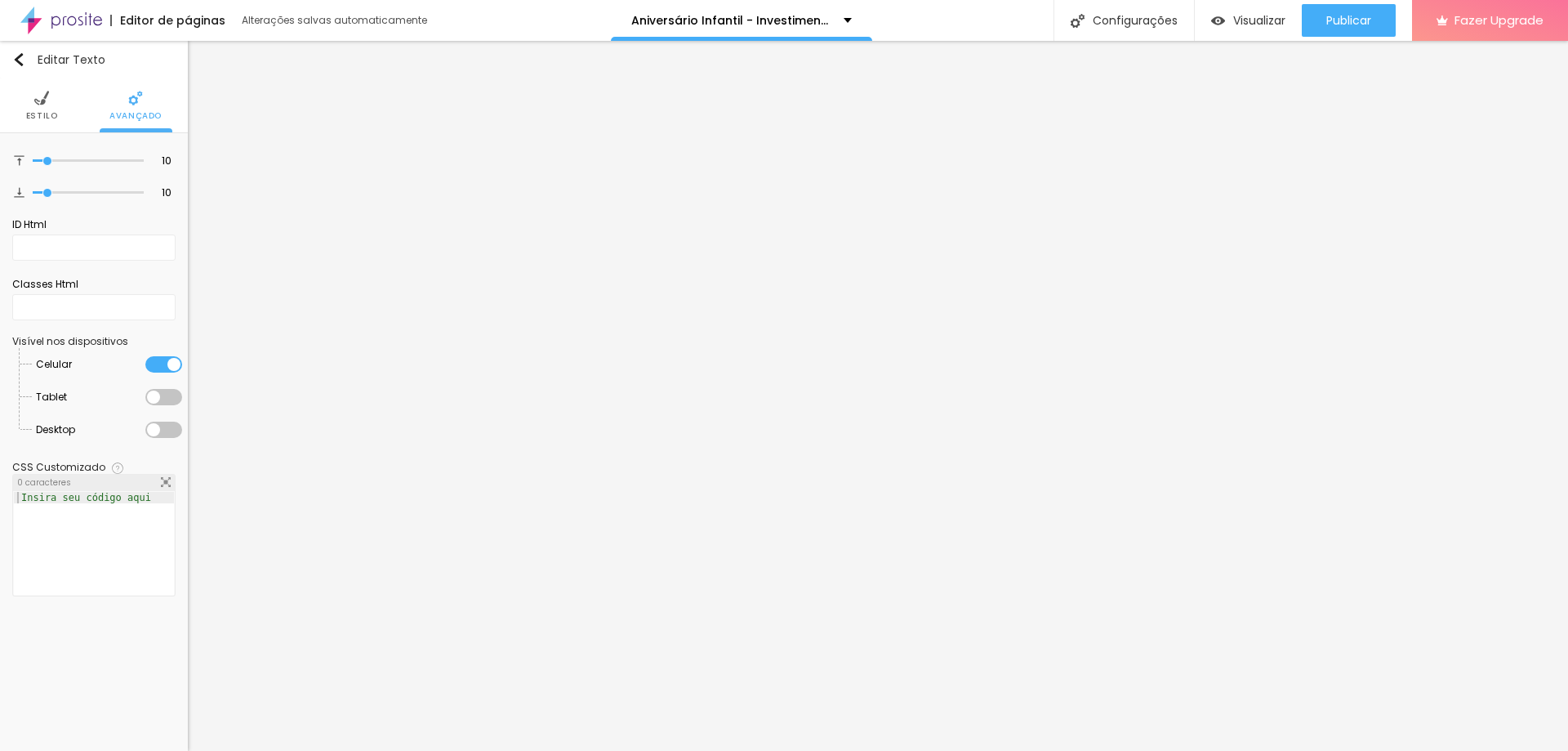
click at [42, 102] on img at bounding box center [42, 98] width 15 height 15
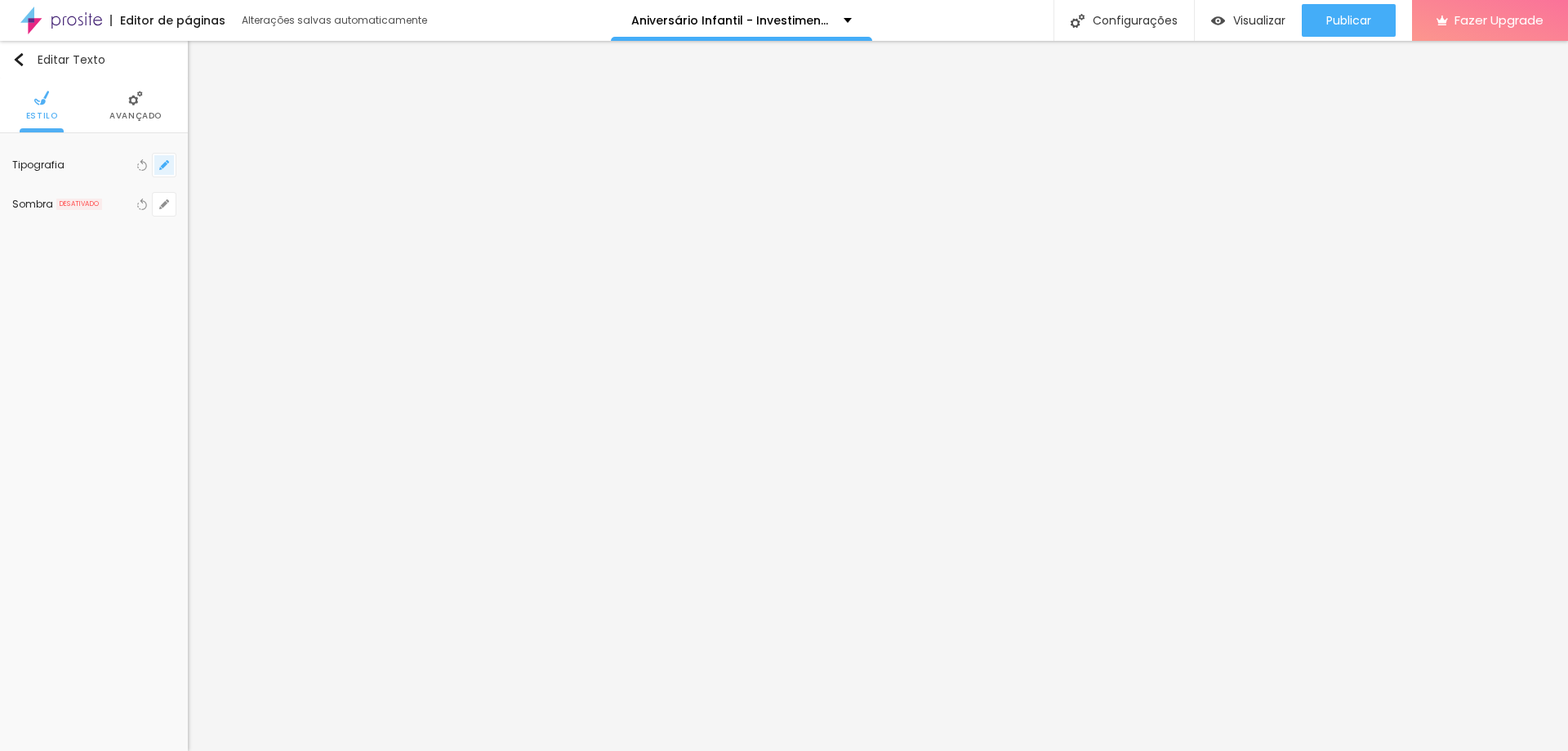
click at [162, 165] on icon "button" at bounding box center [164, 165] width 10 height 10
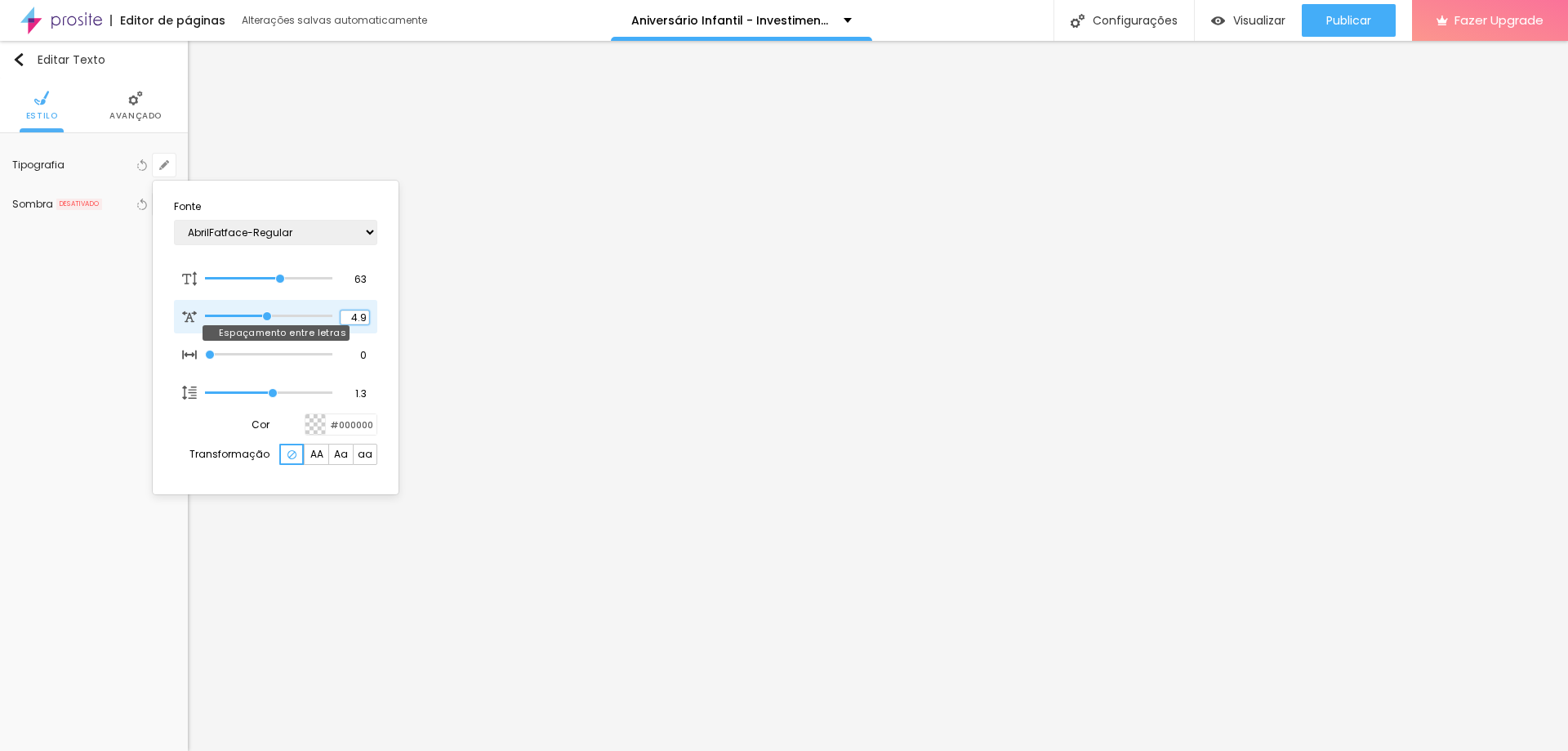
click at [352, 318] on input "4.9" at bounding box center [355, 317] width 29 height 15
type input "4.8"
type input "4.7"
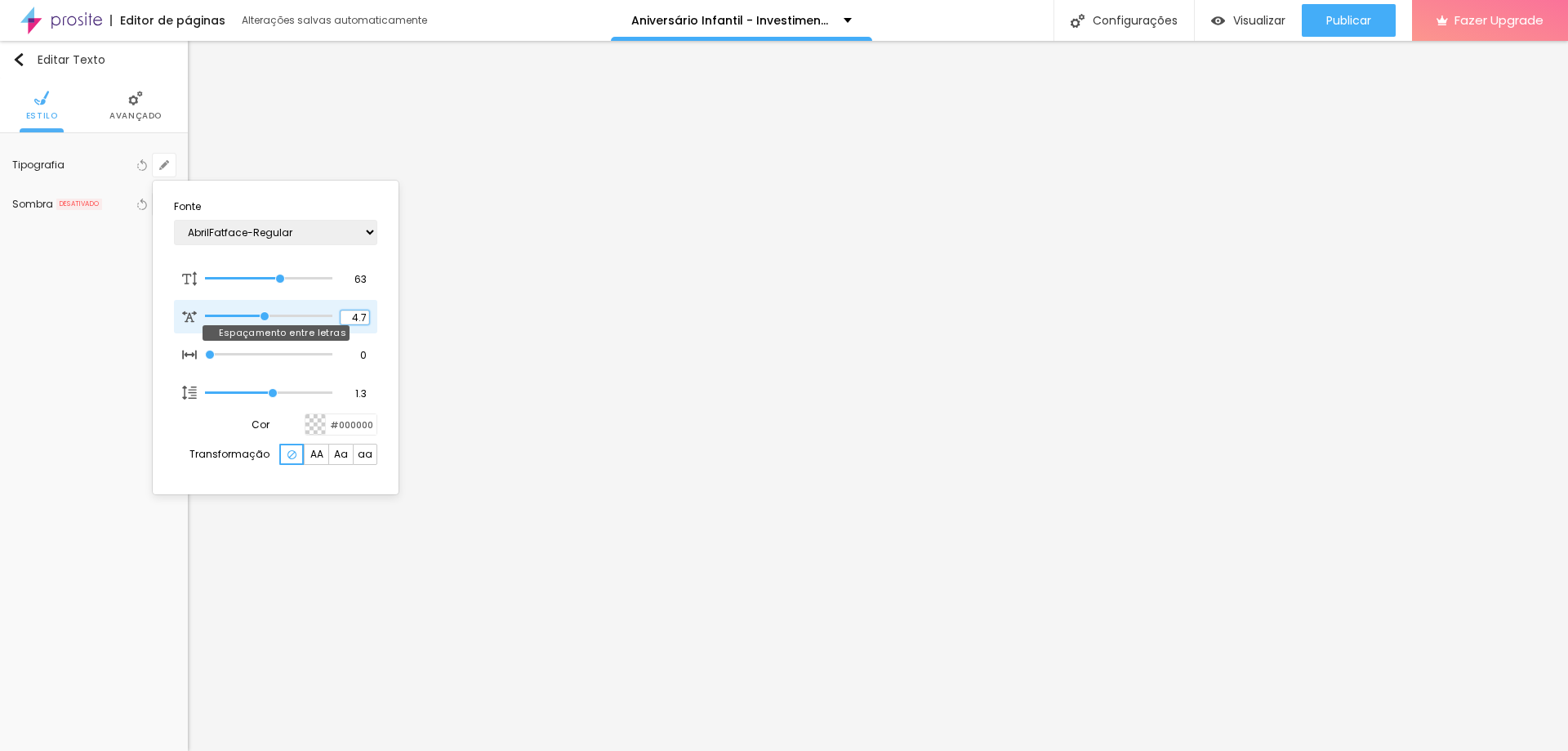
type input "4.6"
type input "4.5"
type input "4.4"
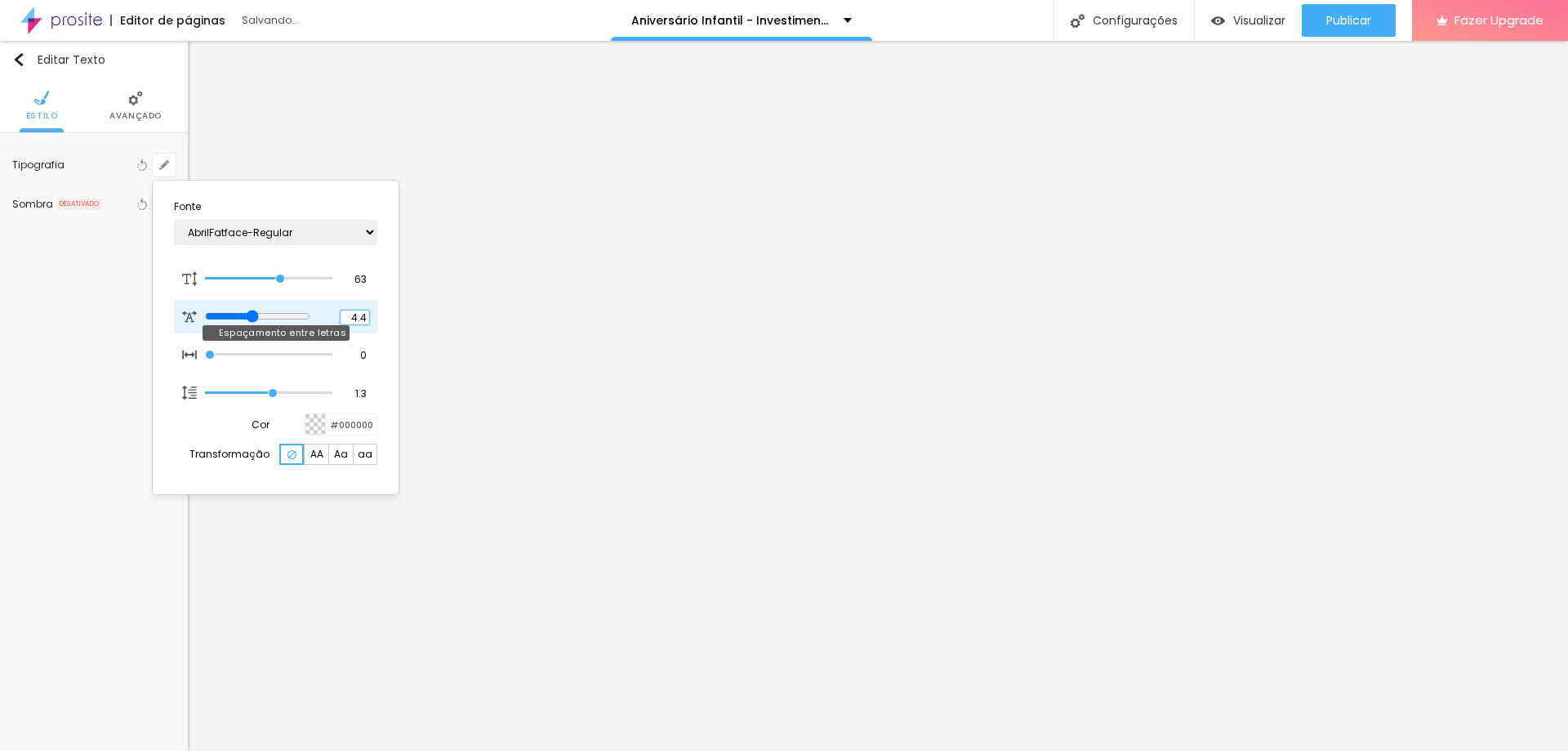
type input "4.4"
type input "4.3"
type input "4.2"
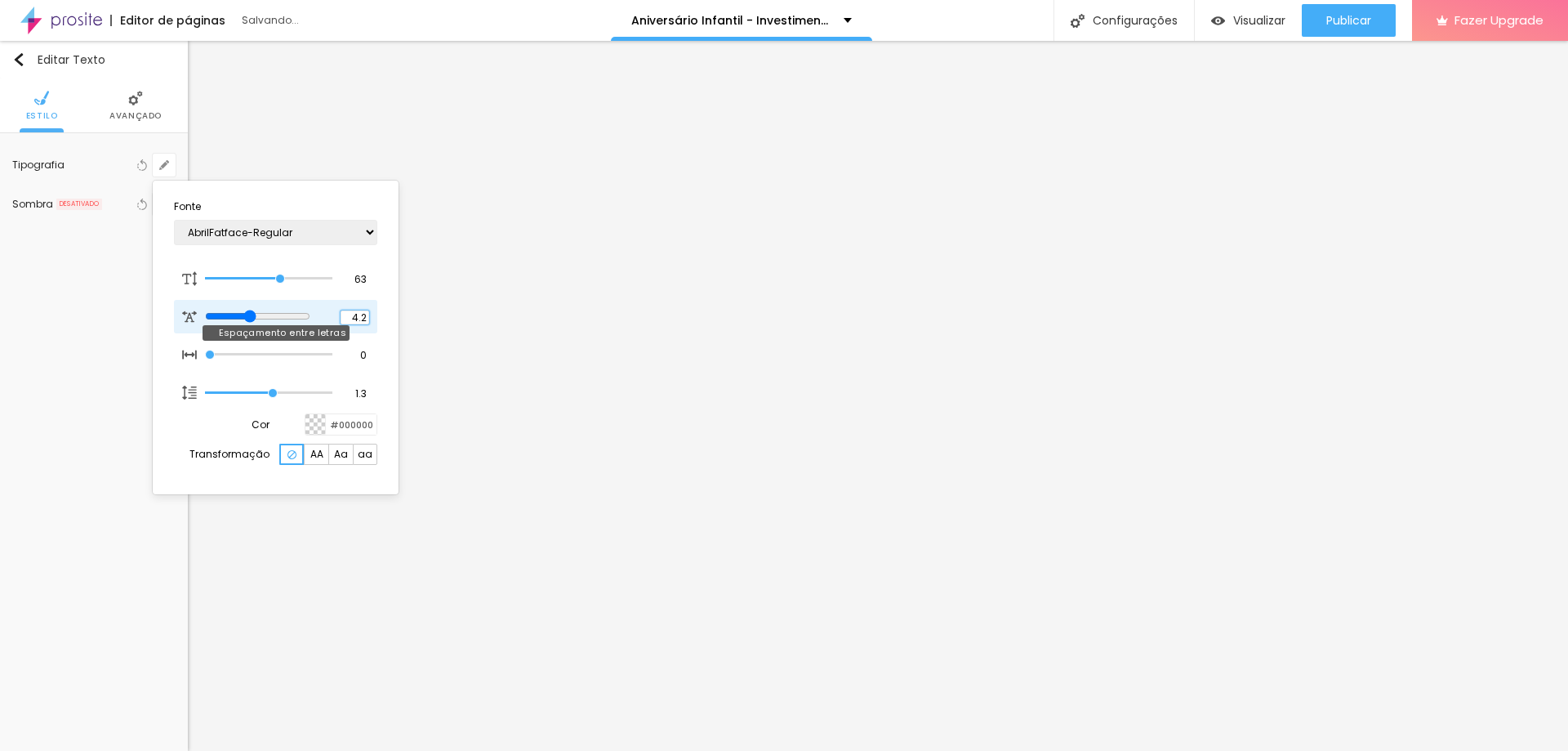
type input "4.1"
type input "4"
type input "3.9"
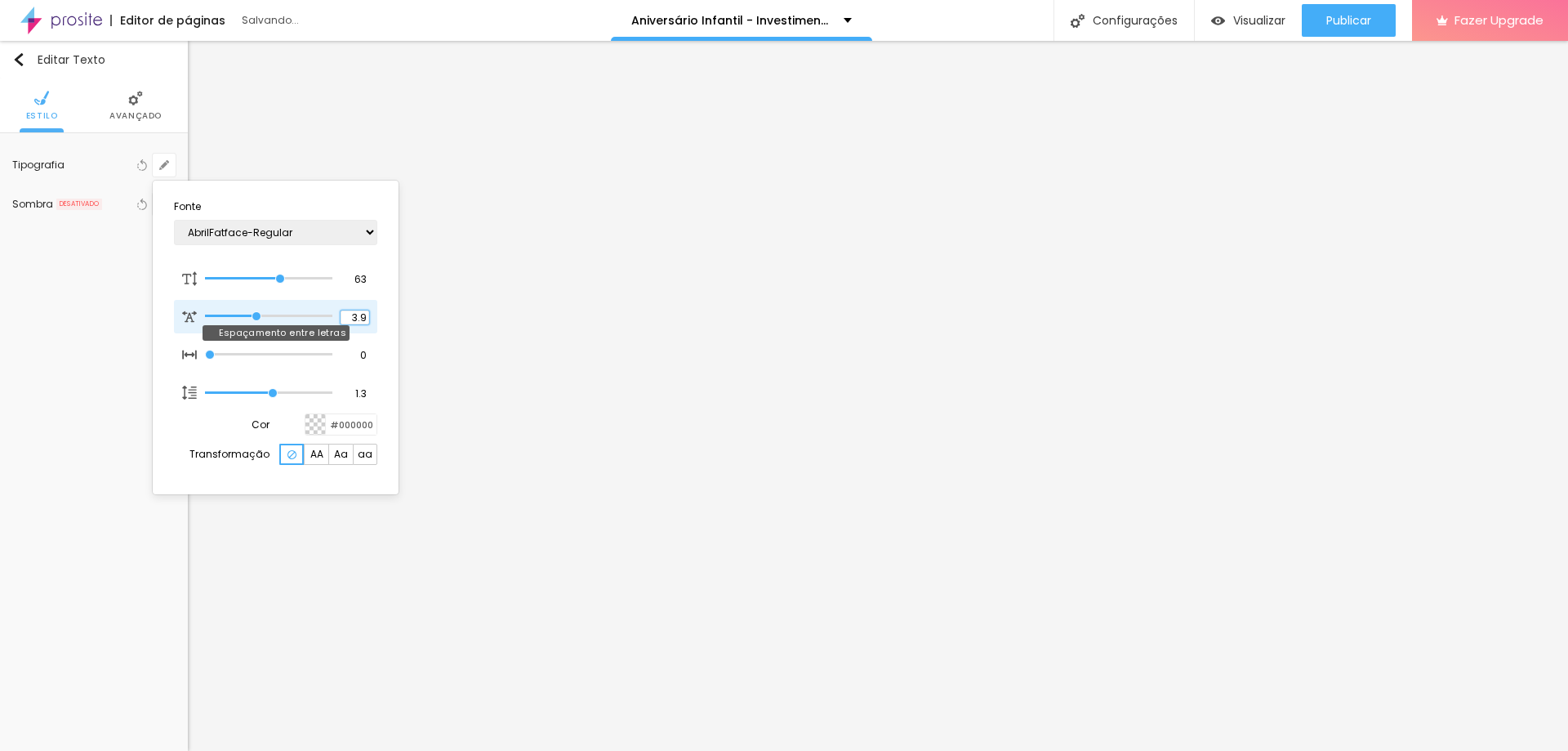
type input "3.9"
type input "3.8"
type input "3.7"
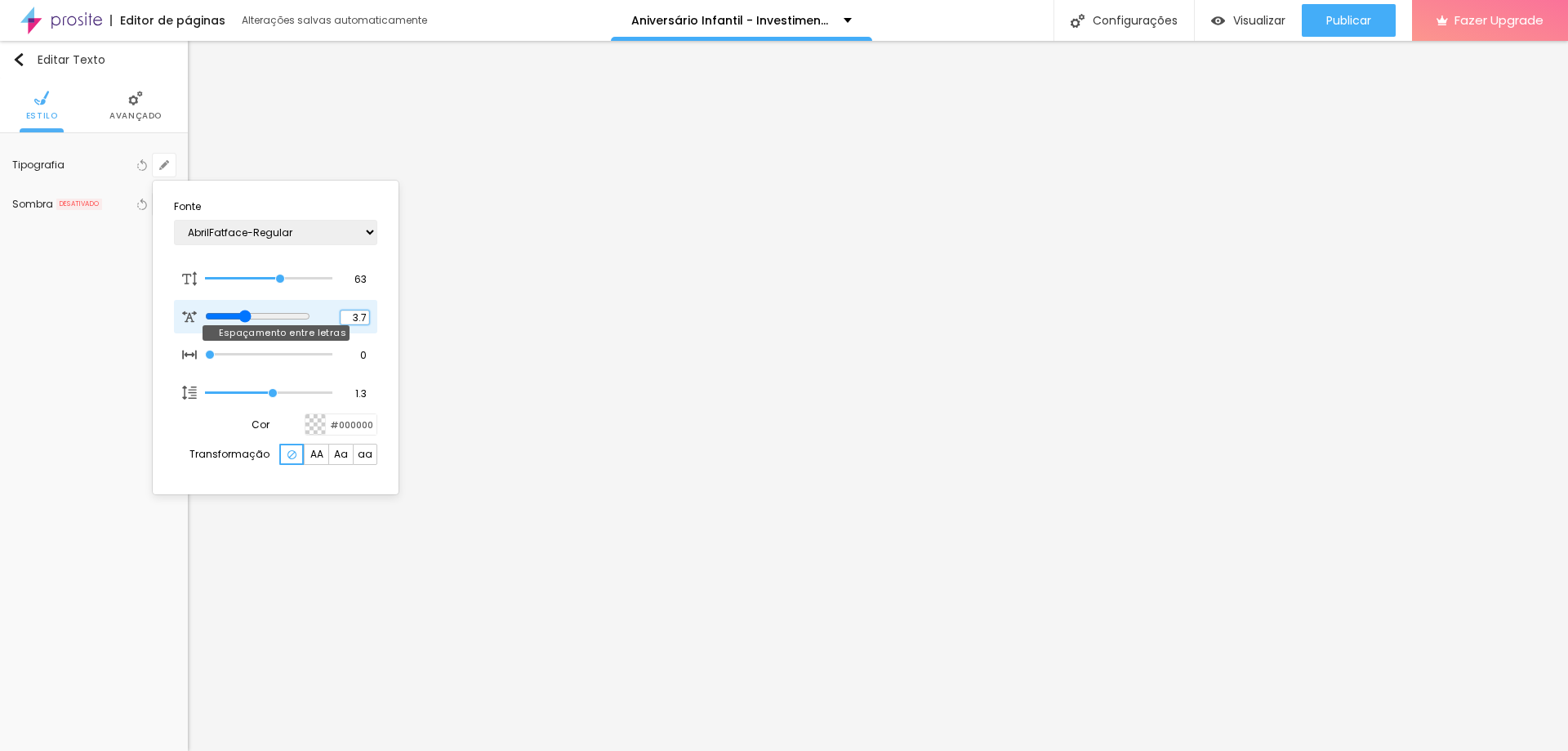
type input "3.6"
type input "3.4"
type input "3.3"
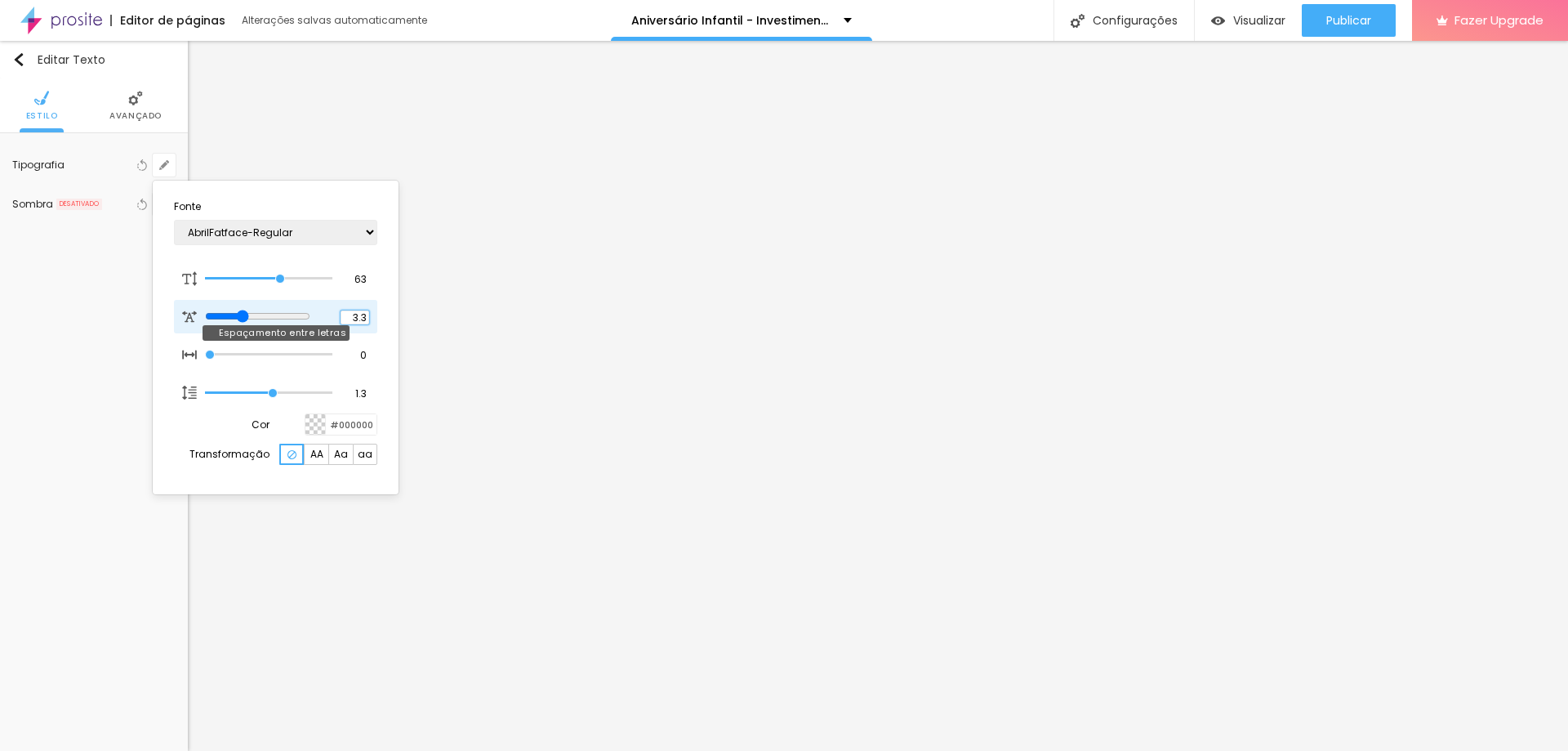
type input "3.3"
type input "3.2"
type input "3.1"
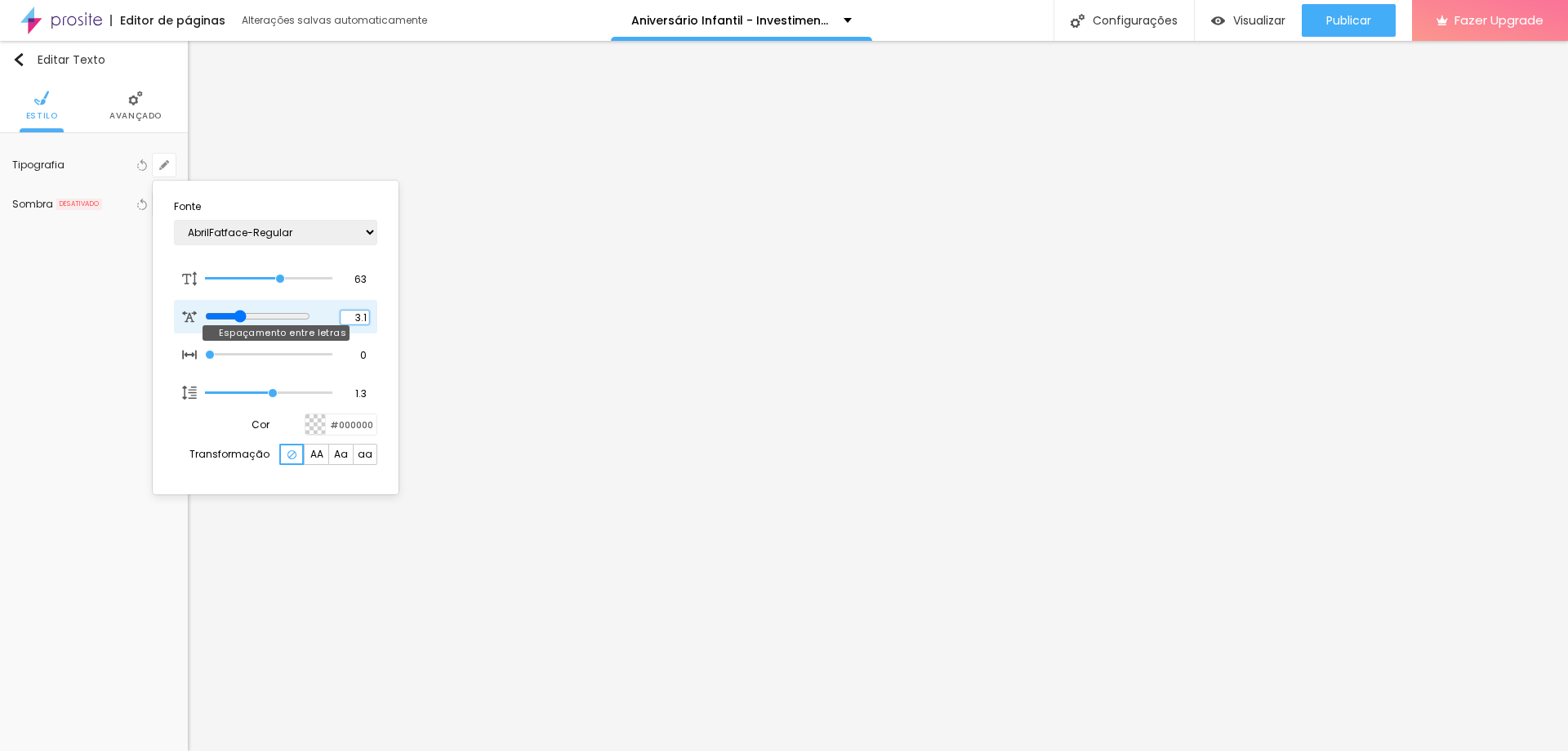
type input "3"
type input "2.9"
type input "2.8"
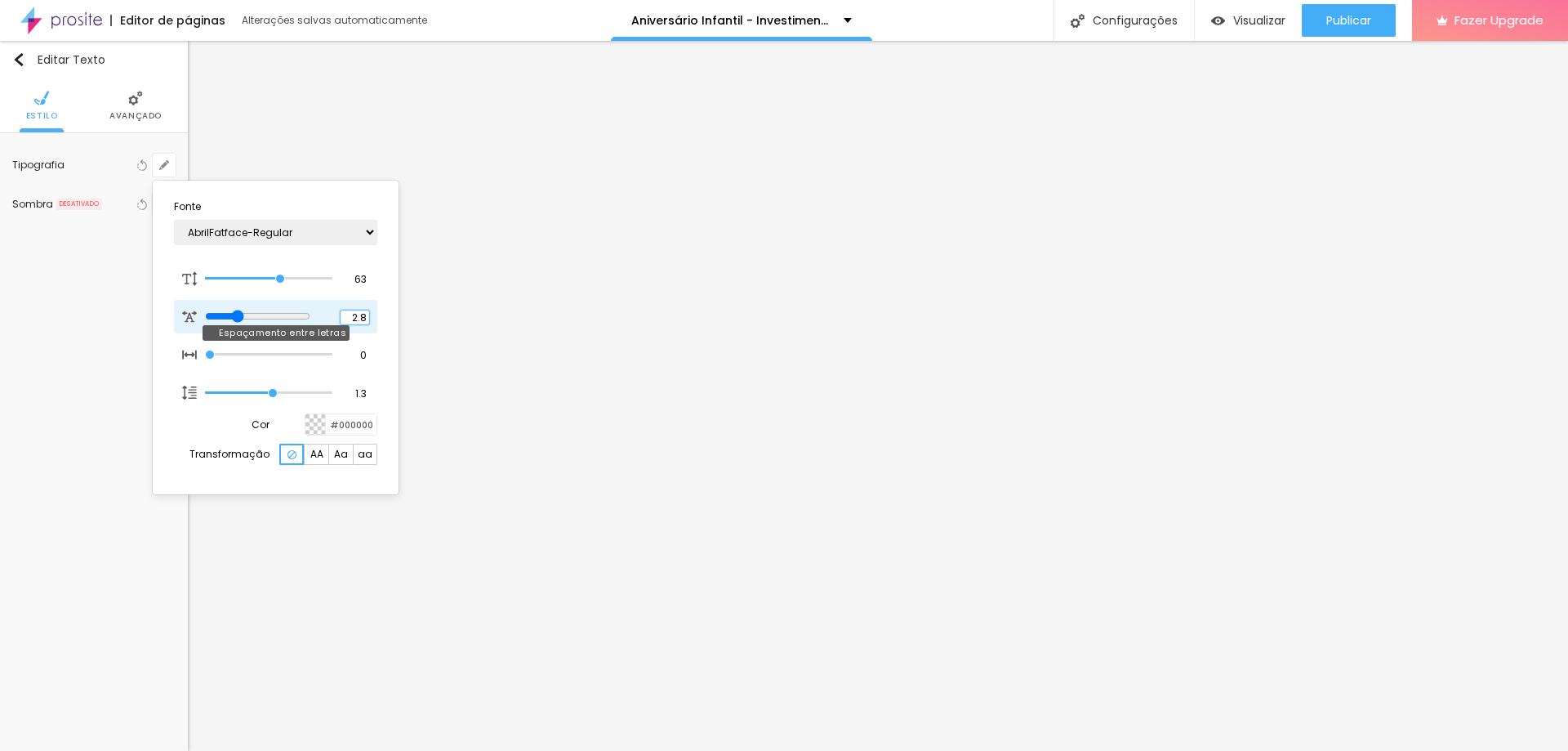
type input "2.8"
type input "2.7"
type input "2.6"
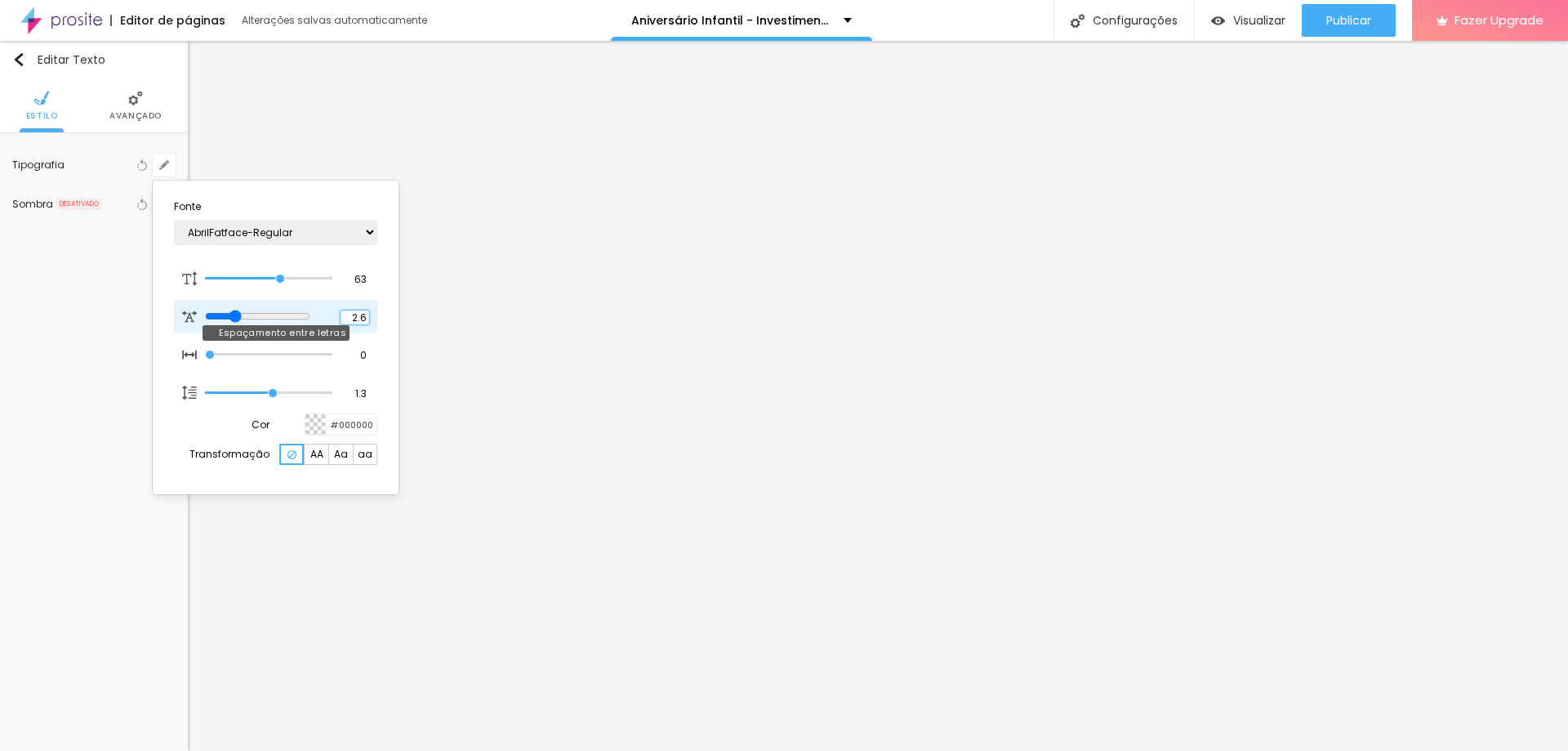
type input "2.5"
type input "2.4"
type input "2.3"
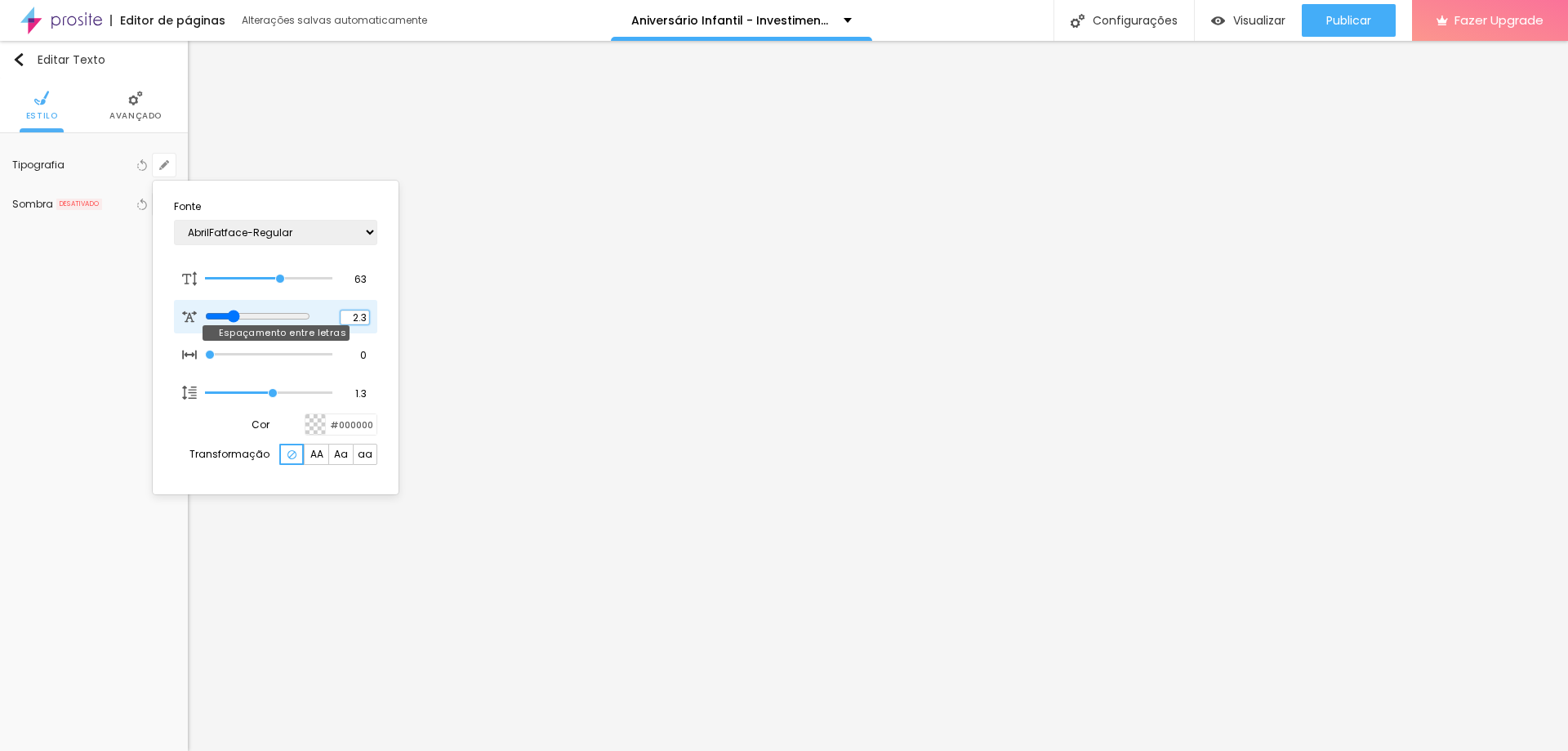
type input "2.3"
type input "2.2"
type input "2.1"
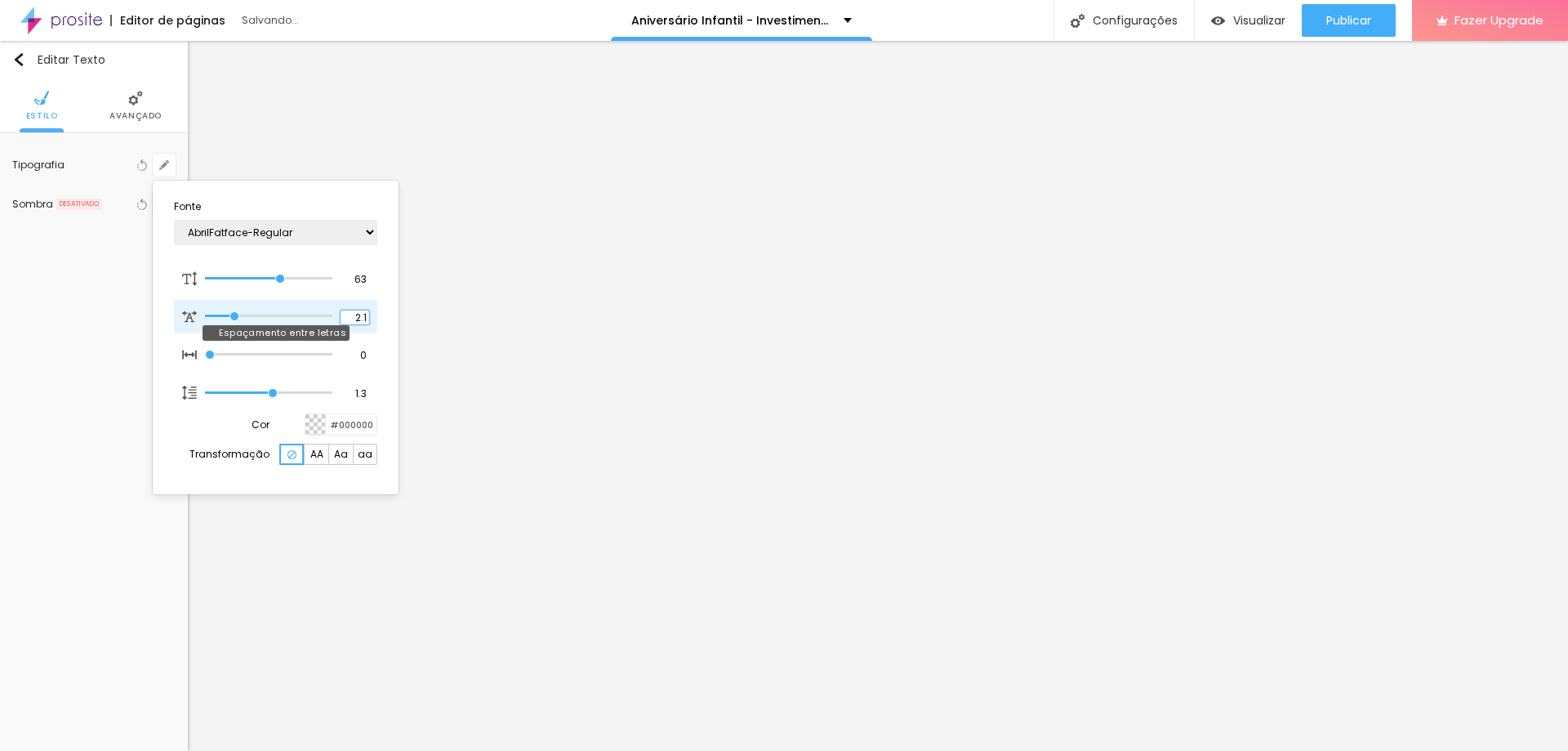
type input "2"
type input "2.1"
type input "2"
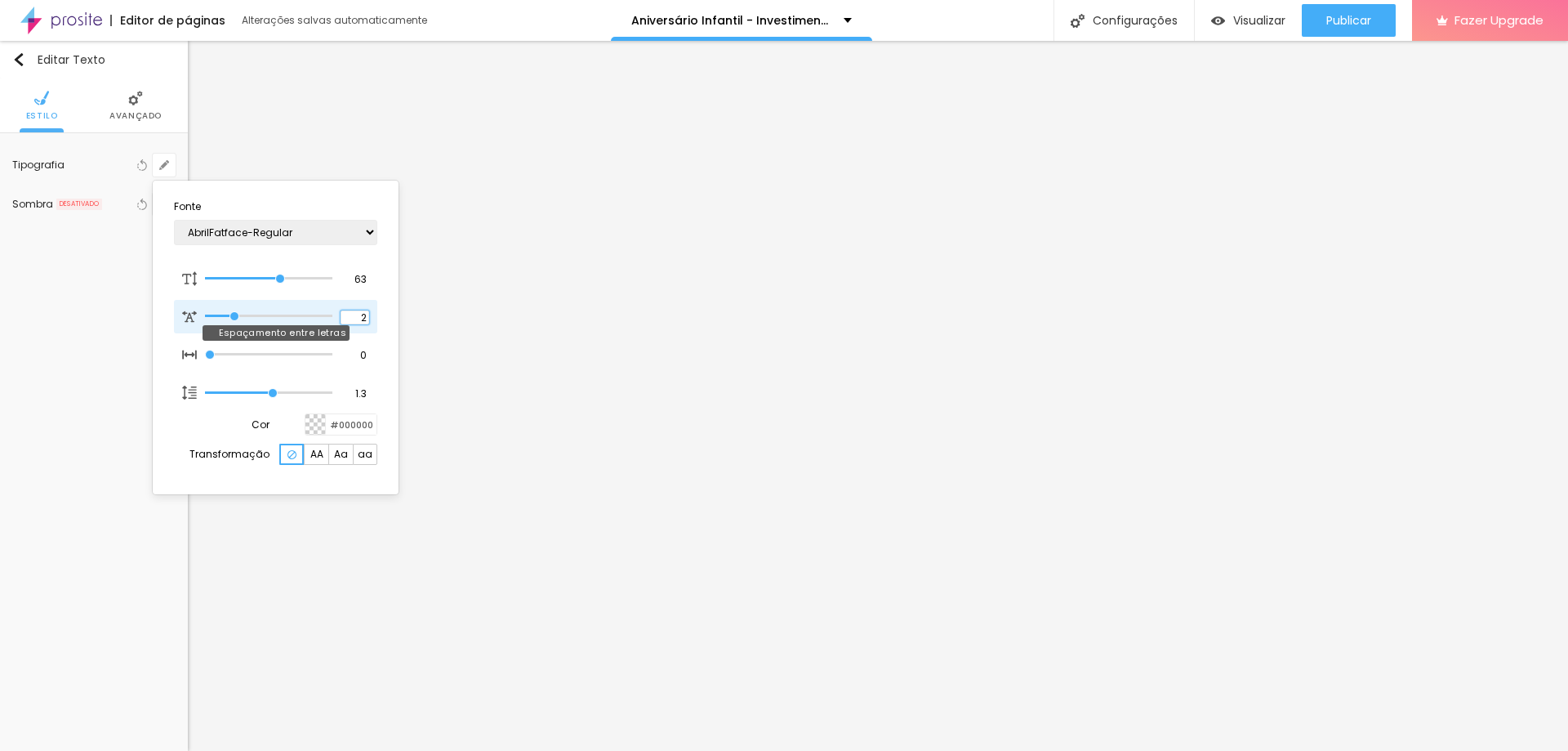
type input "2"
click at [459, 292] on div at bounding box center [784, 376] width 1568 height 751
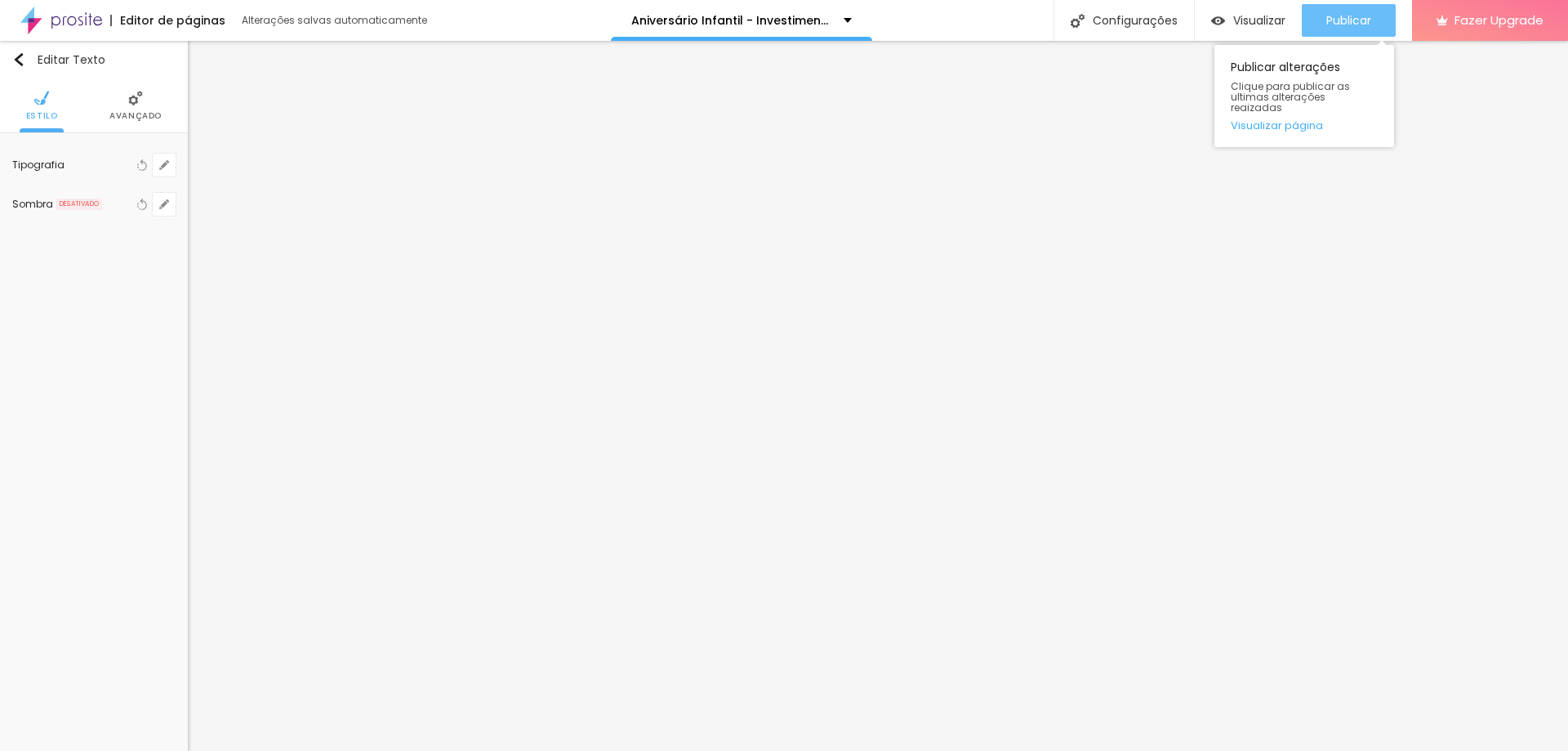
click at [1332, 24] on span "Publicar" at bounding box center [1349, 20] width 45 height 13
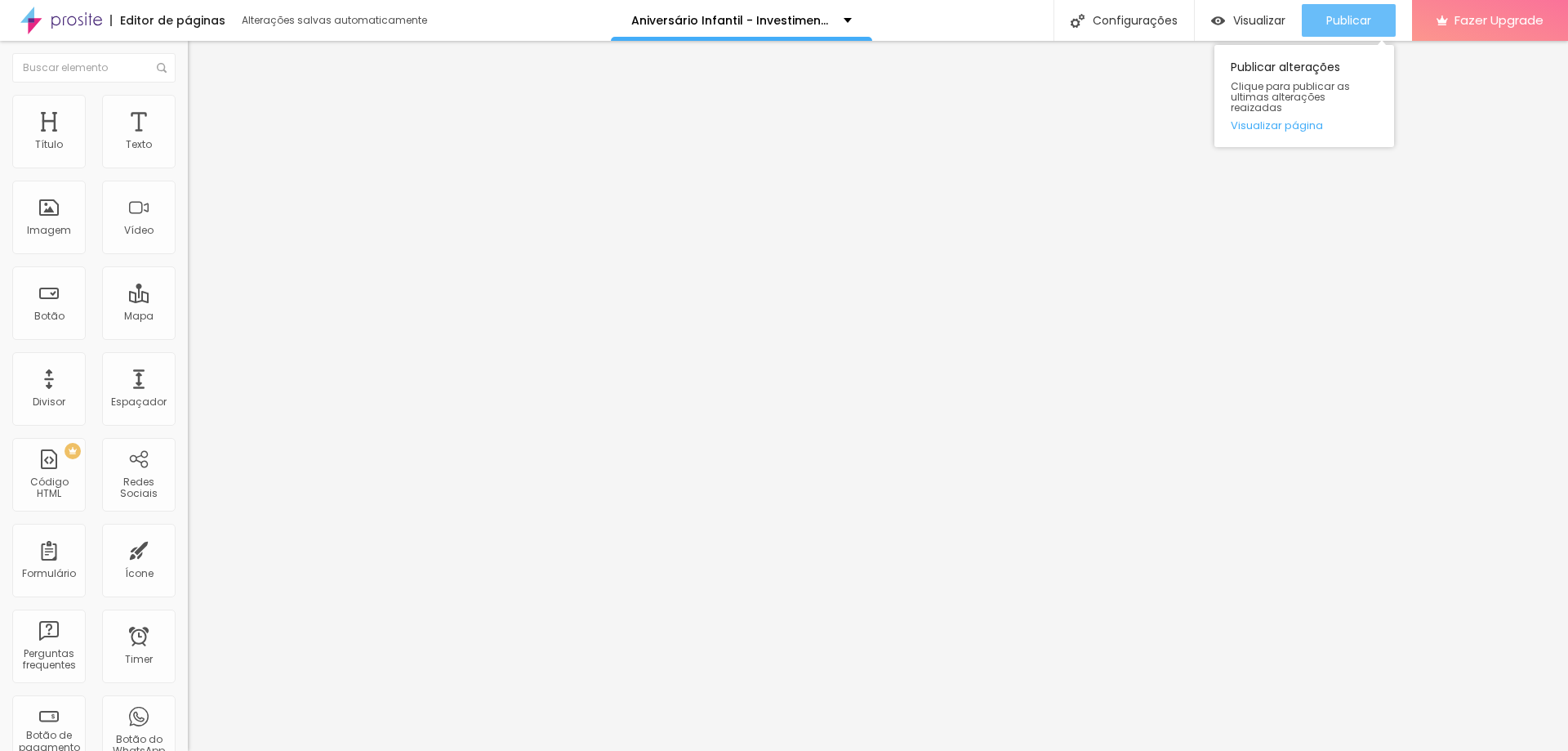
drag, startPoint x: 1331, startPoint y: 23, endPoint x: 1323, endPoint y: 22, distance: 8.1
click at [1331, 23] on span "Publicar" at bounding box center [1349, 20] width 45 height 13
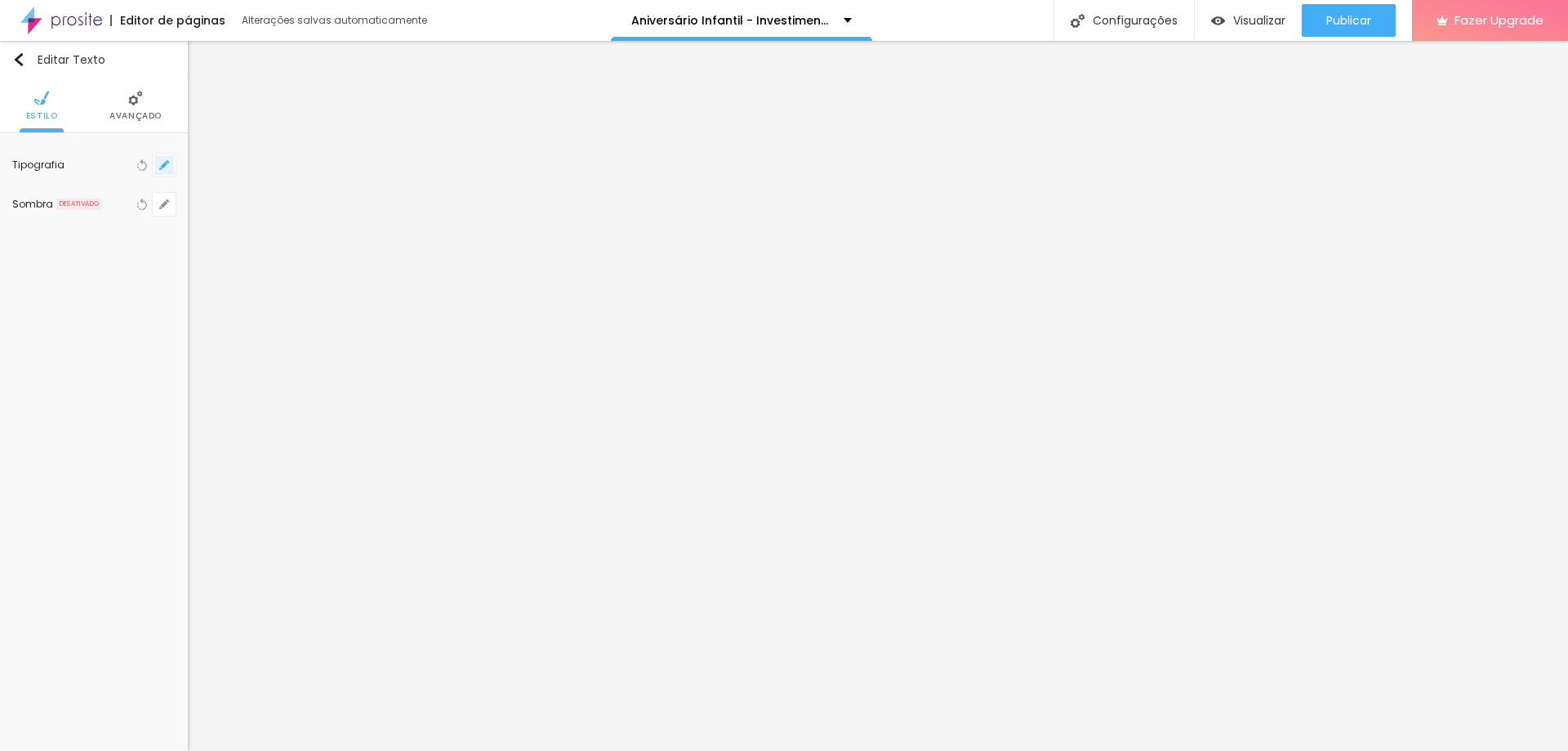
click at [171, 161] on button "button" at bounding box center [164, 165] width 23 height 23
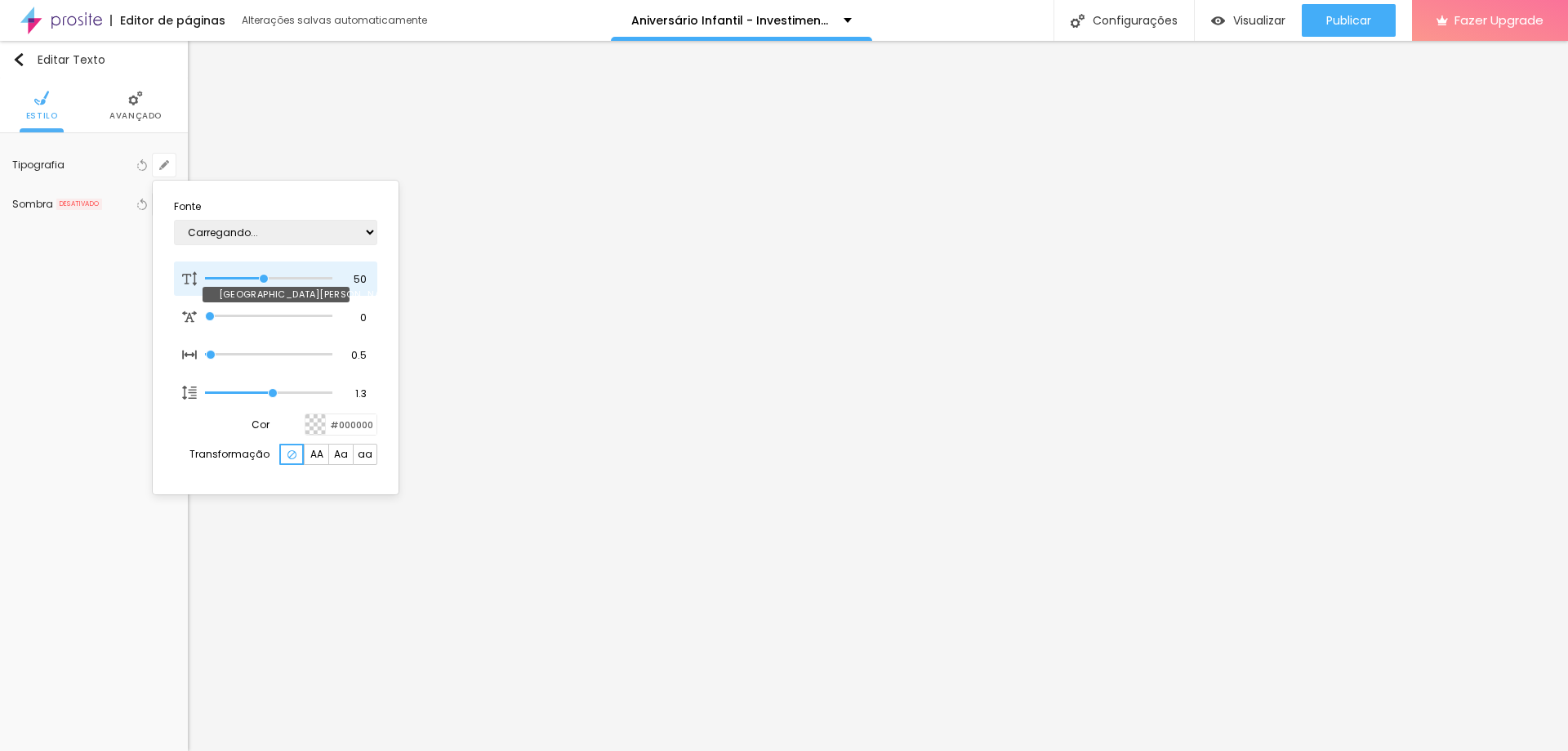
type input "1"
click at [360, 277] on input "50" at bounding box center [355, 279] width 29 height 15
type input "49"
type input "1"
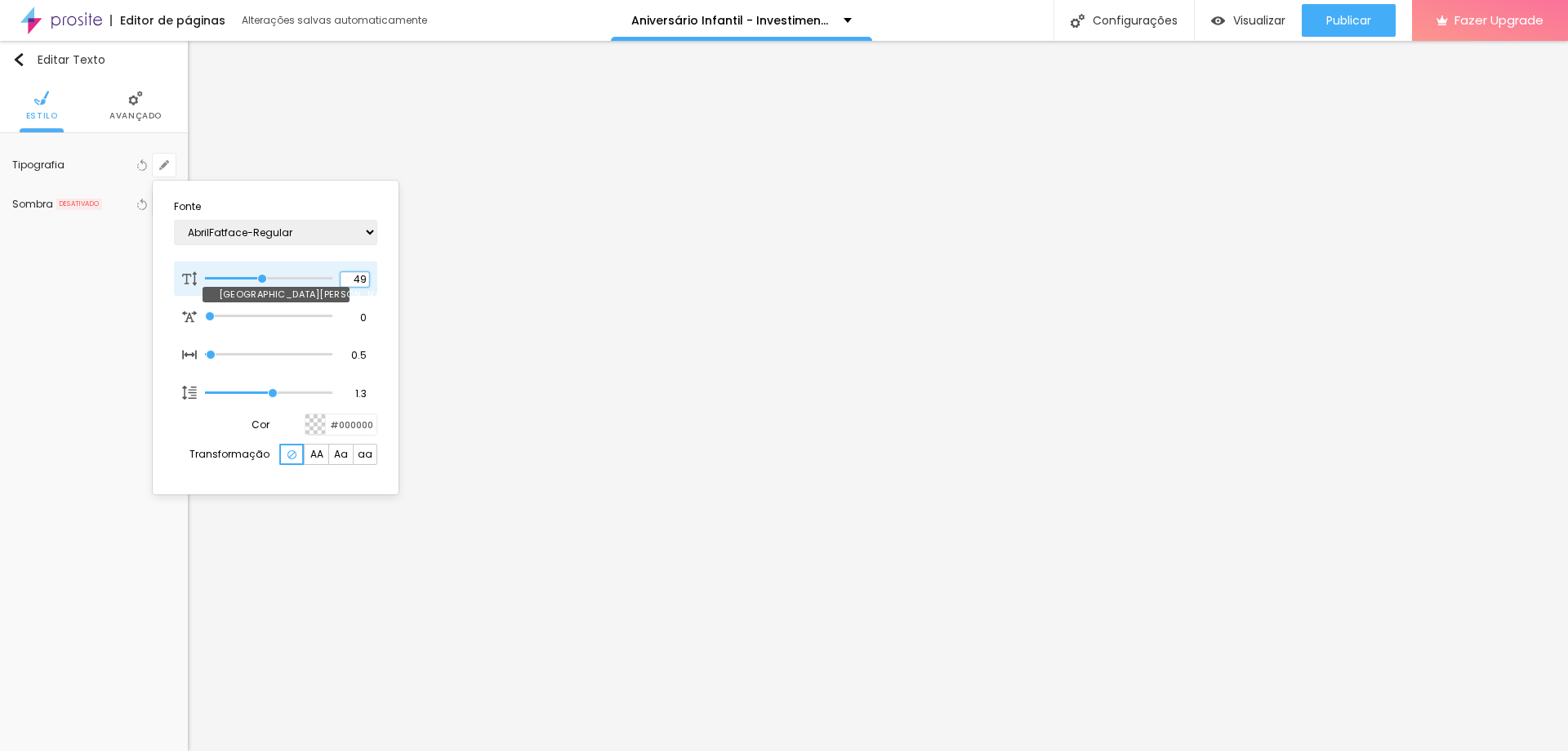
type input "48"
type input "1"
type input "47"
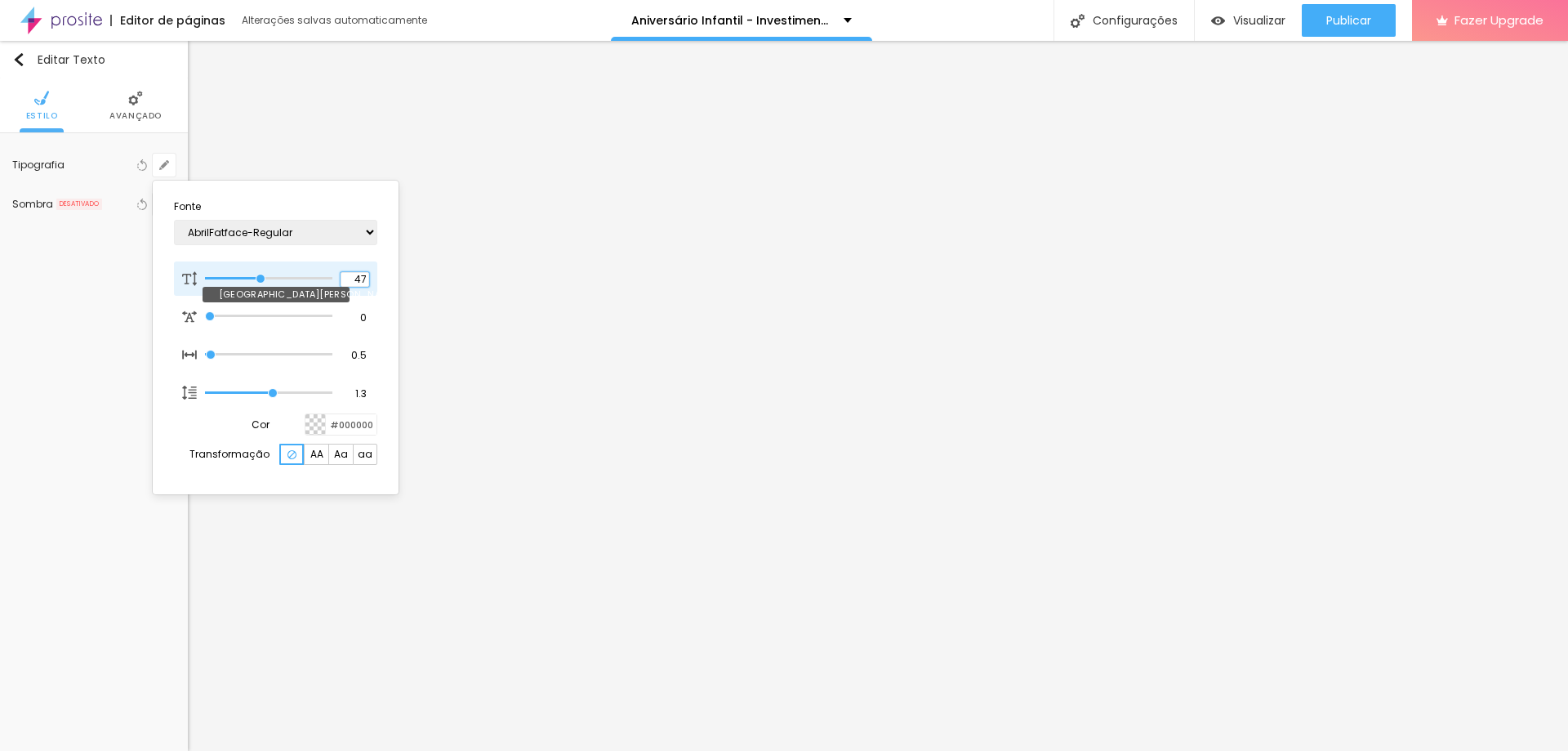
type input "1"
type input "46"
type input "1"
type input "45"
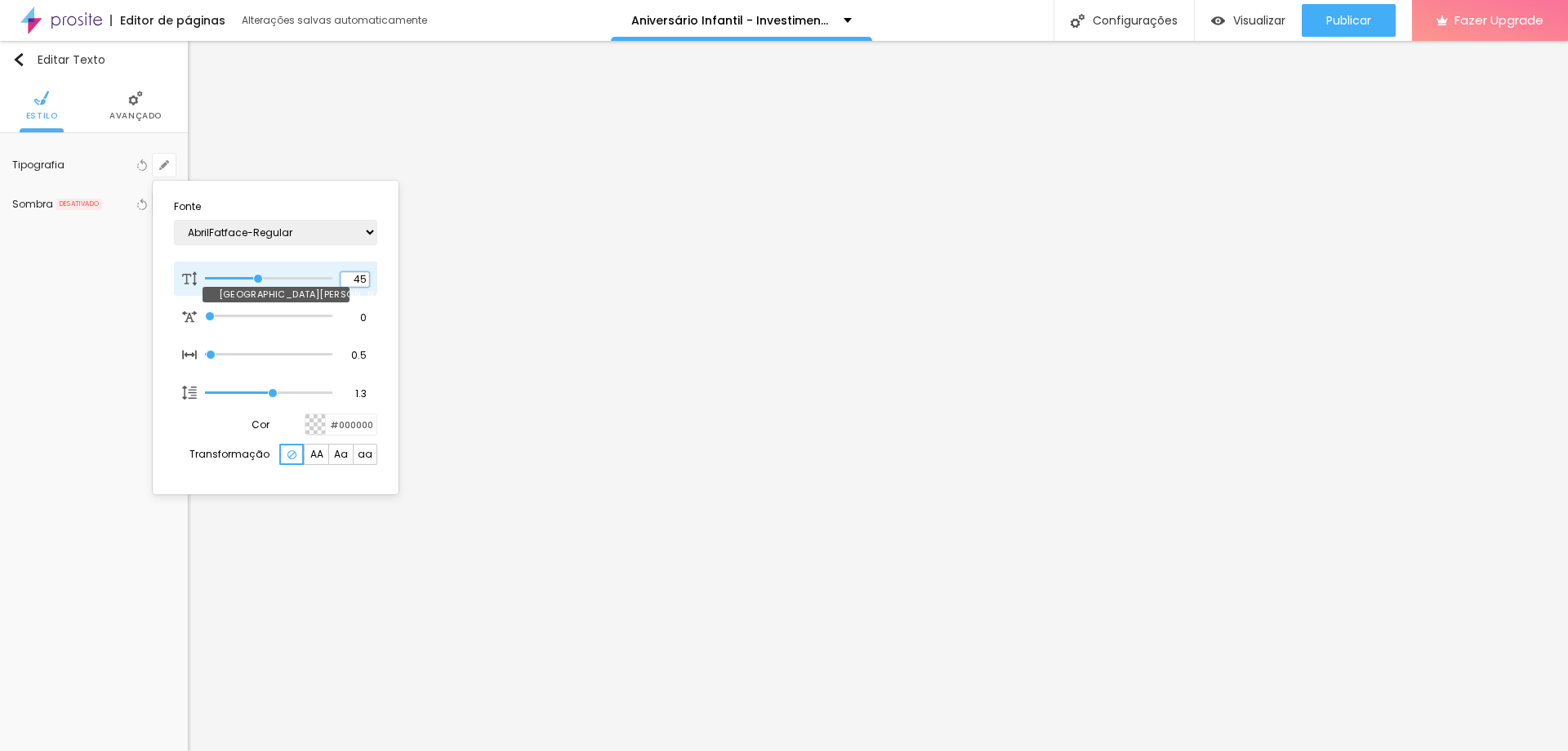
type input "45"
type input "1"
type input "44"
type input "1"
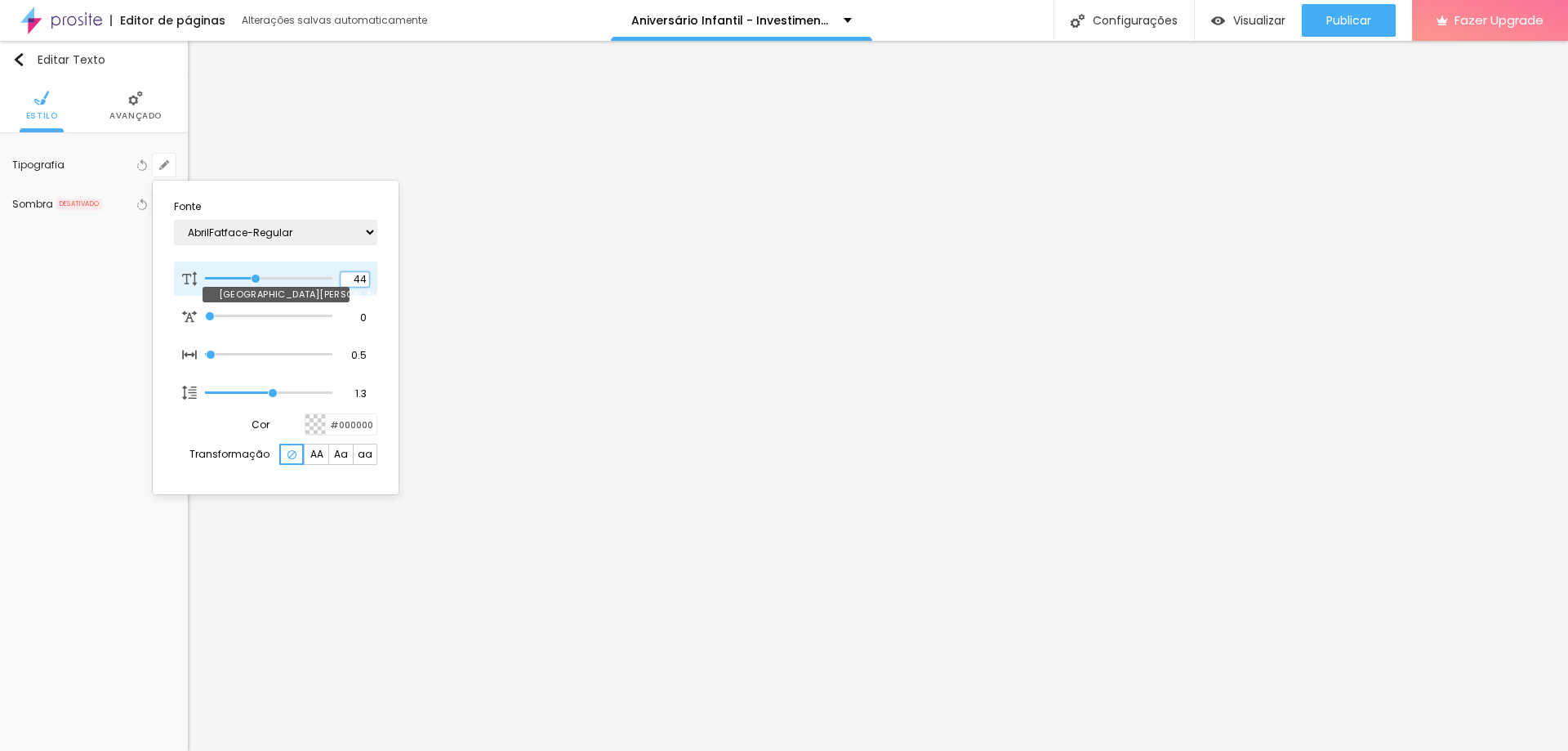
type input "43"
type input "1"
type input "42"
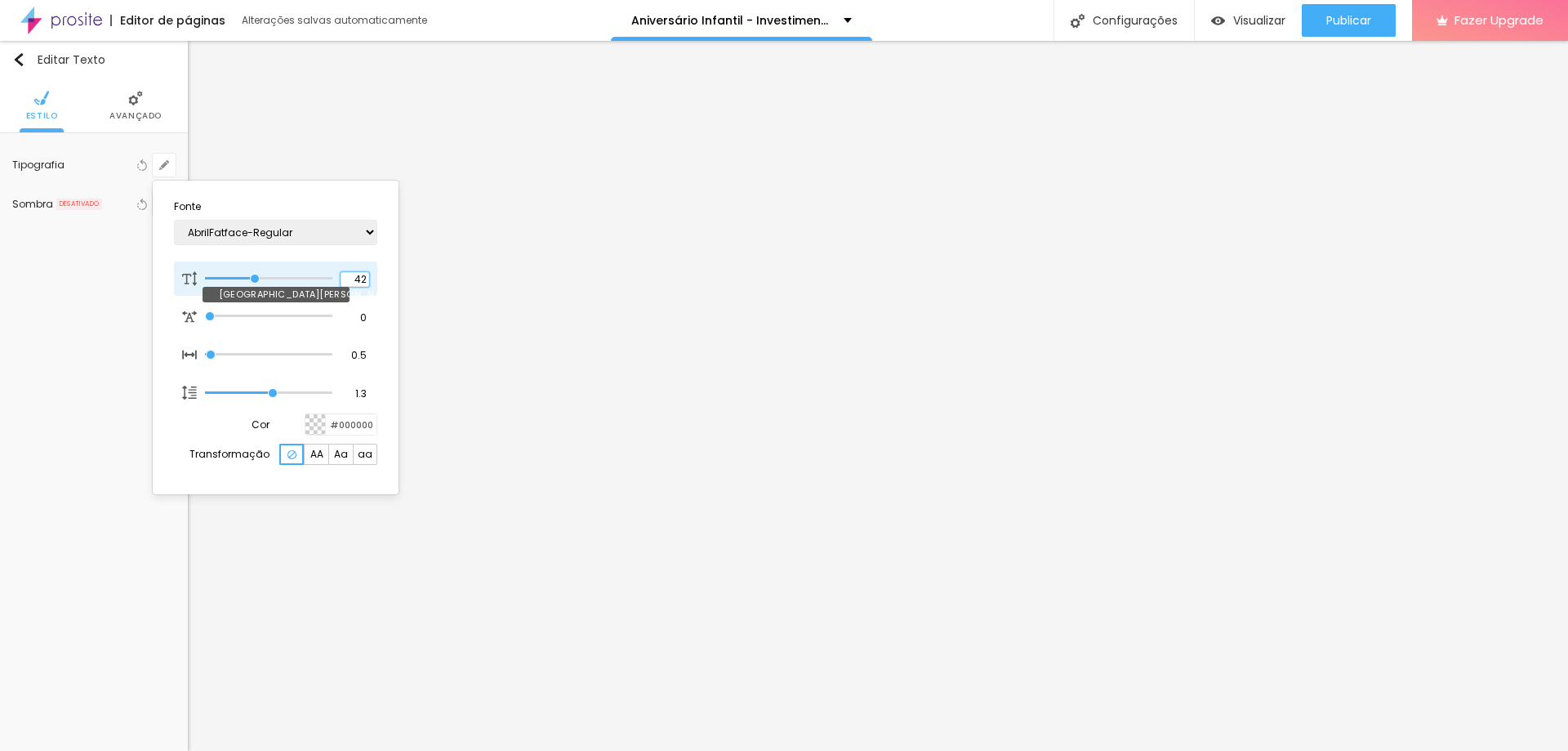
type input "1"
type input "41"
type input "1"
type input "40"
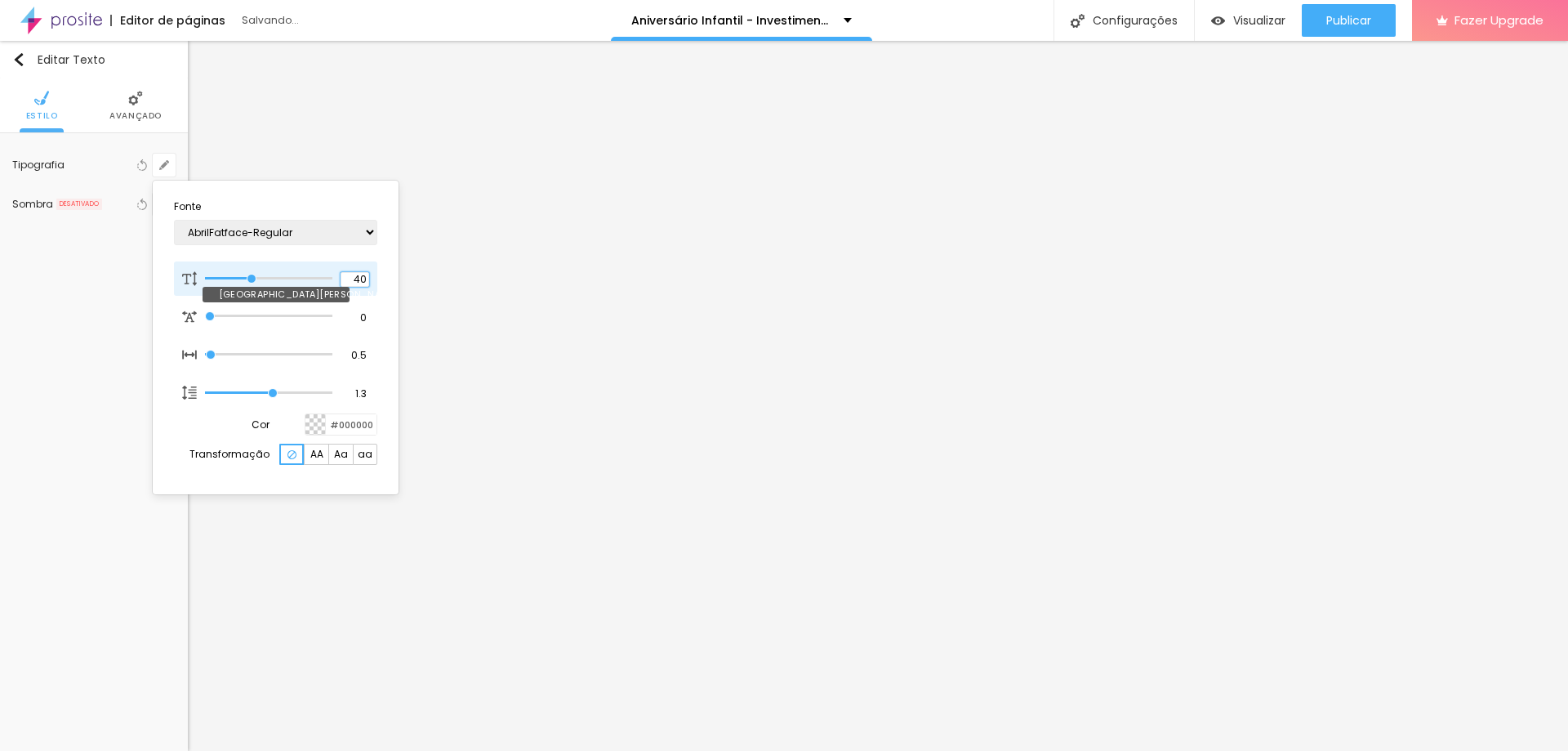
type input "40"
type input "1"
click at [1372, 8] on div at bounding box center [784, 376] width 1568 height 751
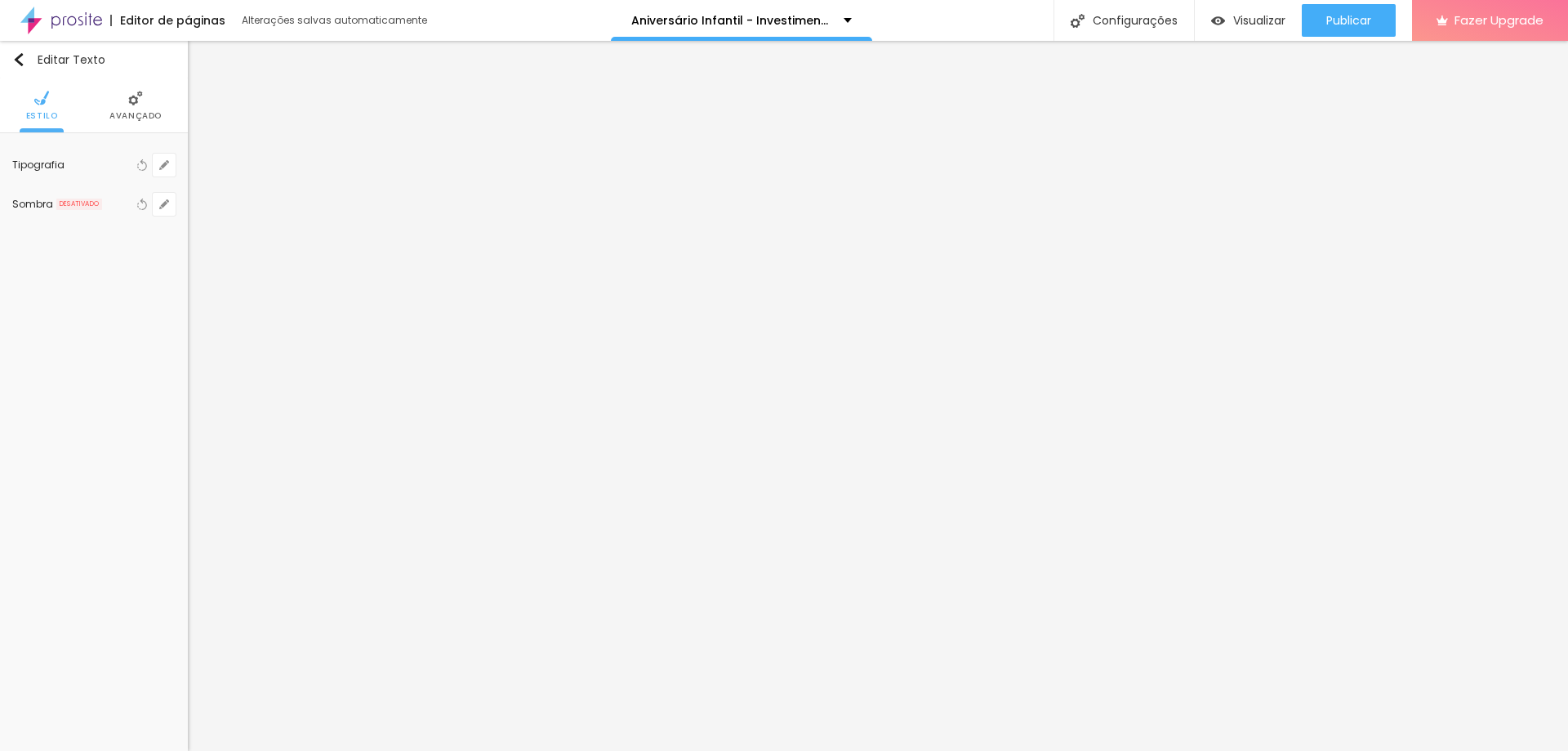
click at [1372, 8] on button "Publicar" at bounding box center [1349, 21] width 94 height 33
click at [168, 167] on icon "button" at bounding box center [164, 165] width 10 height 10
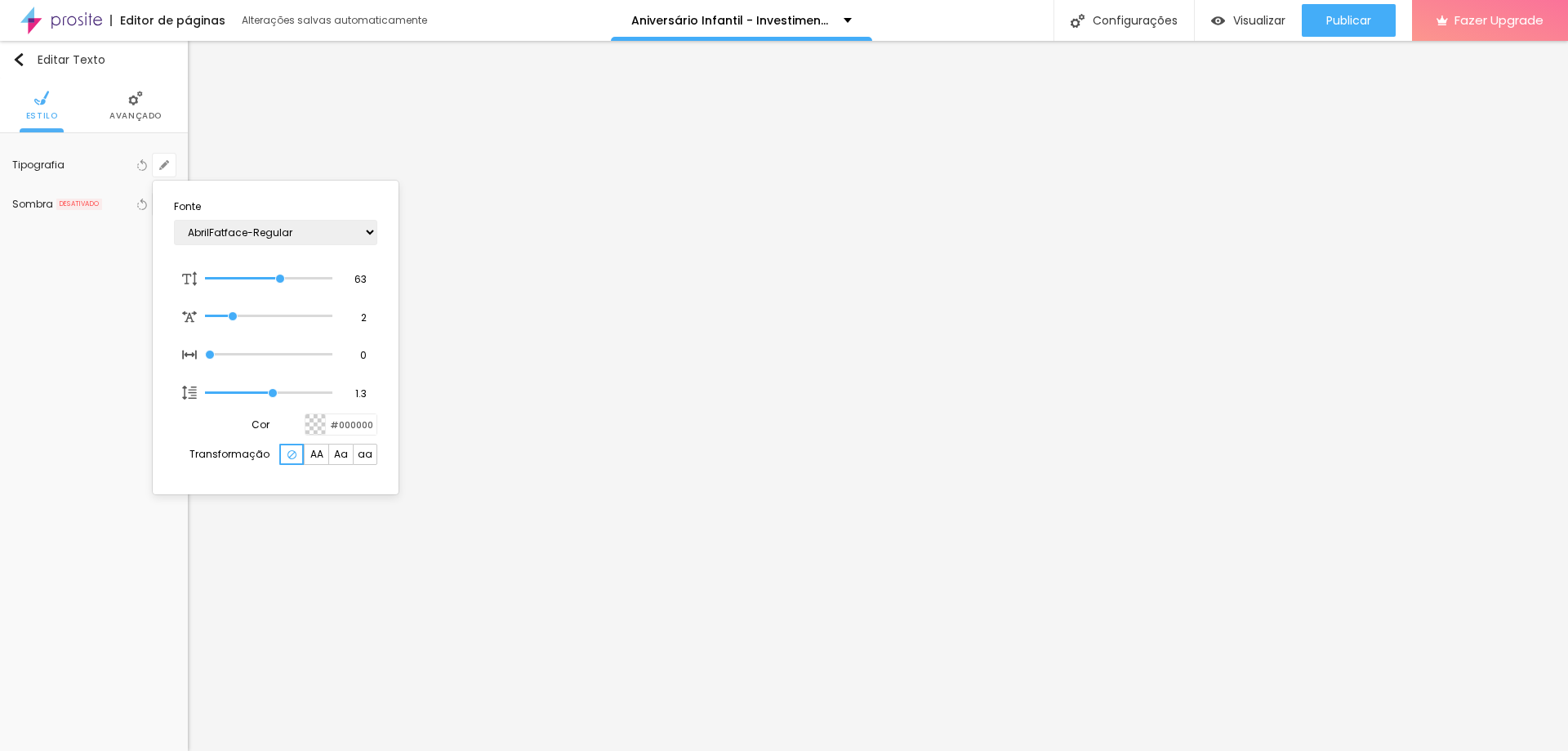
click at [1254, 643] on div at bounding box center [784, 376] width 1568 height 751
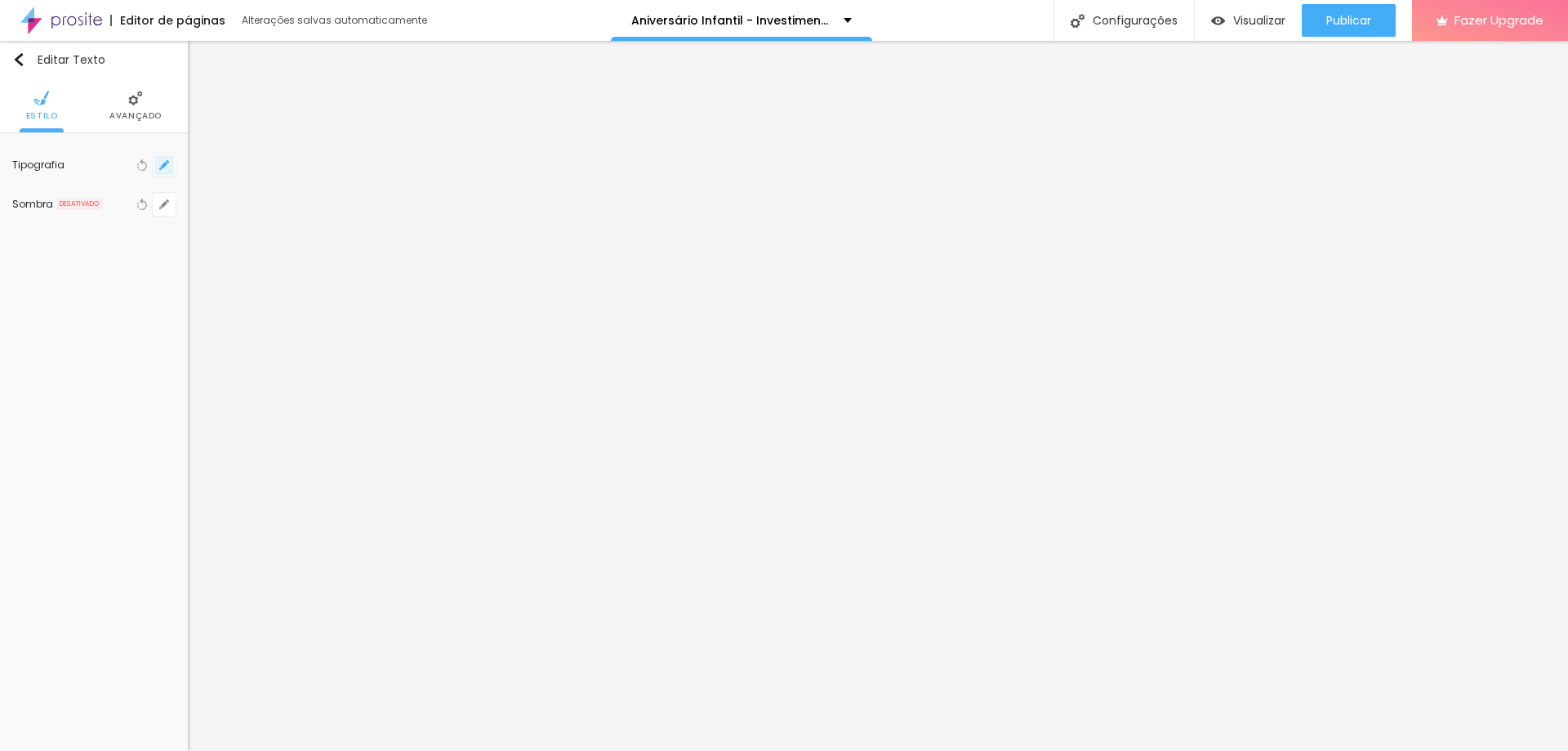
click at [159, 169] on icon "button" at bounding box center [164, 165] width 10 height 10
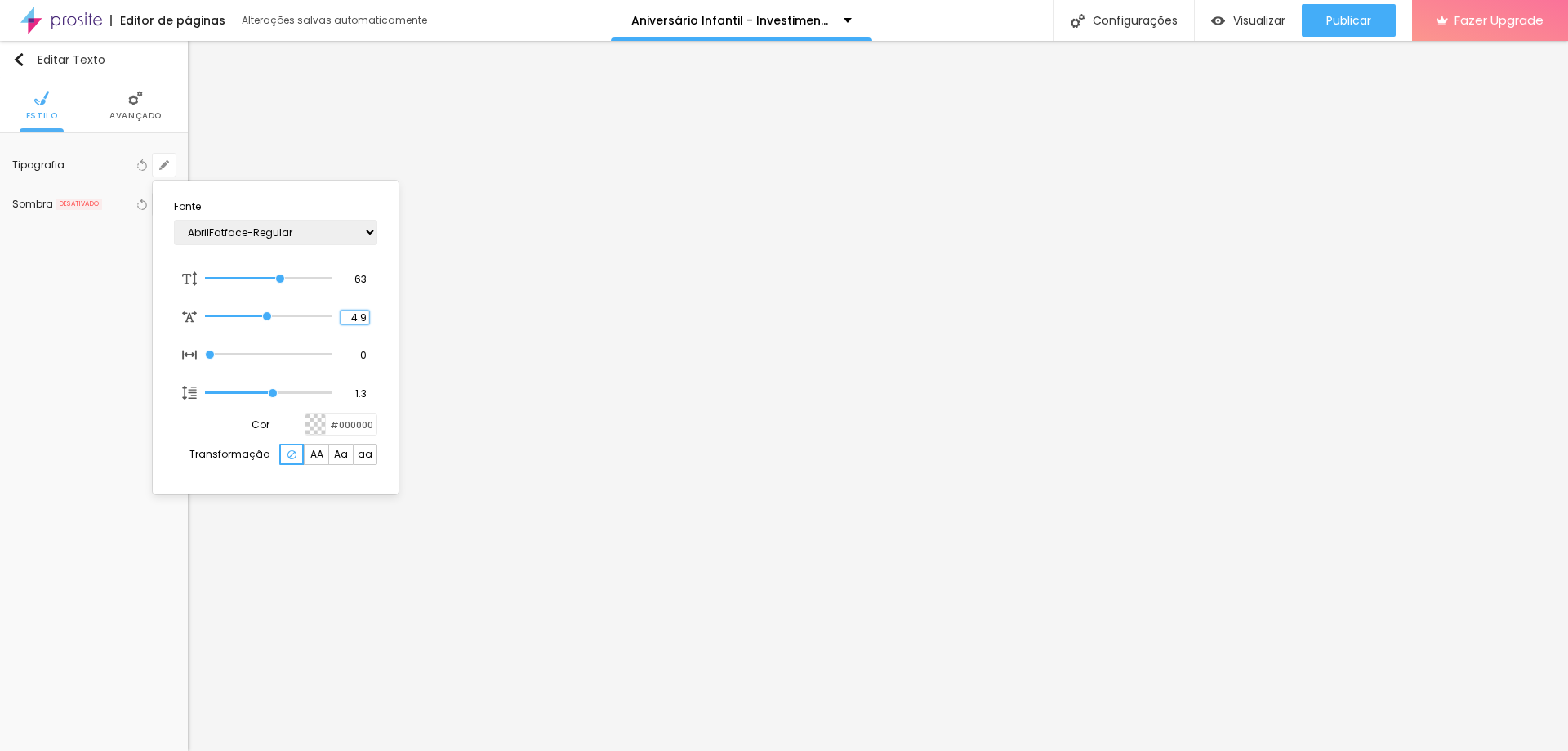
drag, startPoint x: 355, startPoint y: 320, endPoint x: 381, endPoint y: 320, distance: 26.0
click at [381, 320] on section "Fonte AbrilFatface-Regular Actor-Regular Alegreya AlegreyaBlack [PERSON_NAME] […" at bounding box center [276, 337] width 233 height 301
type input "2"
click at [512, 538] on div at bounding box center [784, 376] width 1568 height 751
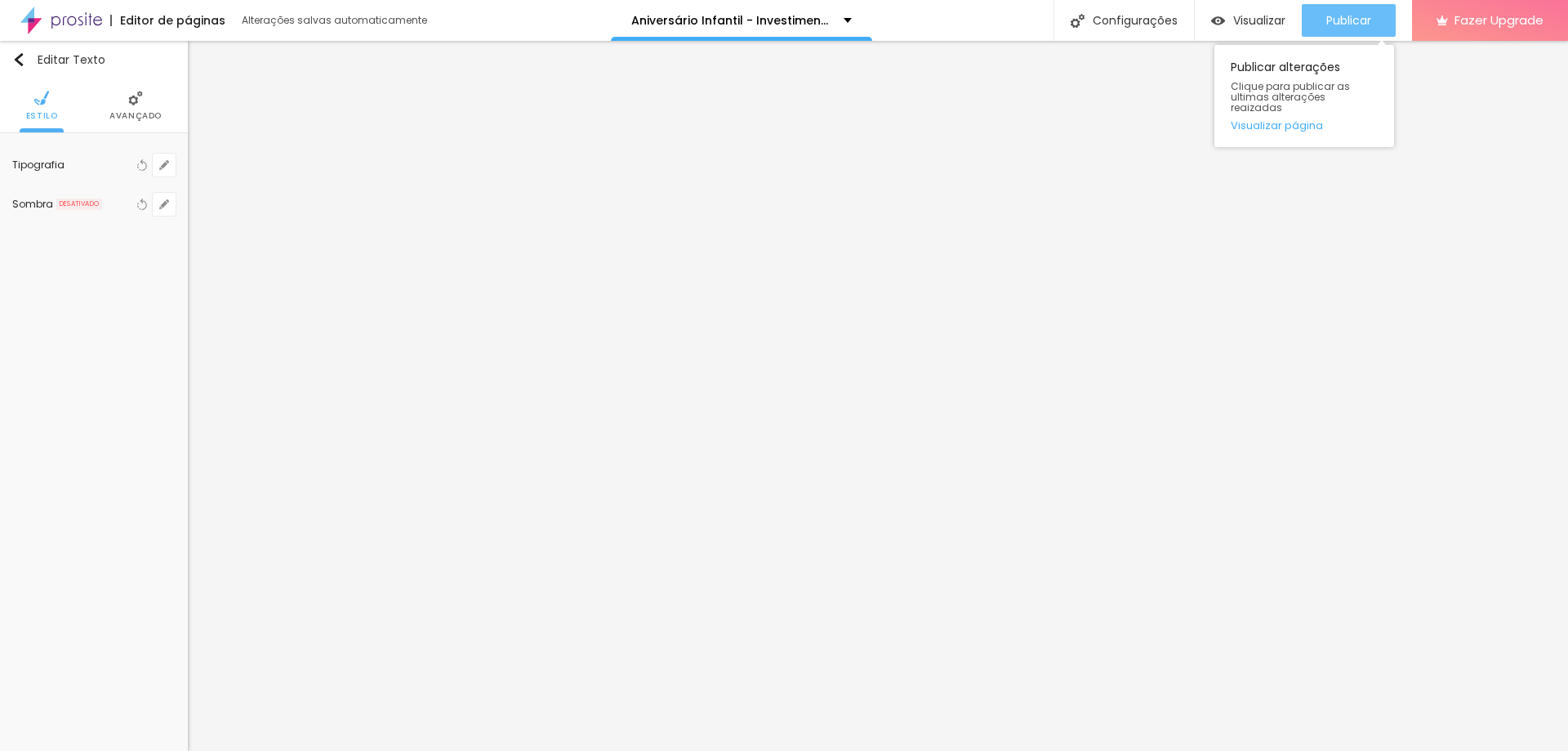
click at [1353, 34] on div "Publicar" at bounding box center [1349, 21] width 45 height 33
click at [171, 167] on button "button" at bounding box center [164, 165] width 23 height 23
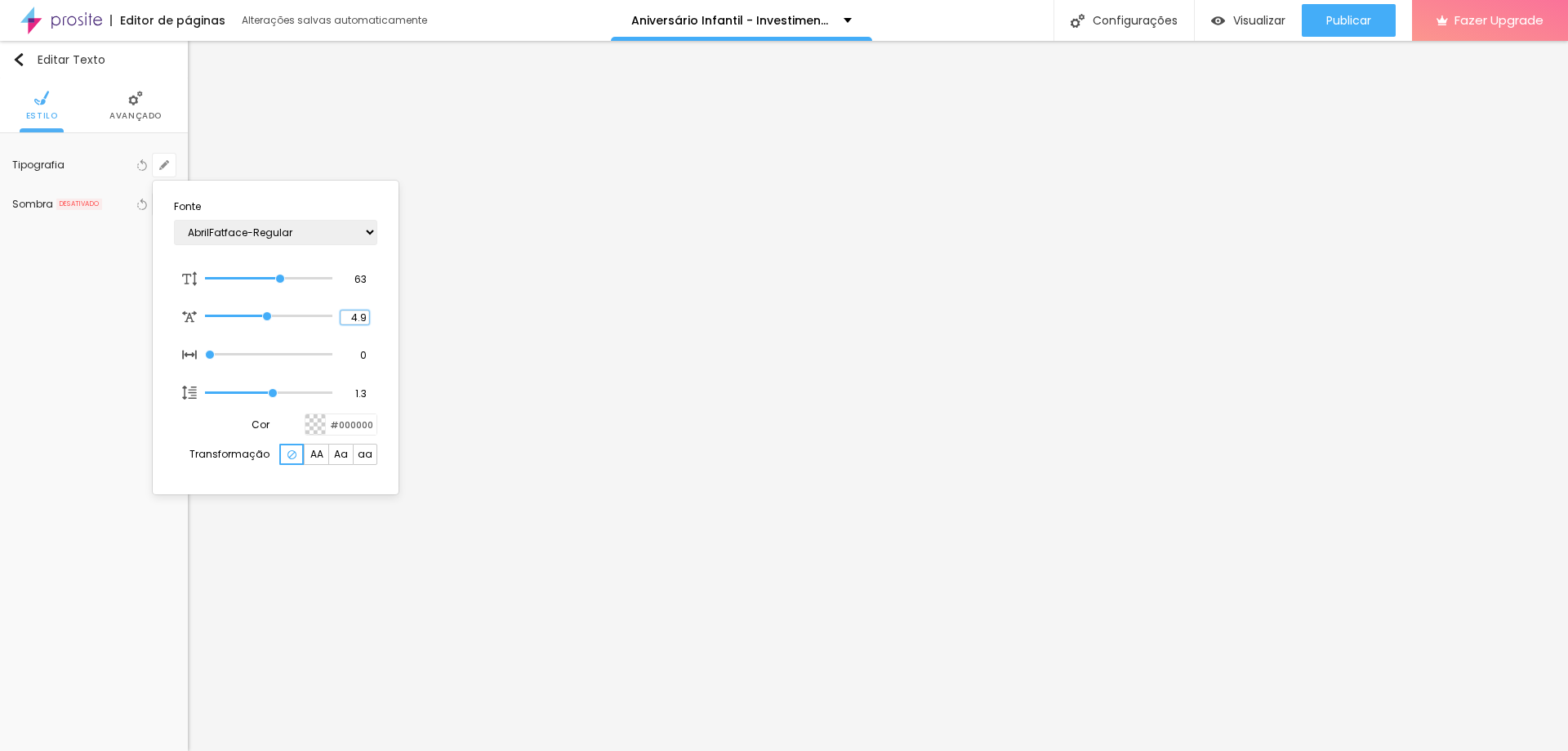
drag, startPoint x: 349, startPoint y: 318, endPoint x: 378, endPoint y: 319, distance: 29.0
click at [378, 319] on section "Fonte AbrilFatface-Regular Actor-Regular Alegreya AlegreyaBlack [PERSON_NAME] […" at bounding box center [276, 337] width 233 height 301
type input "2"
click at [435, 566] on div at bounding box center [784, 376] width 1568 height 751
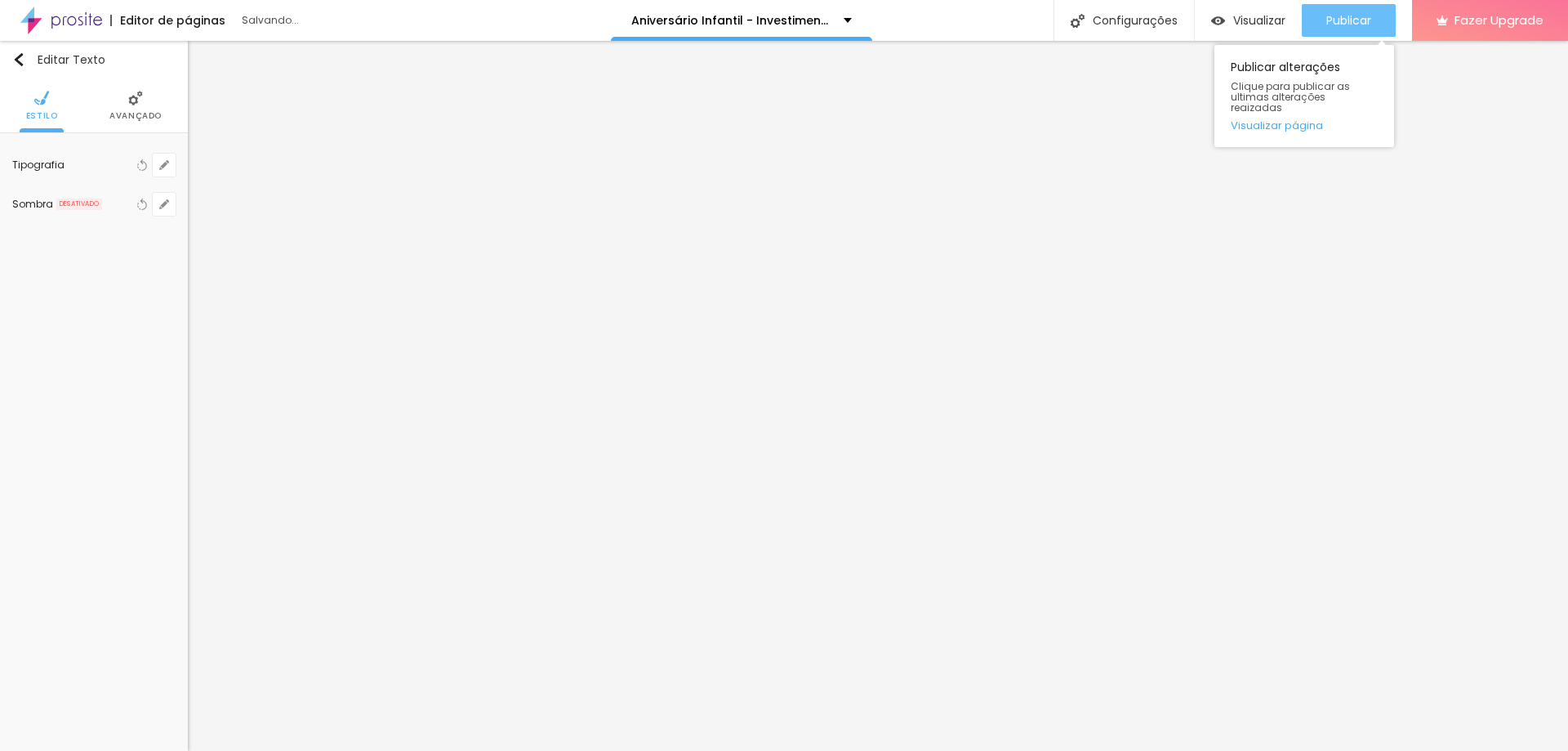
click at [1373, 16] on button "Publicar" at bounding box center [1349, 21] width 94 height 33
